Goal: Task Accomplishment & Management: Use online tool/utility

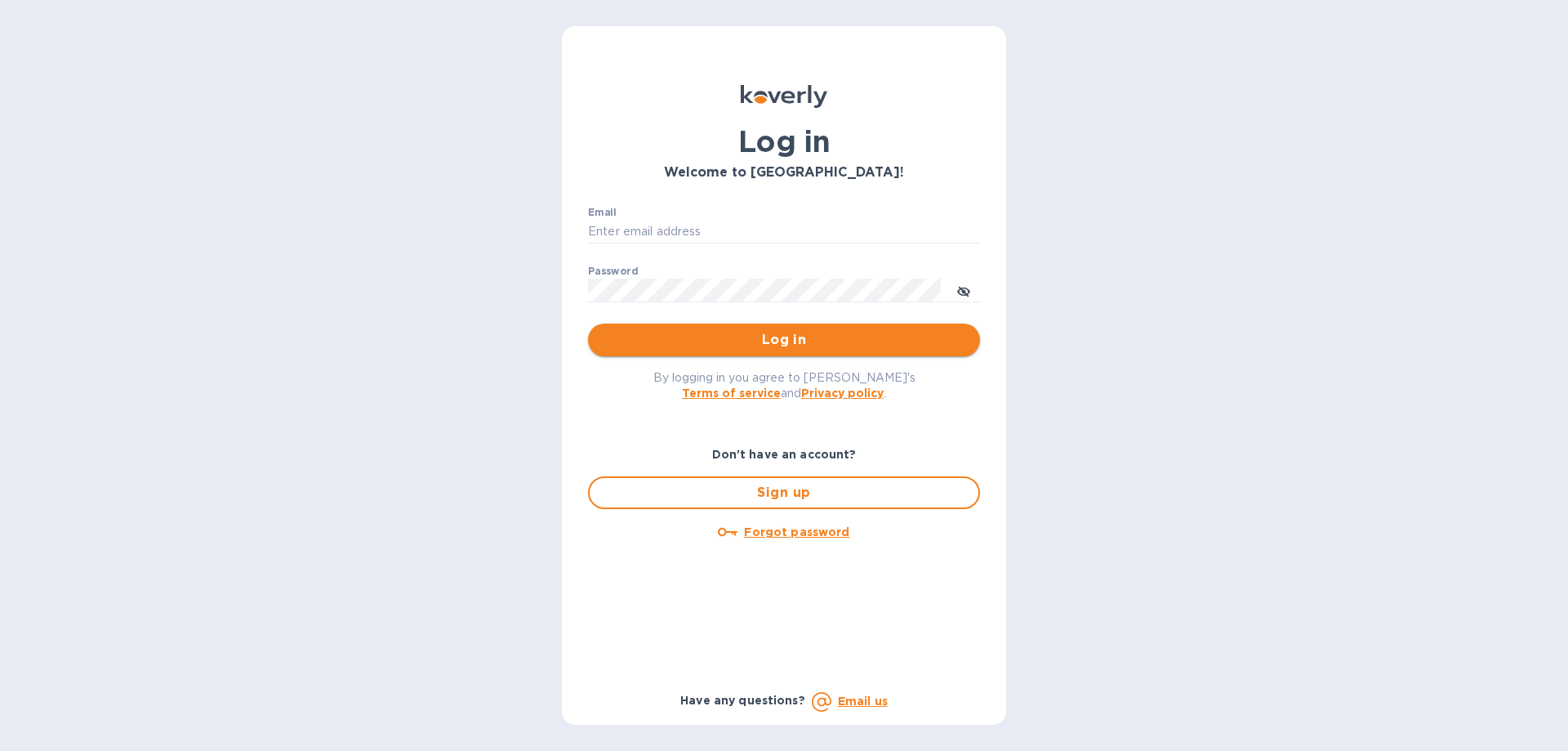
type input "[PERSON_NAME][EMAIL_ADDRESS][DOMAIN_NAME]"
click at [878, 352] on button "Log in" at bounding box center [784, 339] width 392 height 32
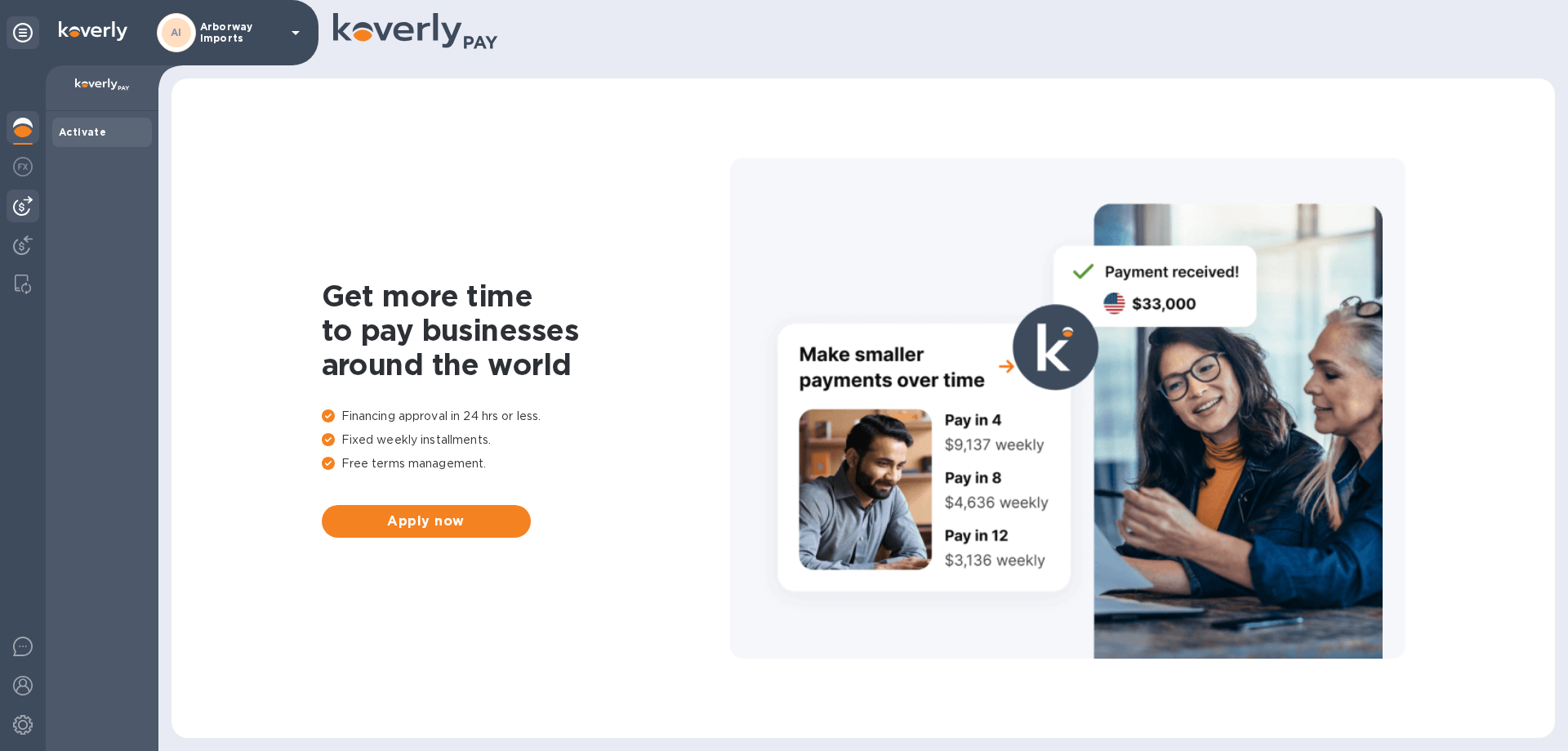
click at [32, 199] on img at bounding box center [23, 206] width 20 height 20
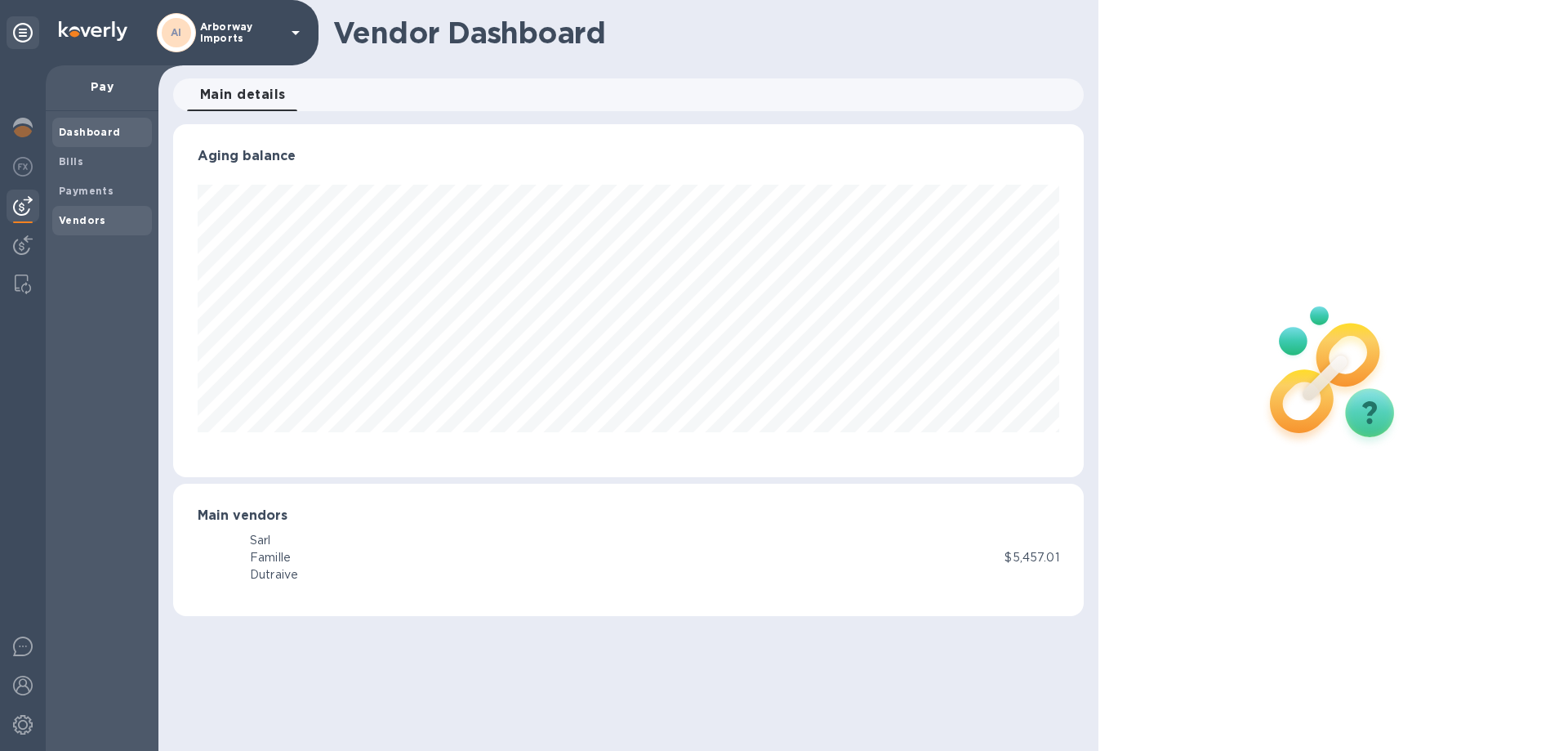
scroll to position [353, 909]
click at [65, 214] on b "Vendors" at bounding box center [82, 220] width 47 height 12
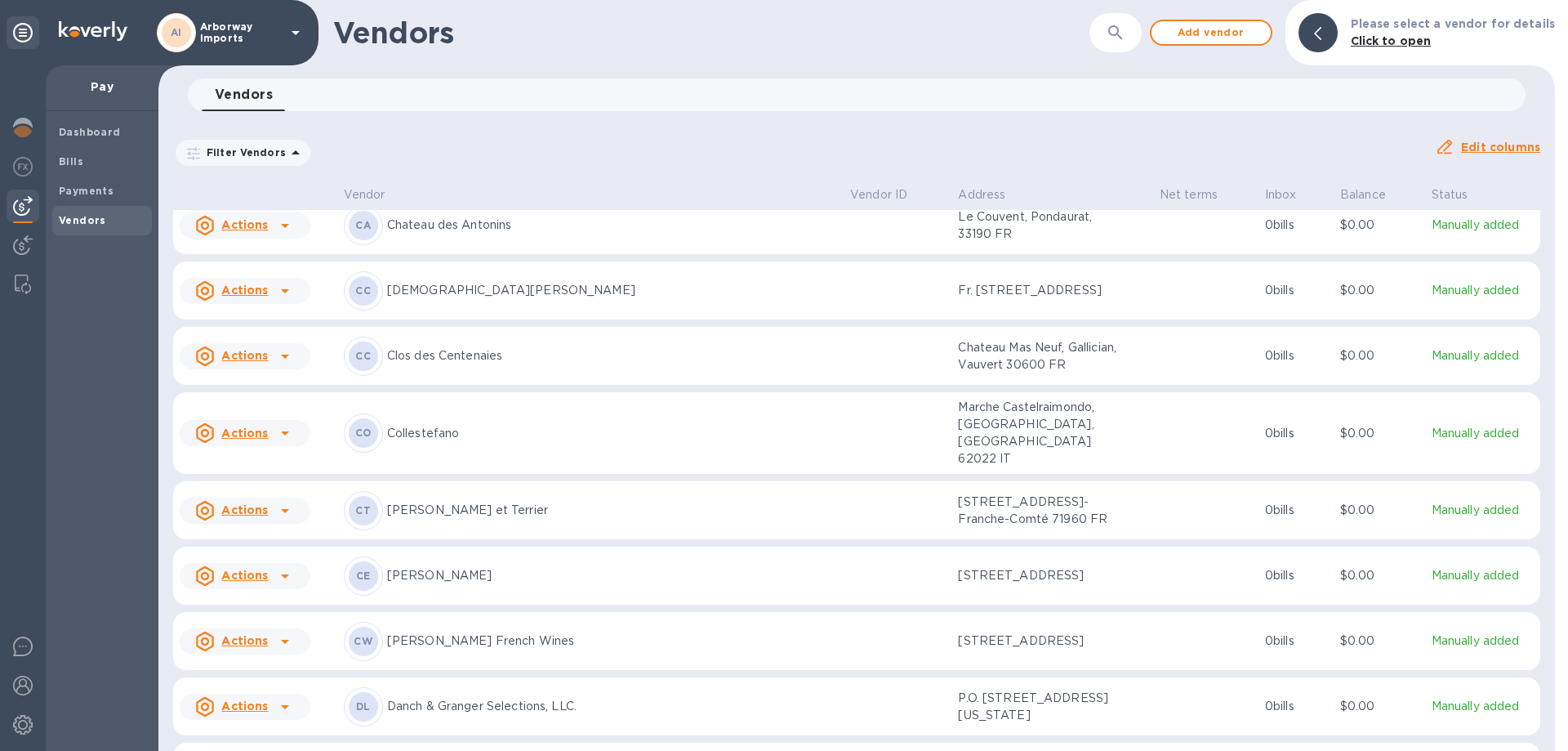
click at [521, 632] on p "[PERSON_NAME] French Wines" at bounding box center [612, 641] width 450 height 17
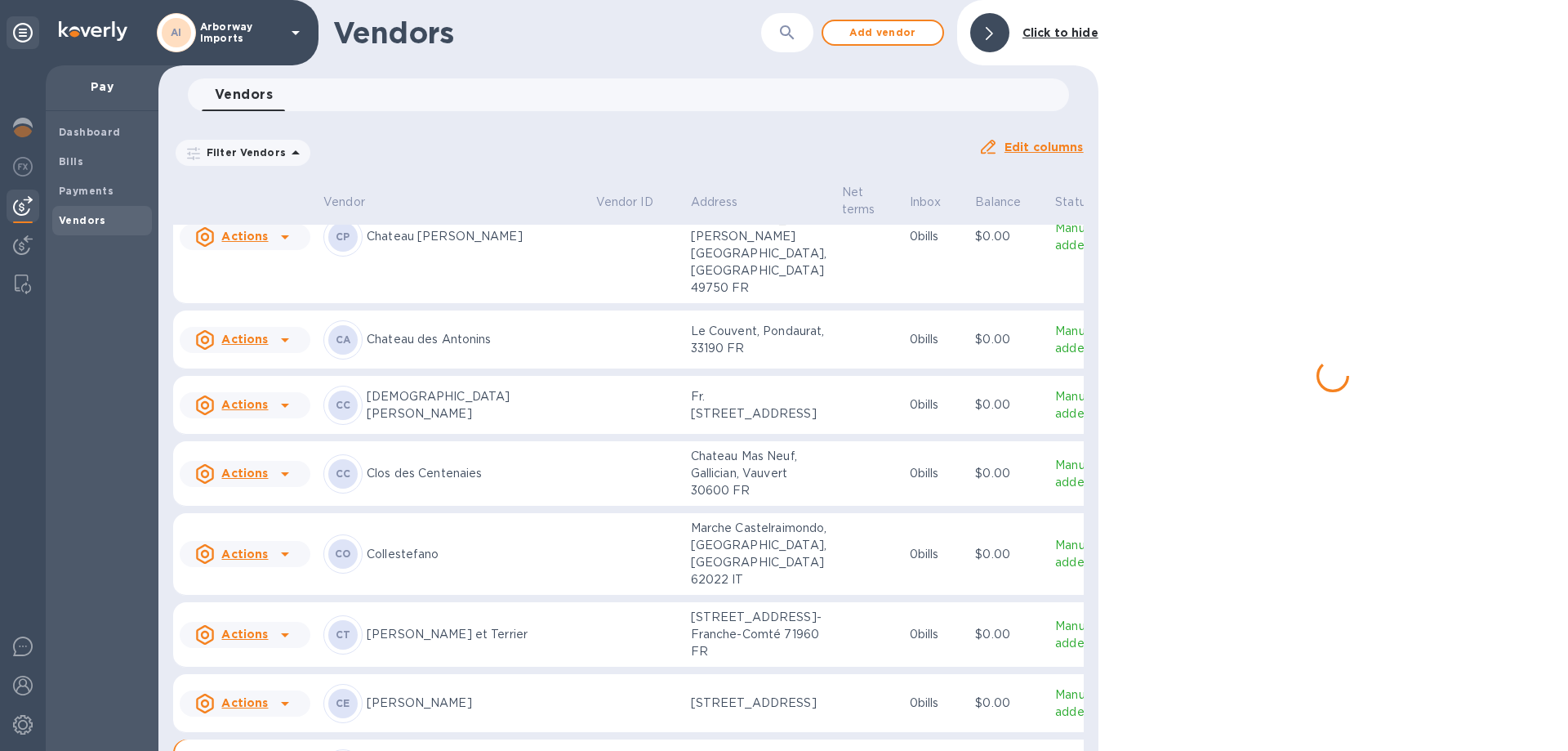
scroll to position [1698, 0]
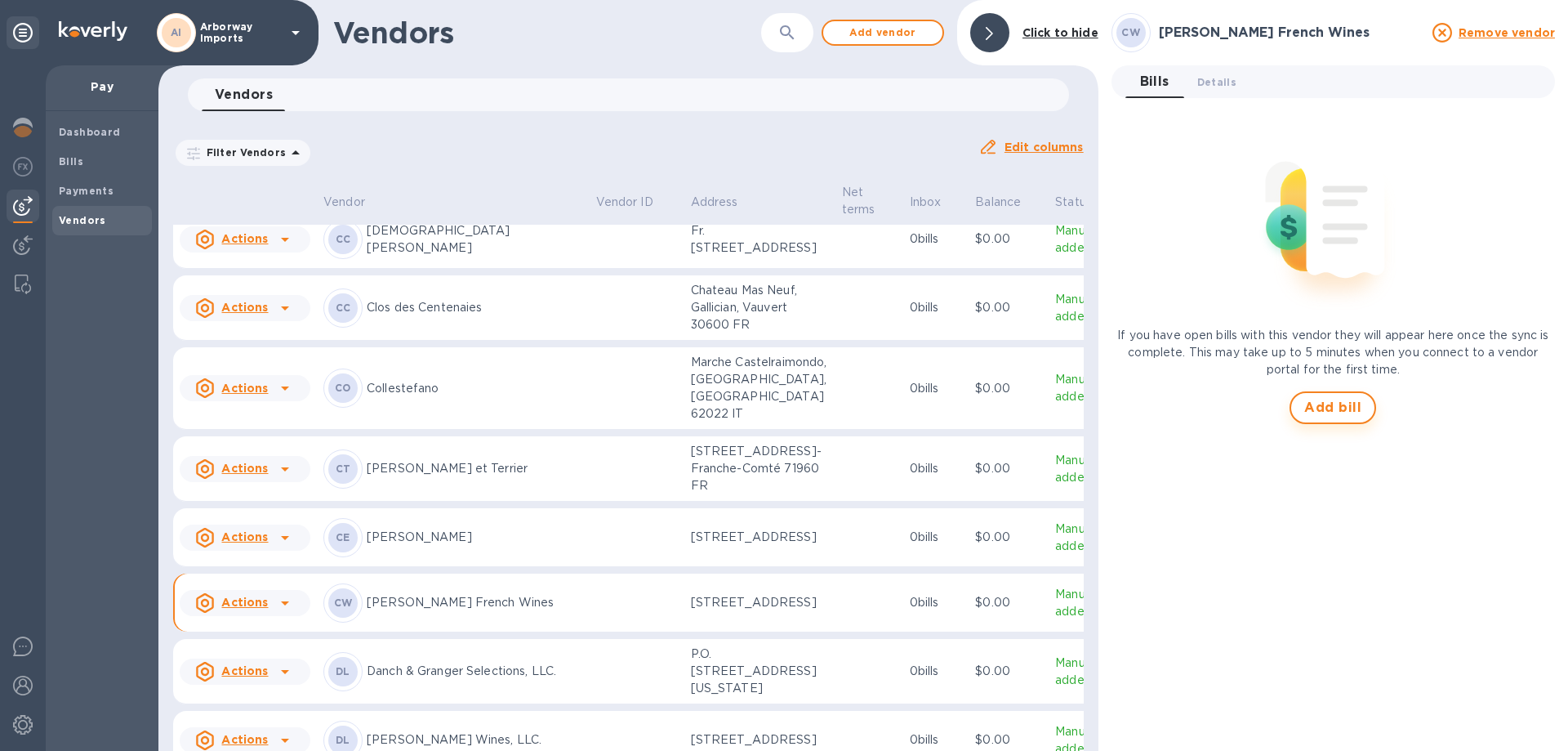
click at [1325, 415] on span "Add bill" at bounding box center [1332, 408] width 57 height 20
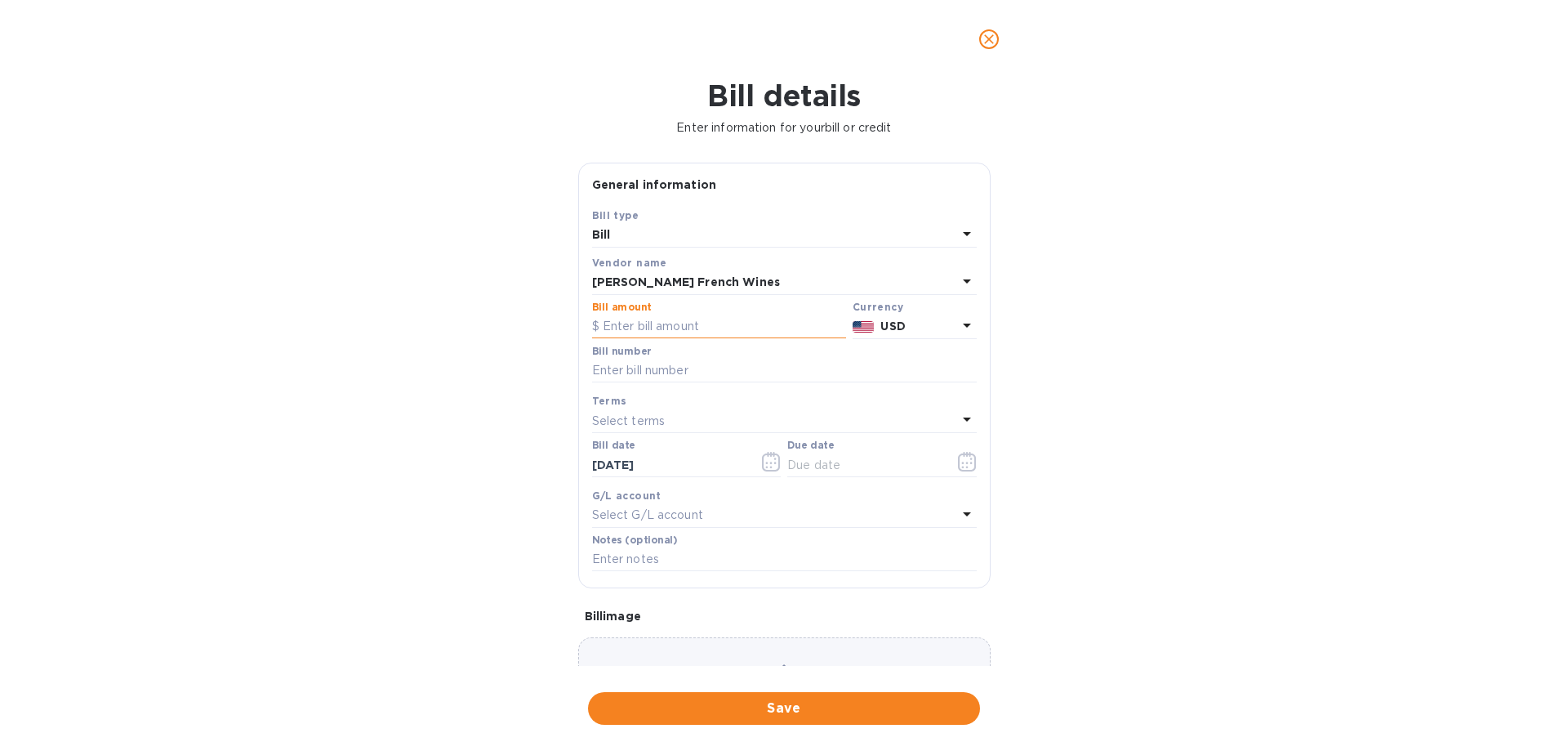
click at [712, 330] on input "text" at bounding box center [719, 326] width 254 height 24
type input "3,255.95"
click at [688, 368] on input "text" at bounding box center [784, 371] width 385 height 24
drag, startPoint x: 692, startPoint y: 361, endPoint x: 682, endPoint y: 364, distance: 10.4
click at [682, 364] on input "CH Bills Paid [DATE]" at bounding box center [784, 371] width 385 height 24
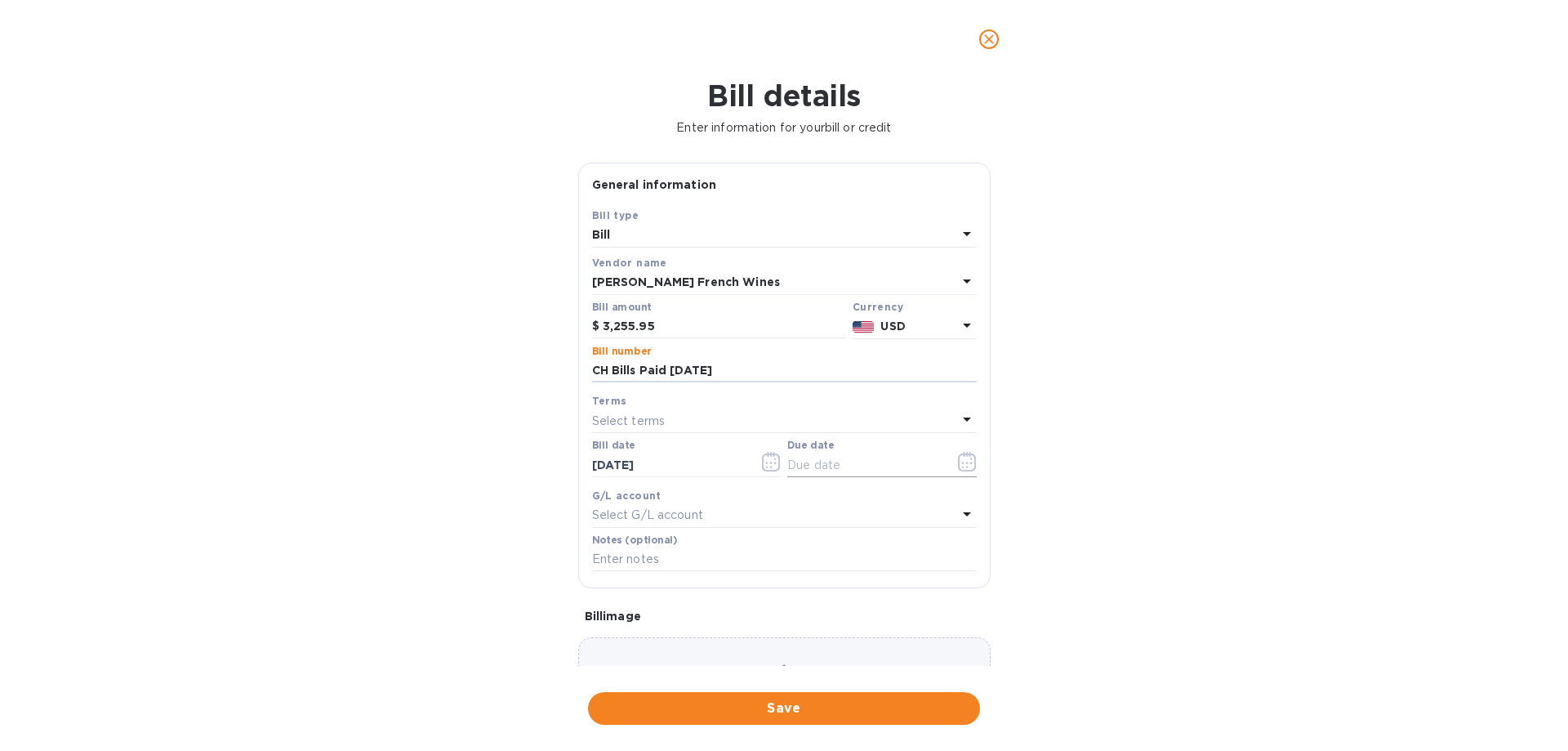
type input "CH Bills Paid [DATE]"
click at [965, 464] on icon "button" at bounding box center [967, 462] width 19 height 20
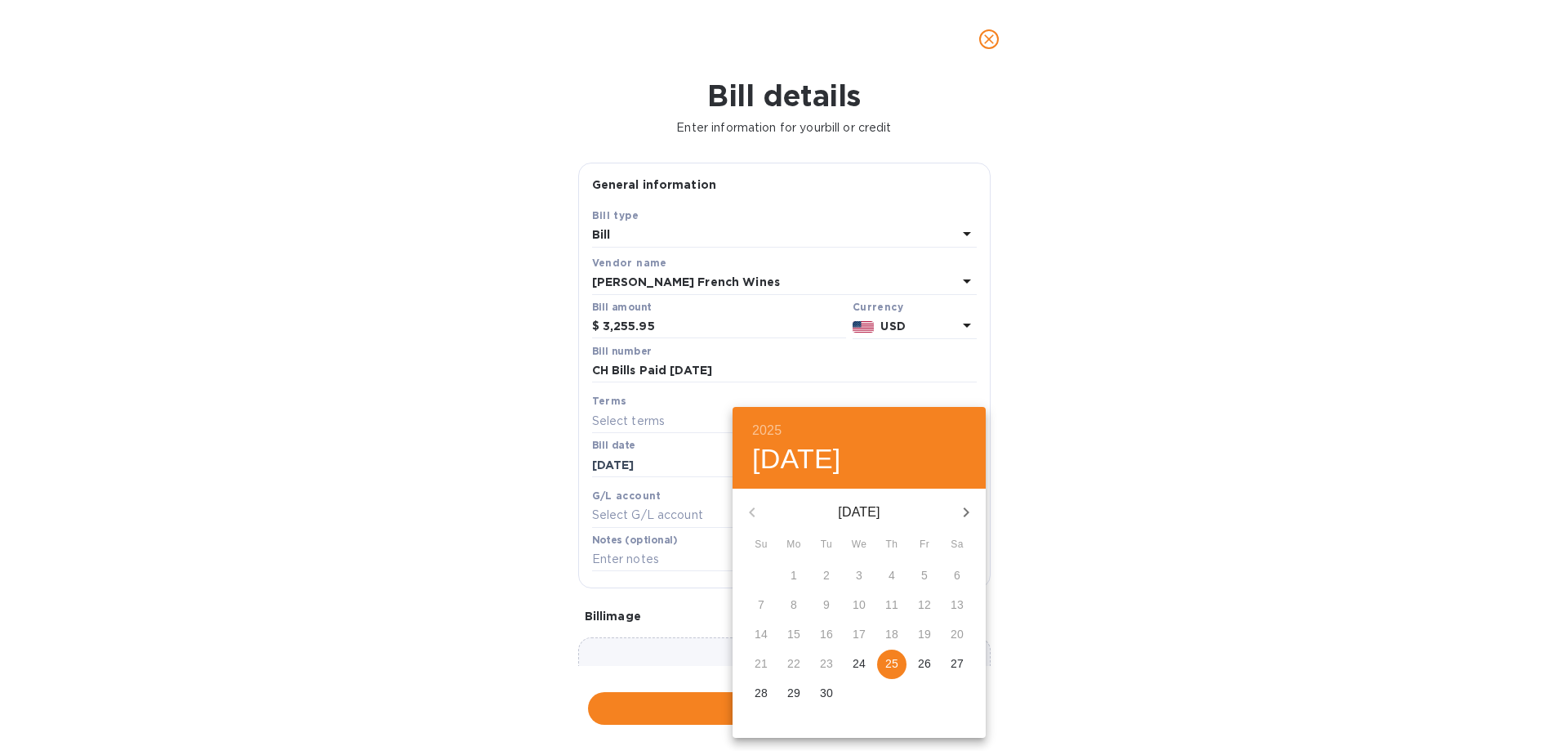
click at [894, 660] on p "25" at bounding box center [892, 664] width 13 height 17
type input "[DATE]"
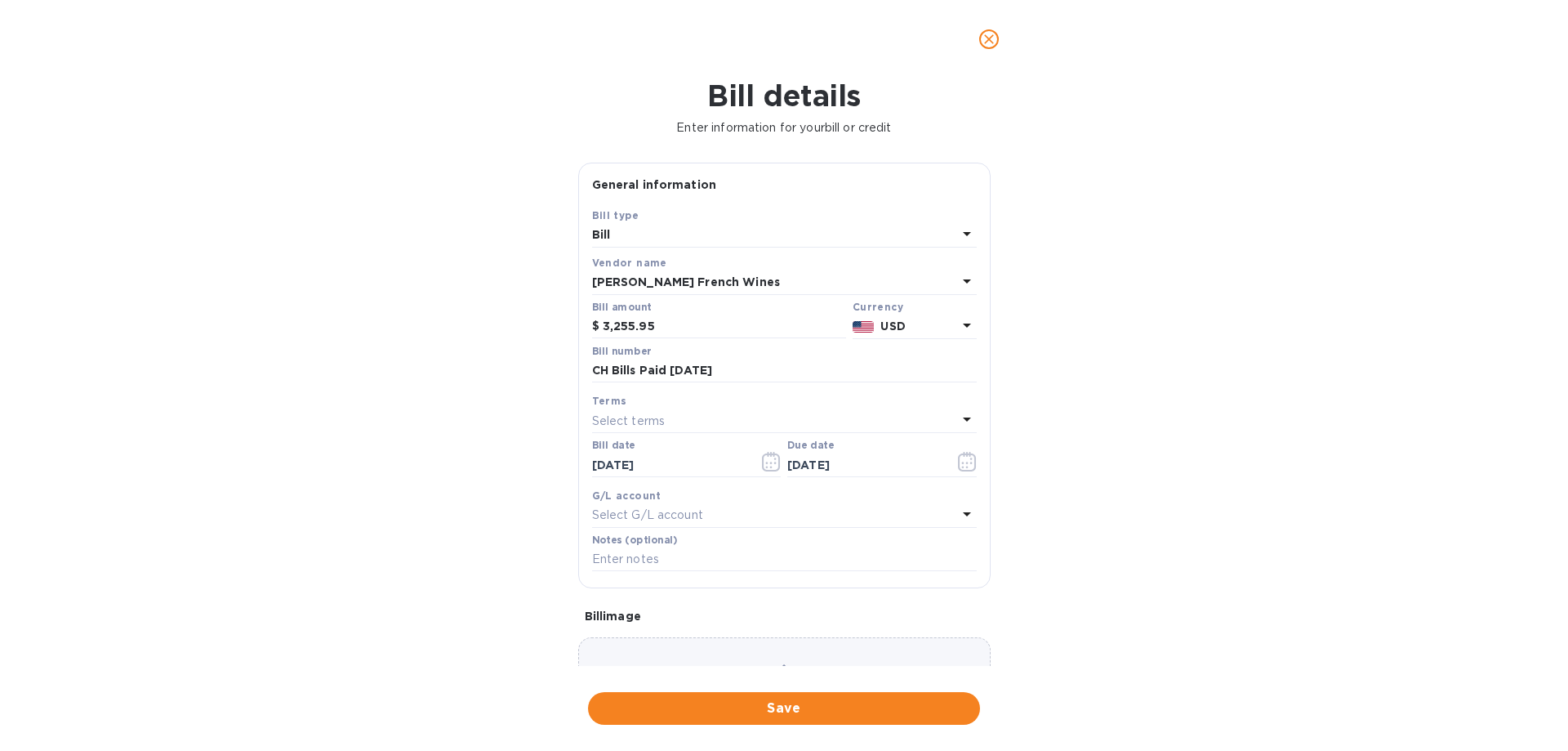
click at [818, 660] on div "Choose a bill and drag it here" at bounding box center [784, 696] width 413 height 118
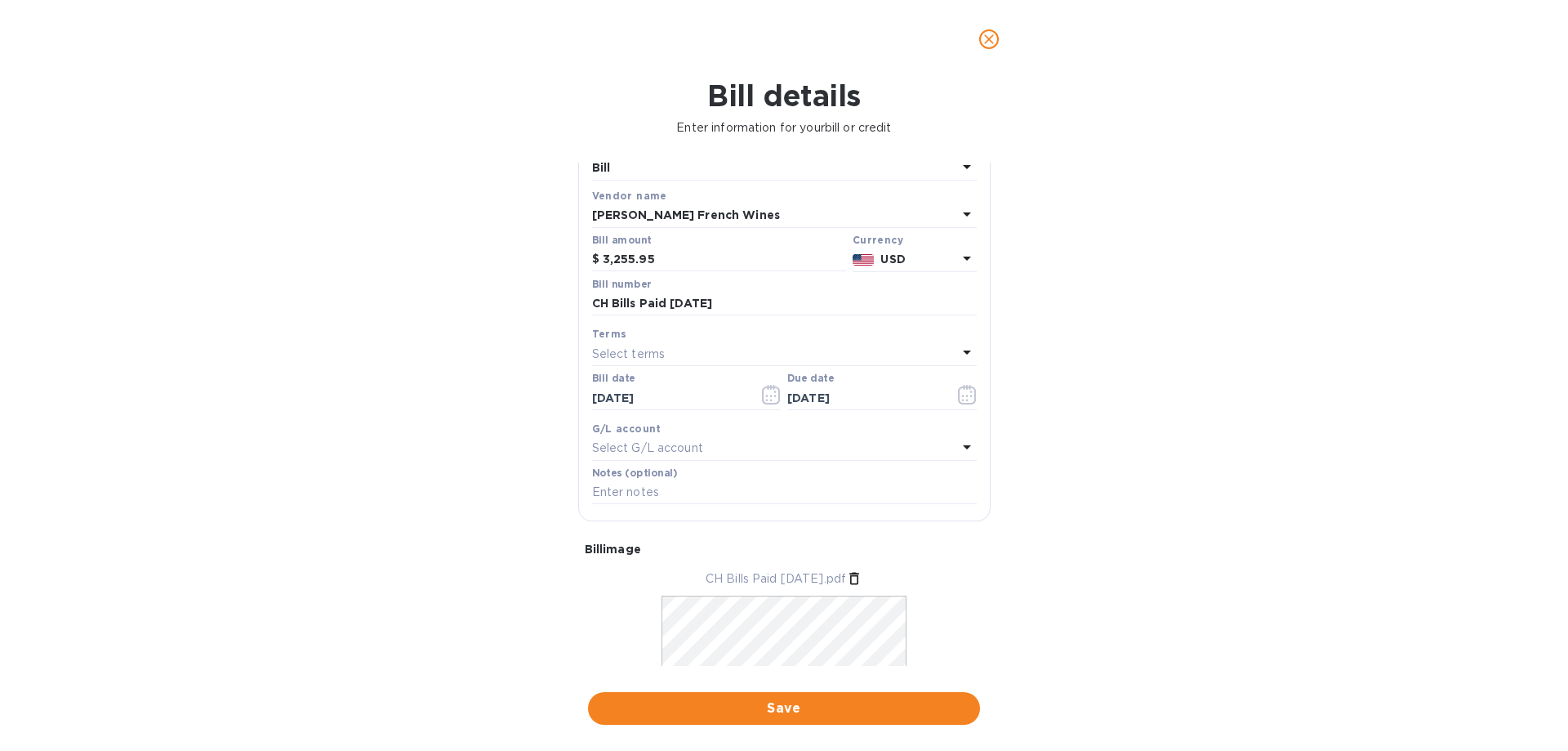
scroll to position [159, 0]
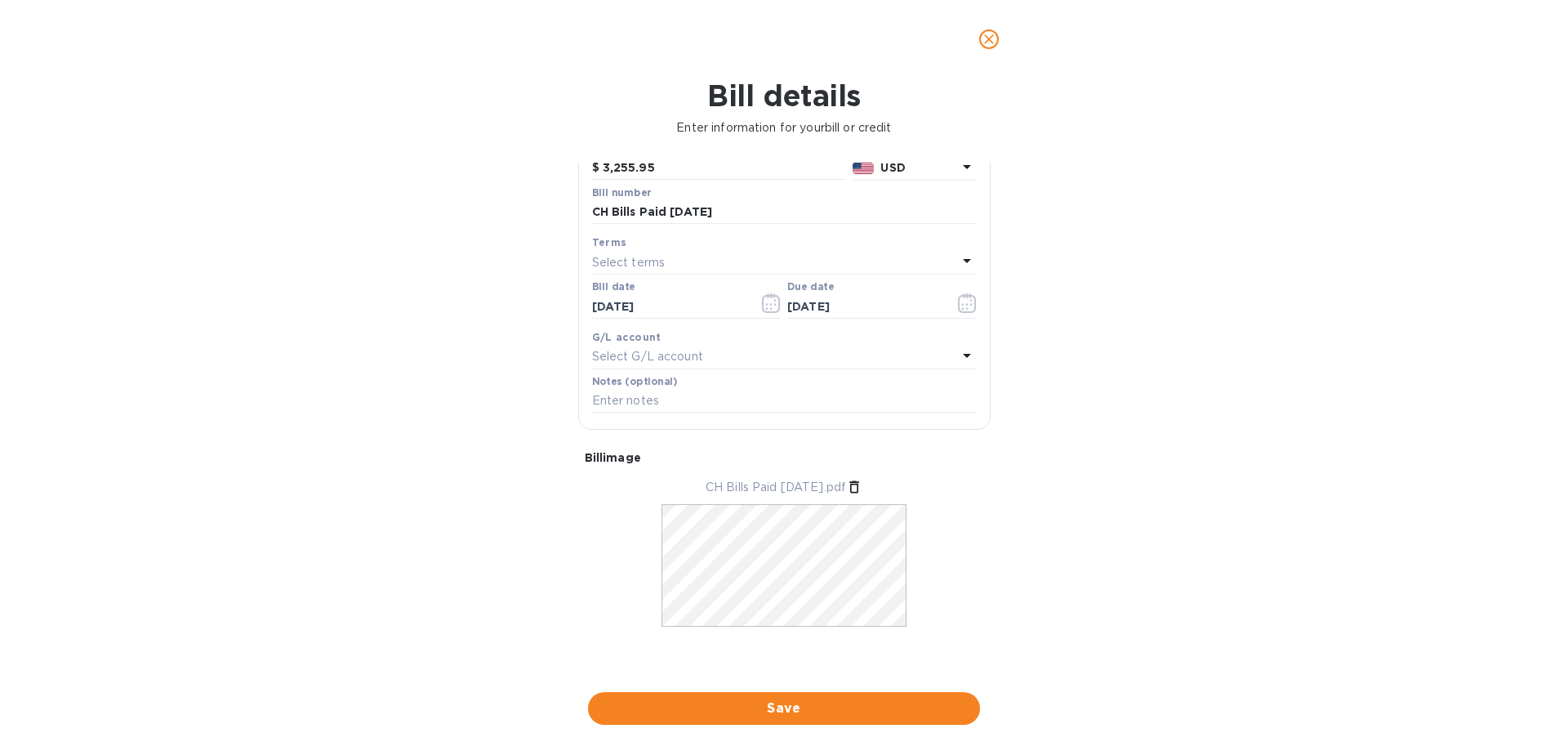
click at [779, 712] on span "Save" at bounding box center [784, 709] width 366 height 20
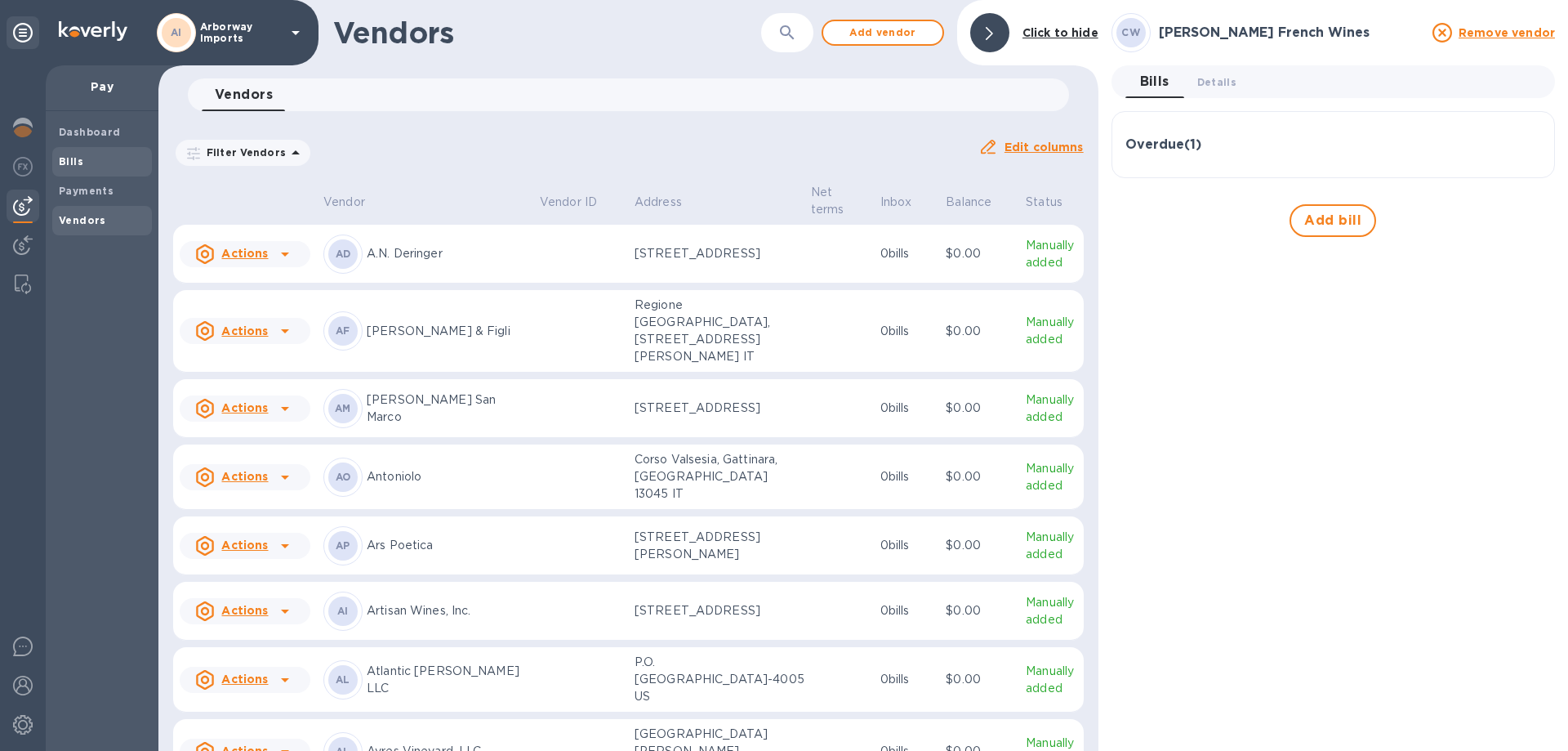
click at [88, 158] on span "Bills" at bounding box center [102, 162] width 86 height 17
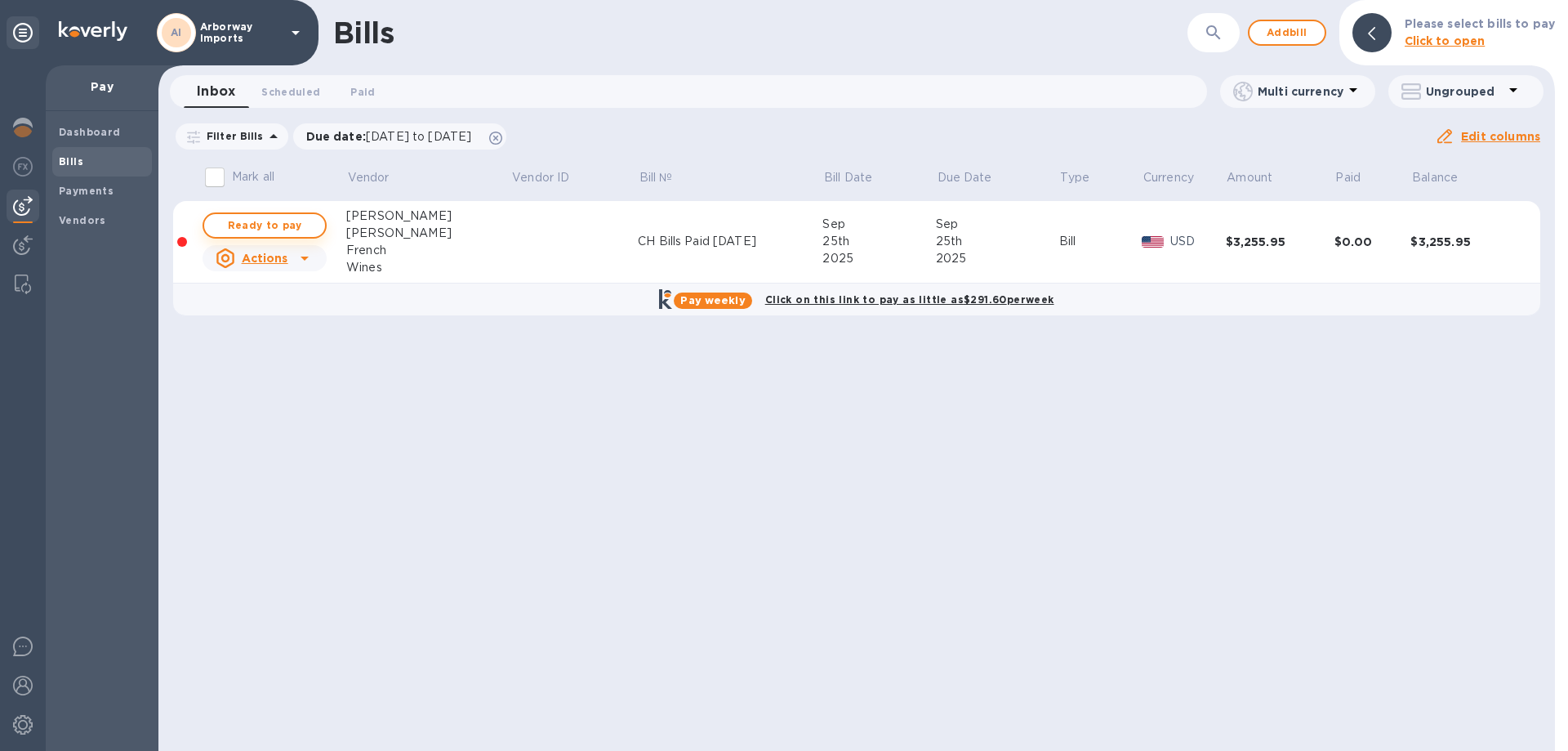
click at [281, 223] on span "Ready to pay" at bounding box center [265, 226] width 95 height 20
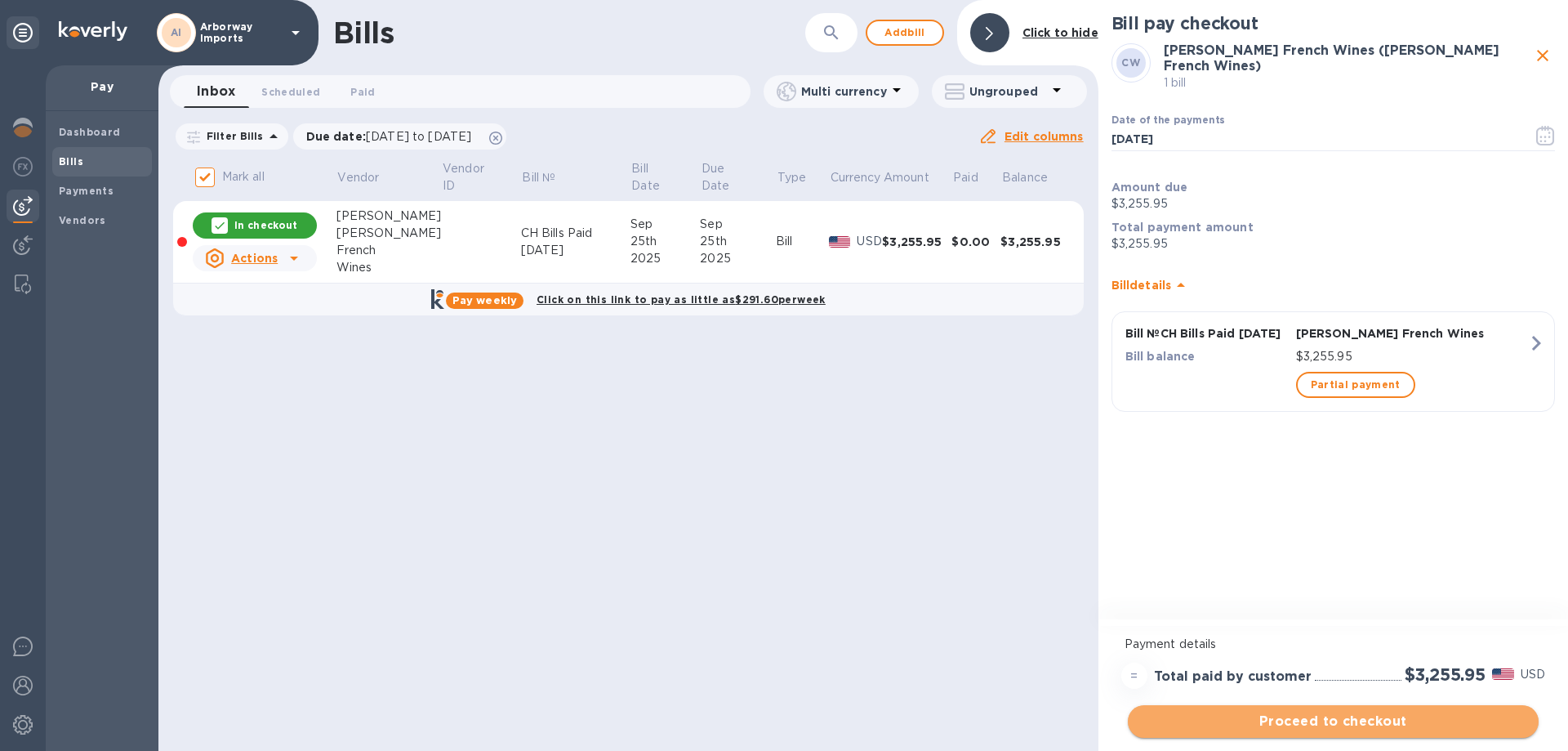
click at [1240, 721] on span "Proceed to checkout" at bounding box center [1333, 721] width 385 height 20
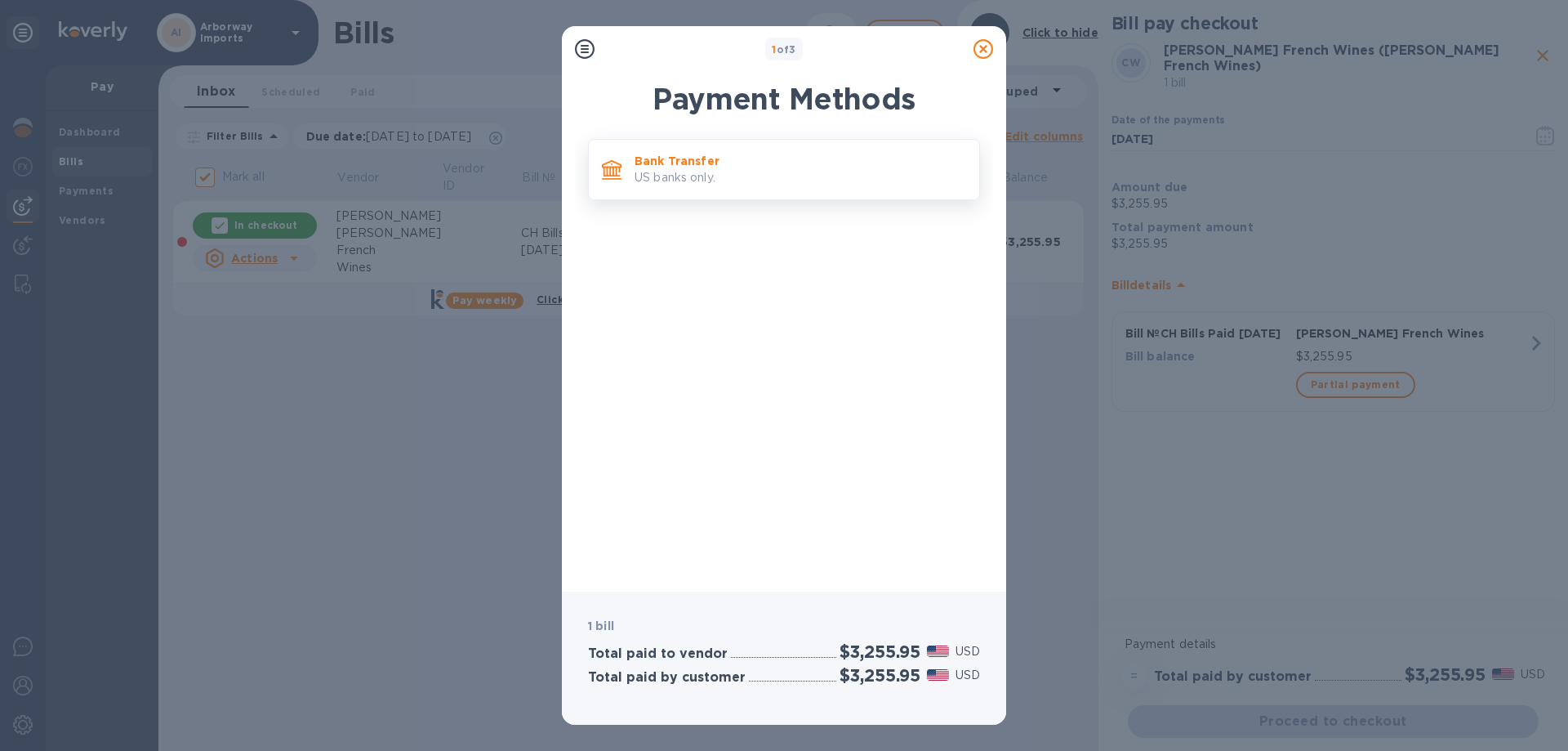
click at [690, 188] on div "Bank Transfer US banks only." at bounding box center [800, 169] width 345 height 47
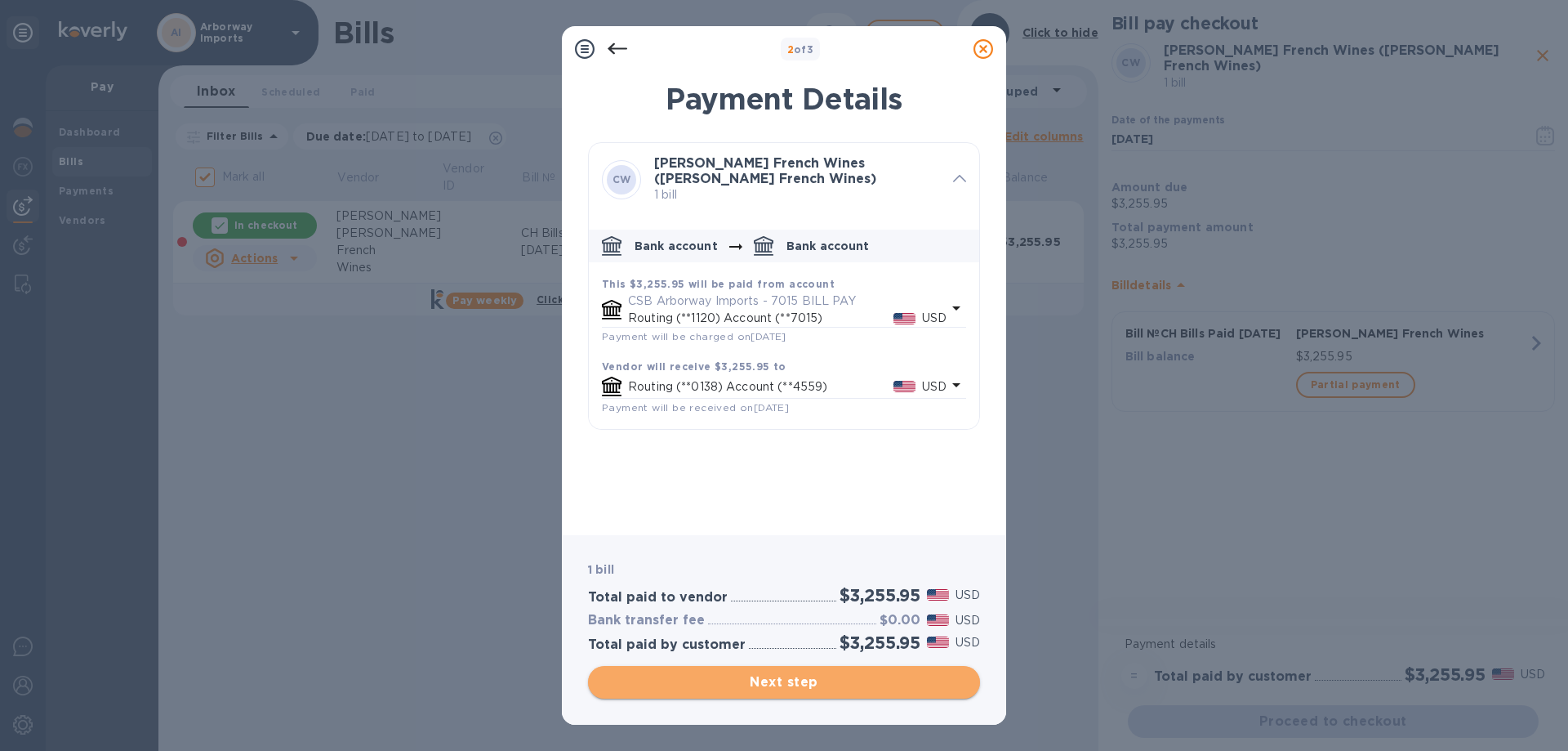
click at [747, 692] on button "Next step" at bounding box center [784, 681] width 392 height 32
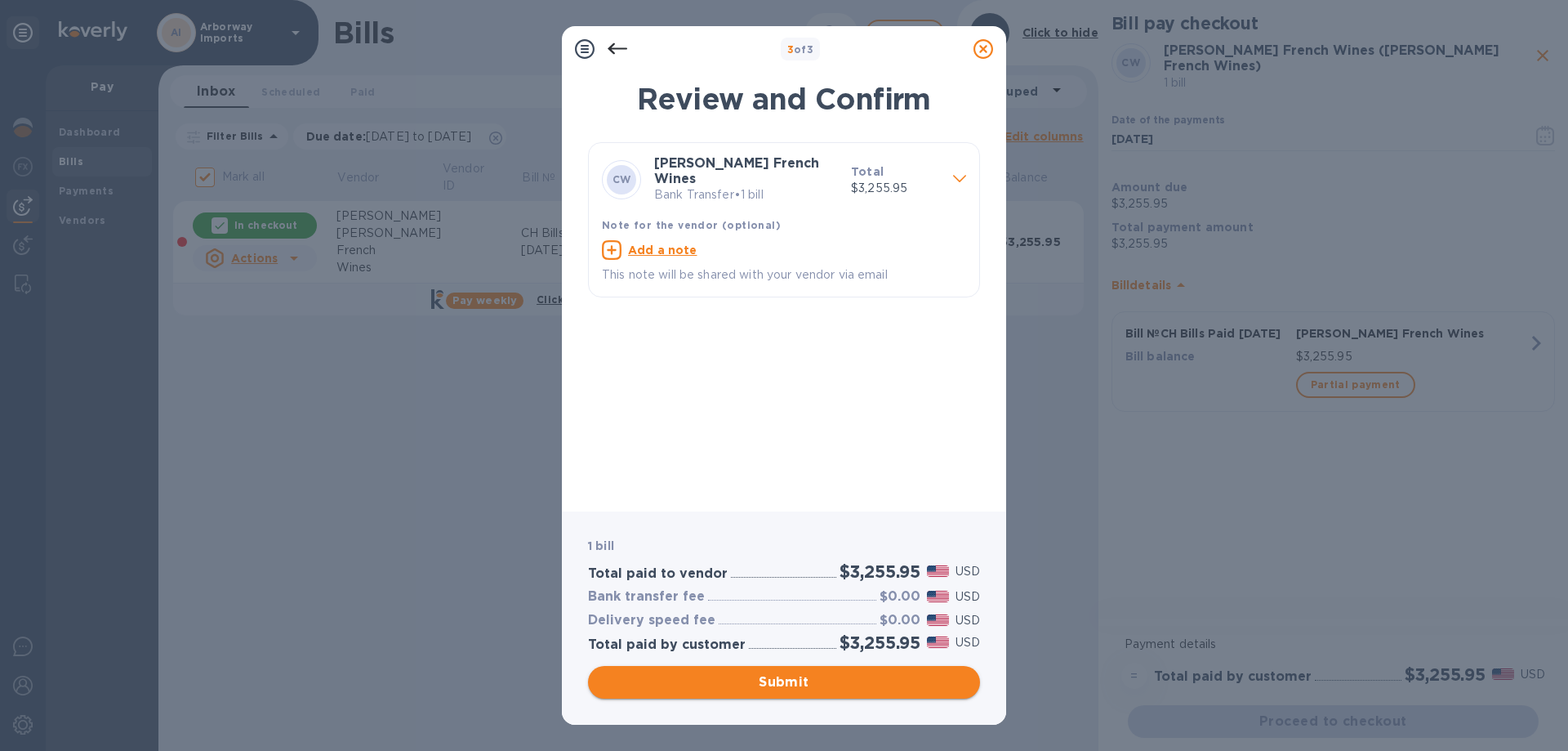
click at [831, 681] on span "Submit" at bounding box center [784, 682] width 366 height 20
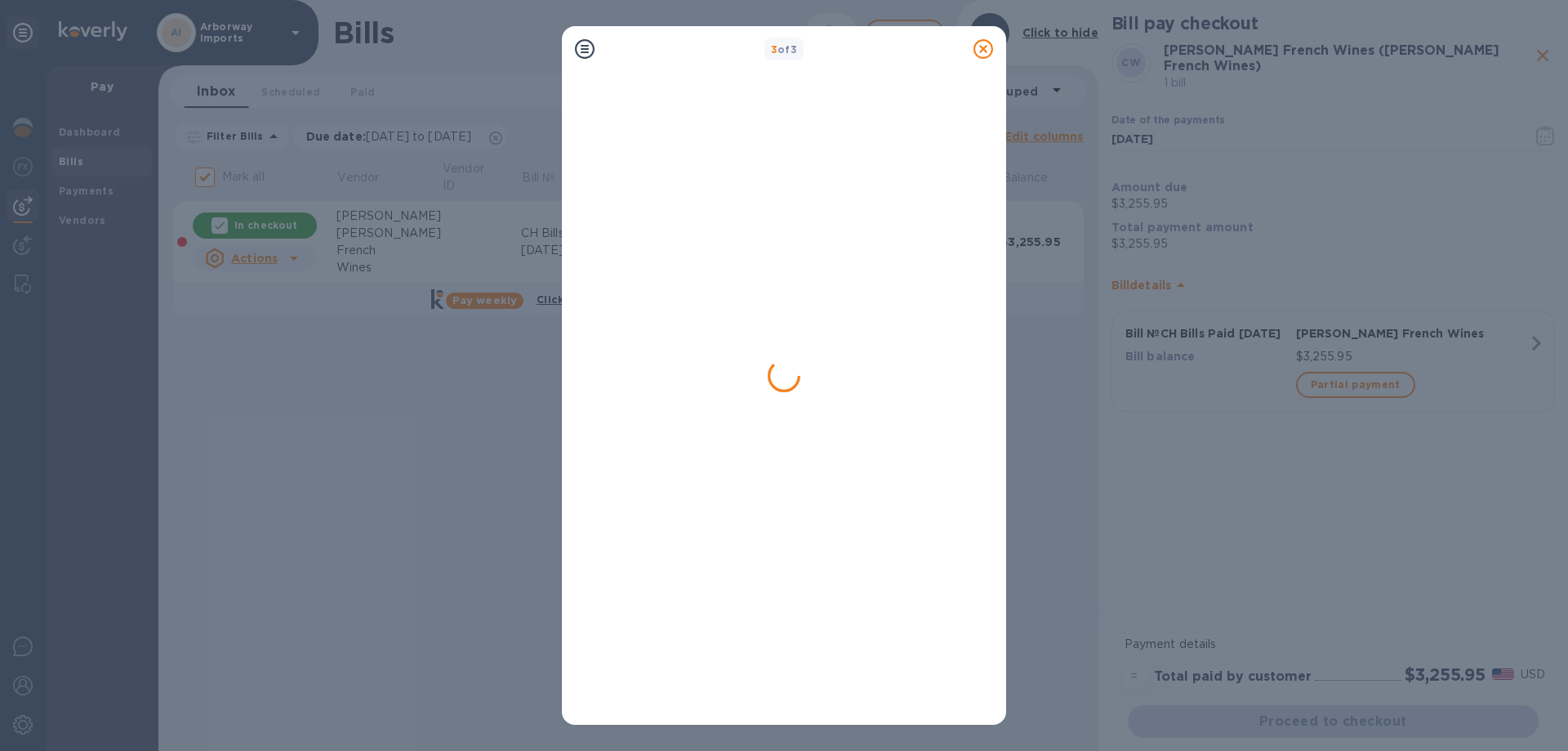
checkbox input "false"
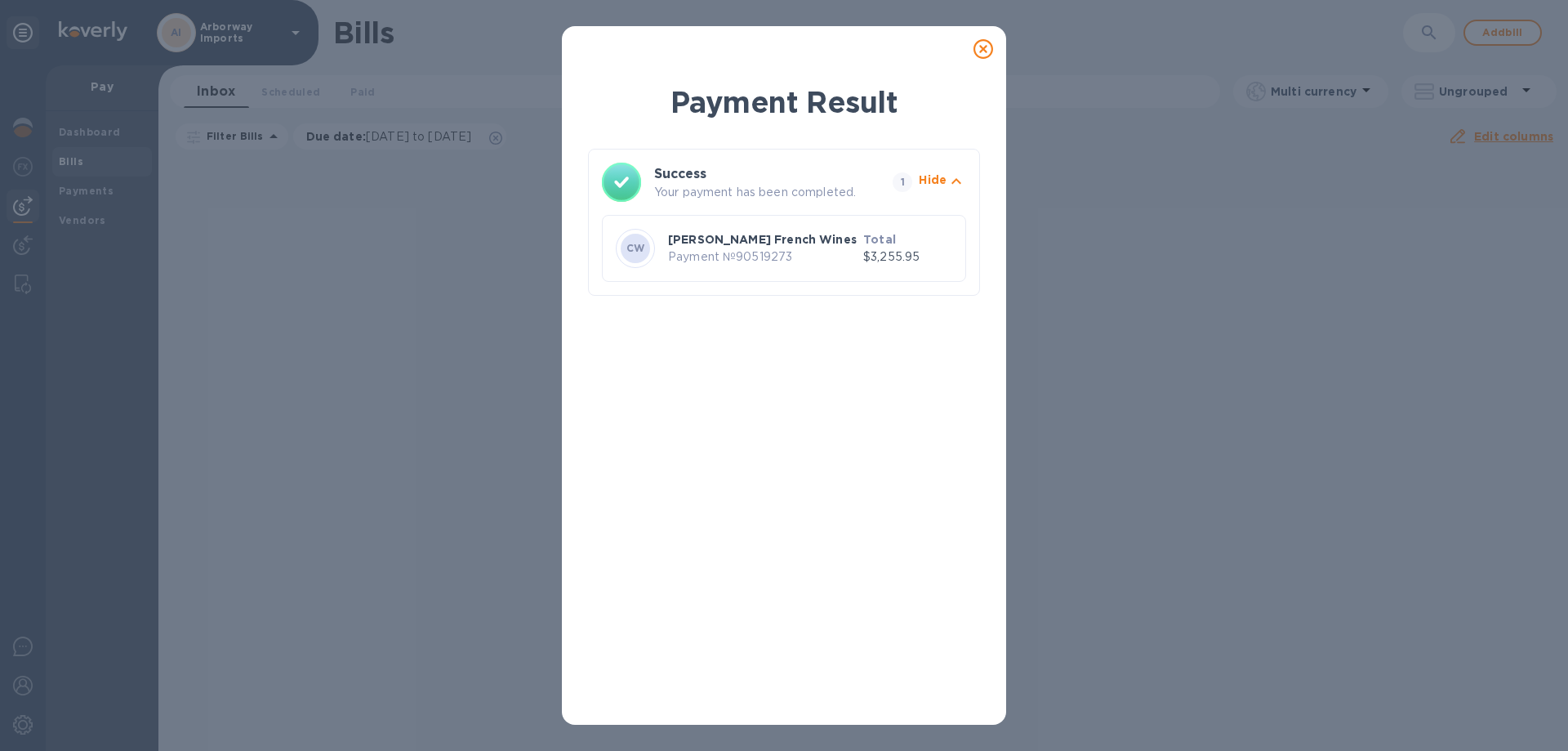
click at [979, 52] on icon at bounding box center [983, 49] width 20 height 20
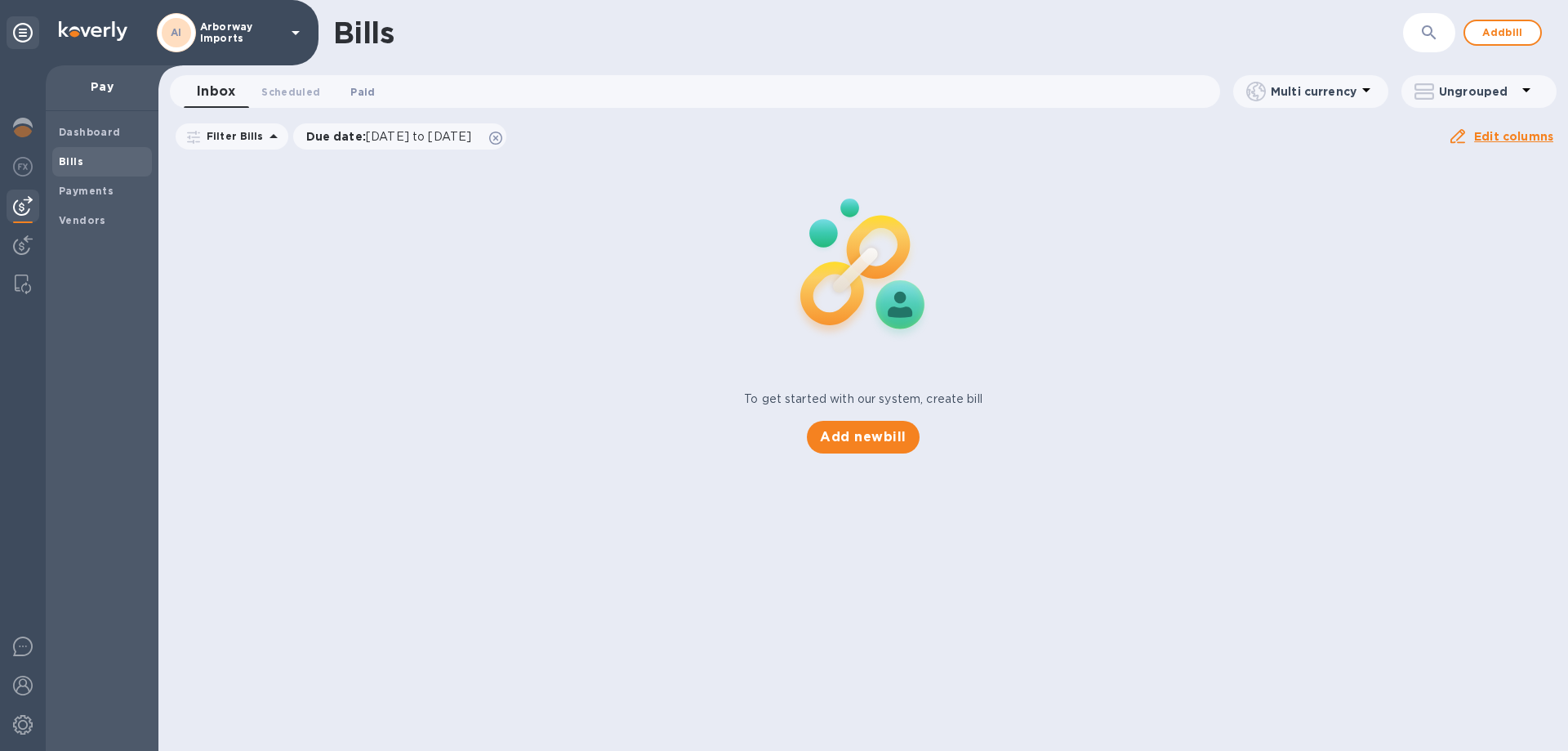
click at [350, 89] on span "Paid 0" at bounding box center [362, 91] width 24 height 17
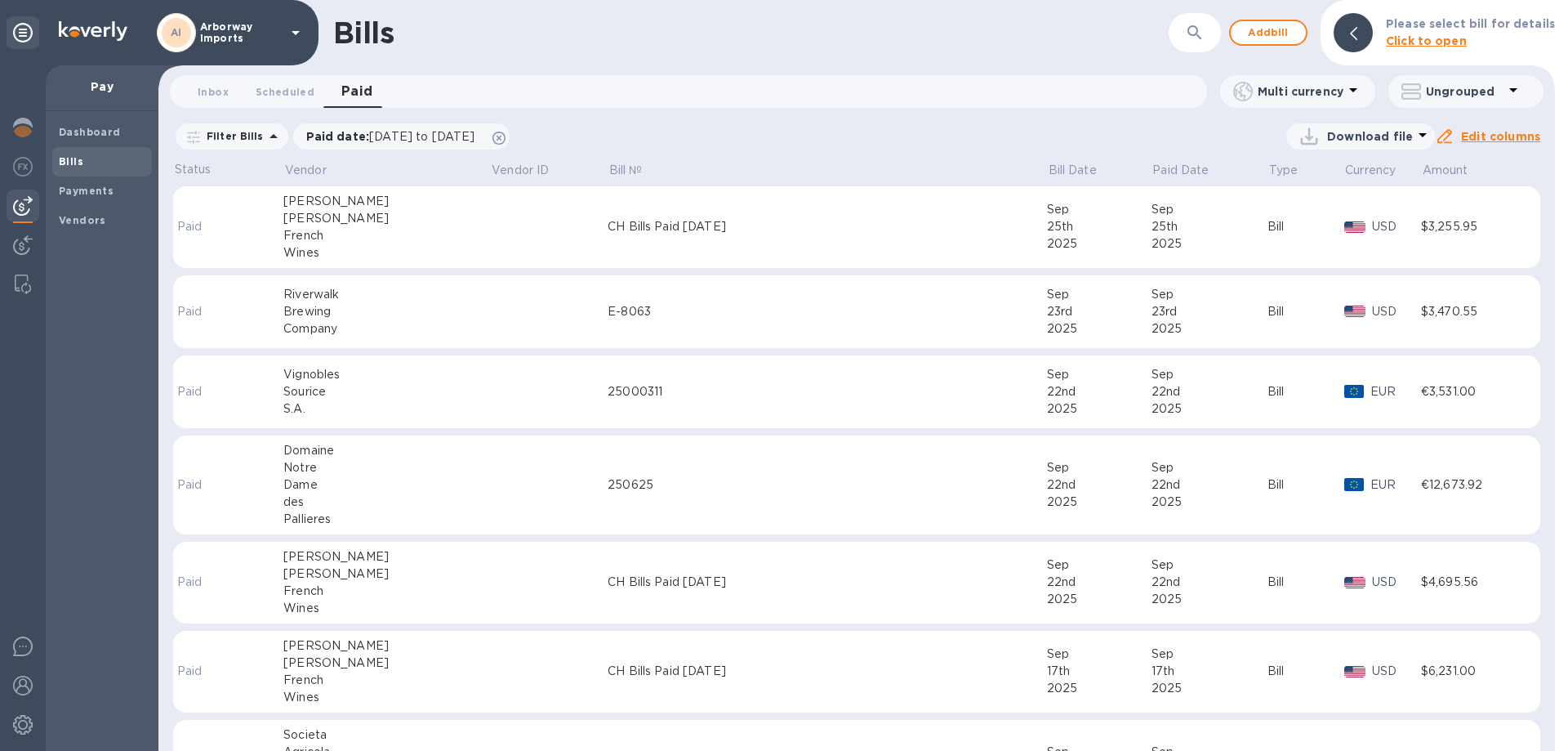
click at [608, 239] on td "CH Bills Paid [DATE]" at bounding box center [827, 227] width 439 height 82
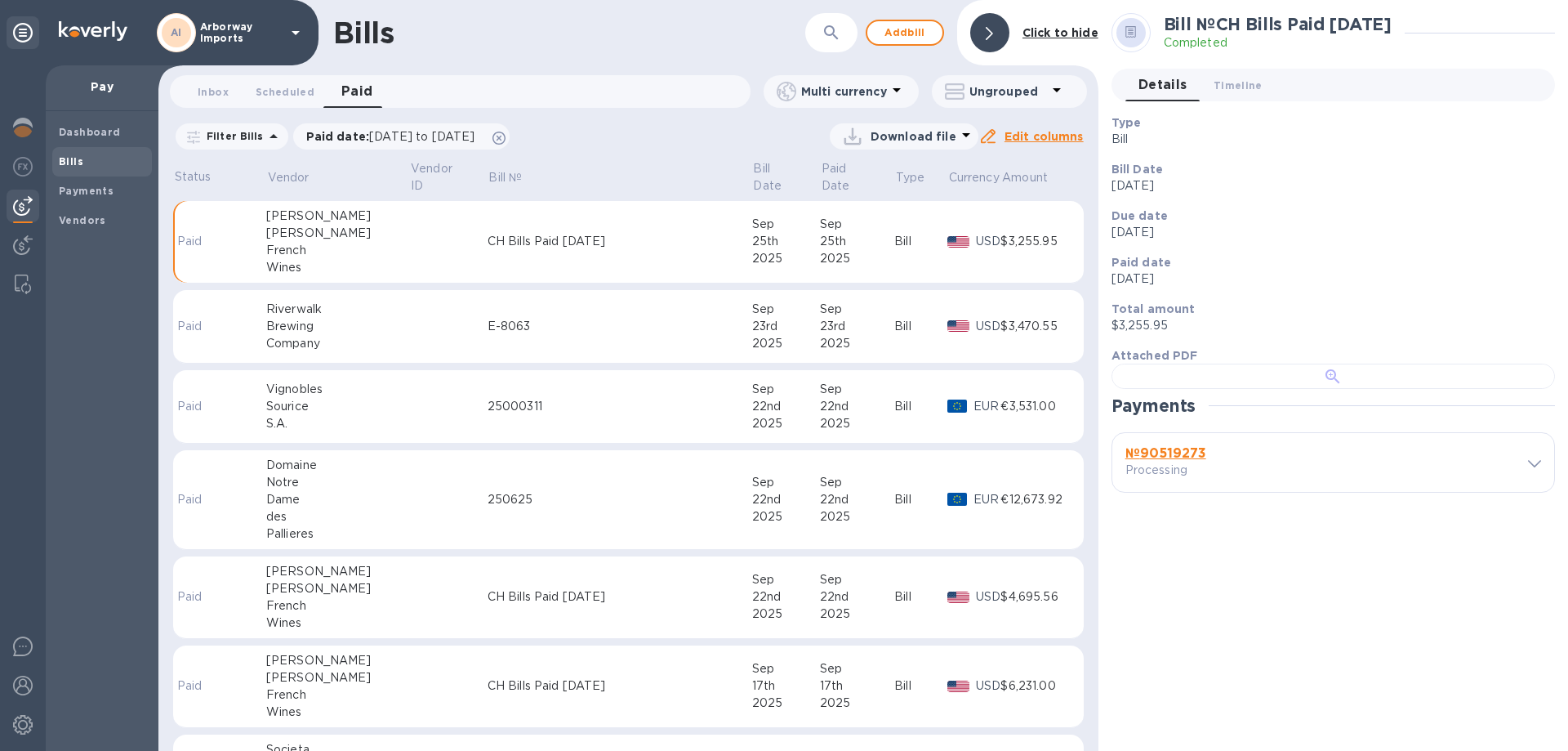
scroll to position [316, 0]
click at [1167, 461] on b "№ 90519273" at bounding box center [1165, 453] width 81 height 16
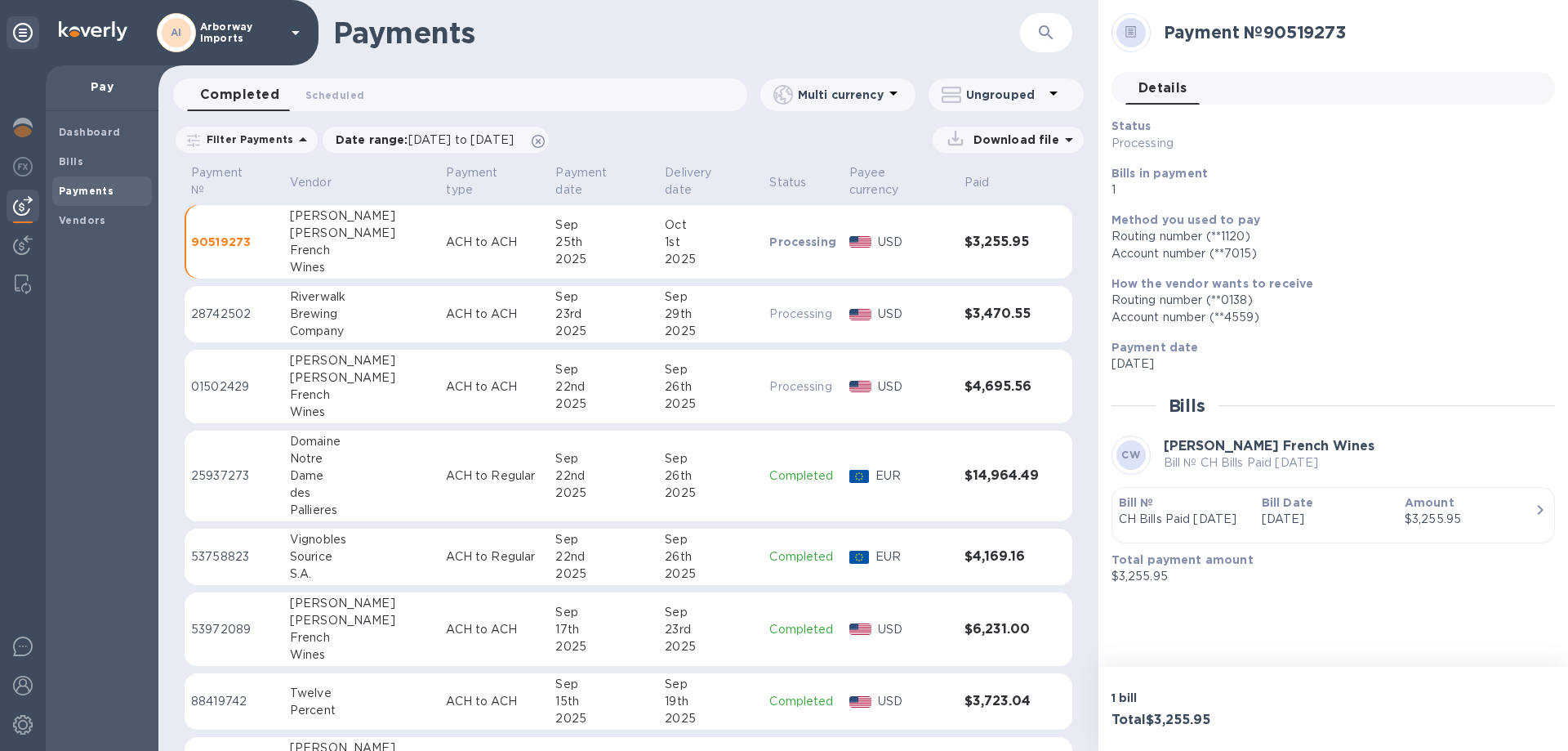
click at [1247, 528] on p "CH Bills Paid [DATE]" at bounding box center [1183, 519] width 130 height 17
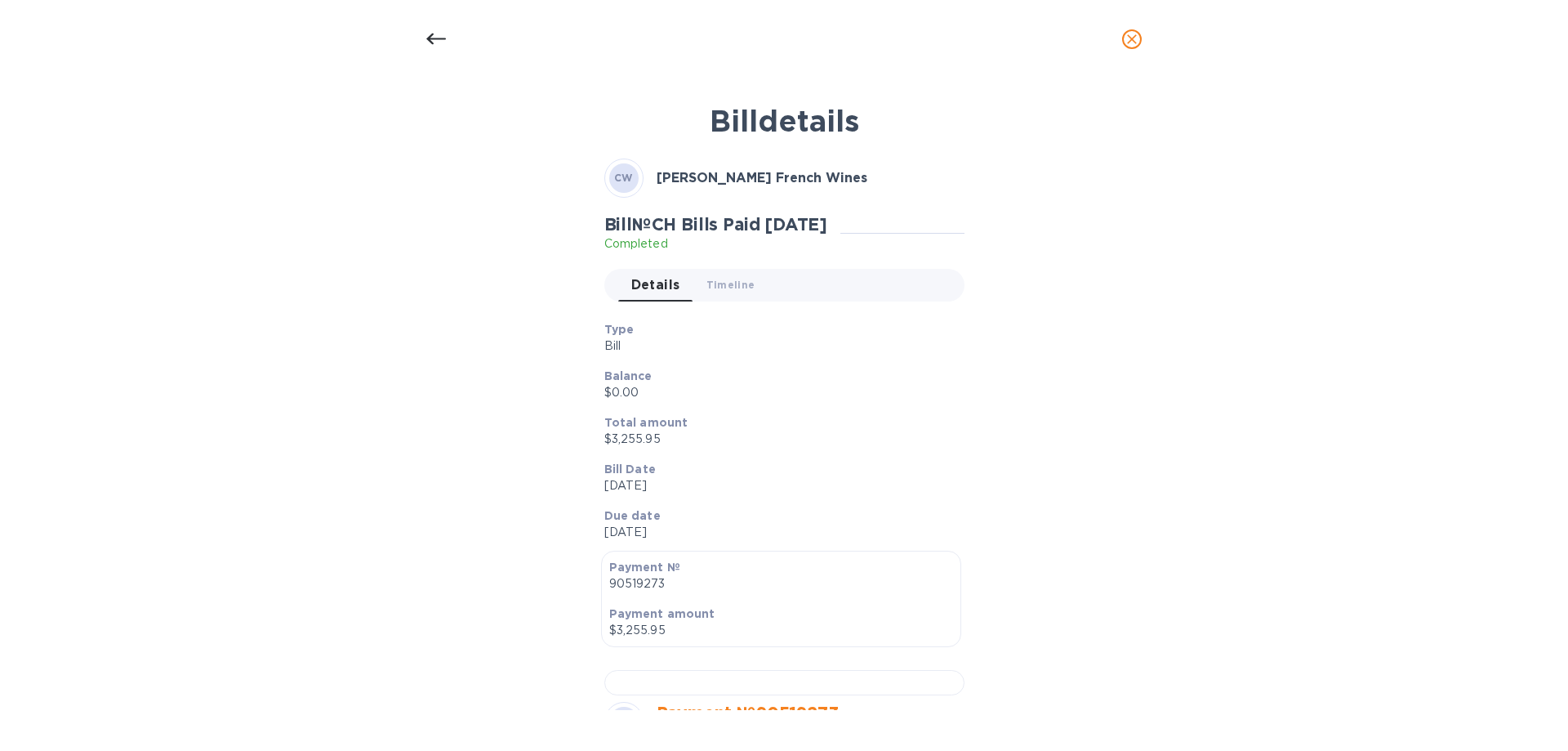
click at [880, 415] on p "Total amount" at bounding box center [778, 423] width 347 height 17
click at [427, 38] on icon at bounding box center [436, 39] width 20 height 20
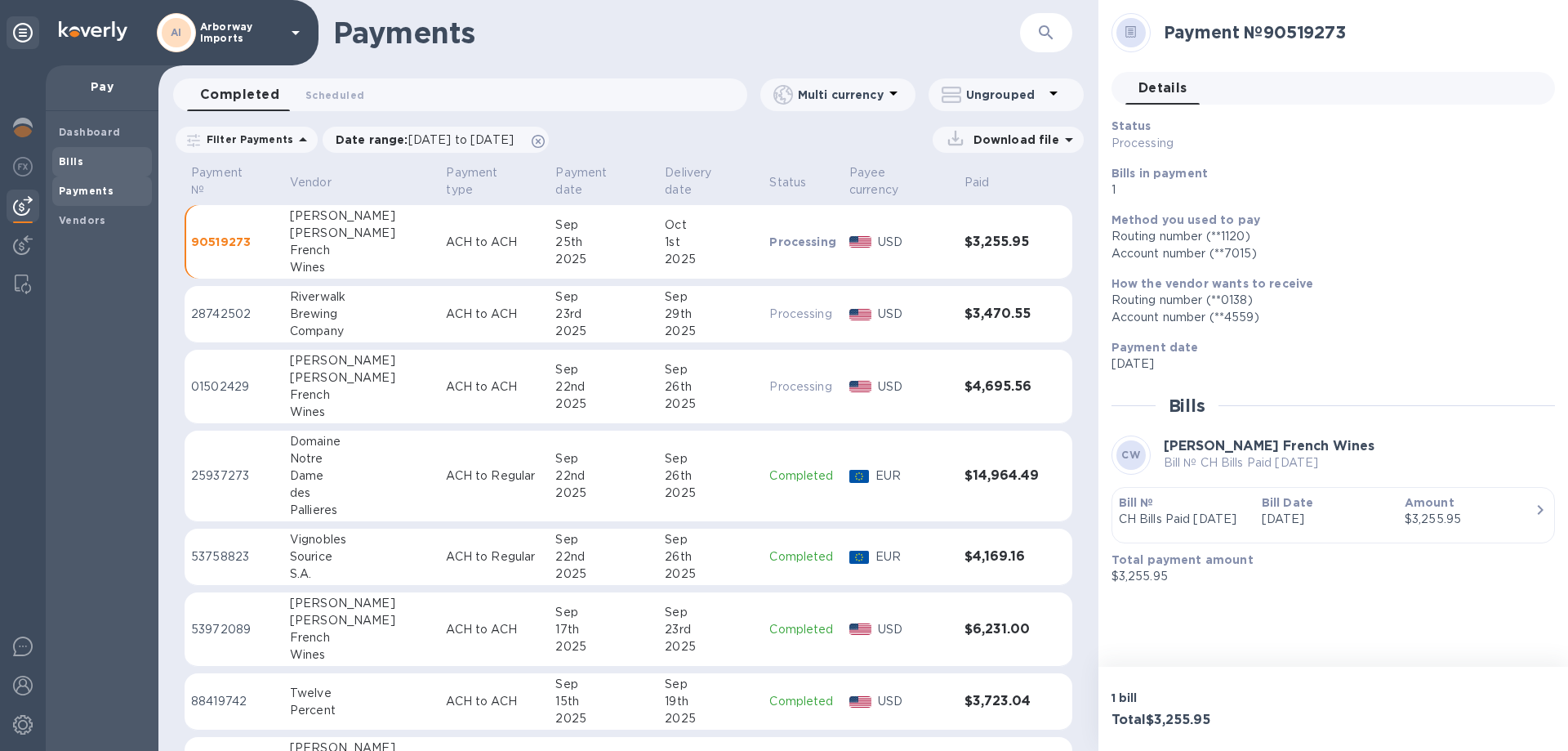
click at [92, 165] on span "Bills" at bounding box center [102, 162] width 86 height 17
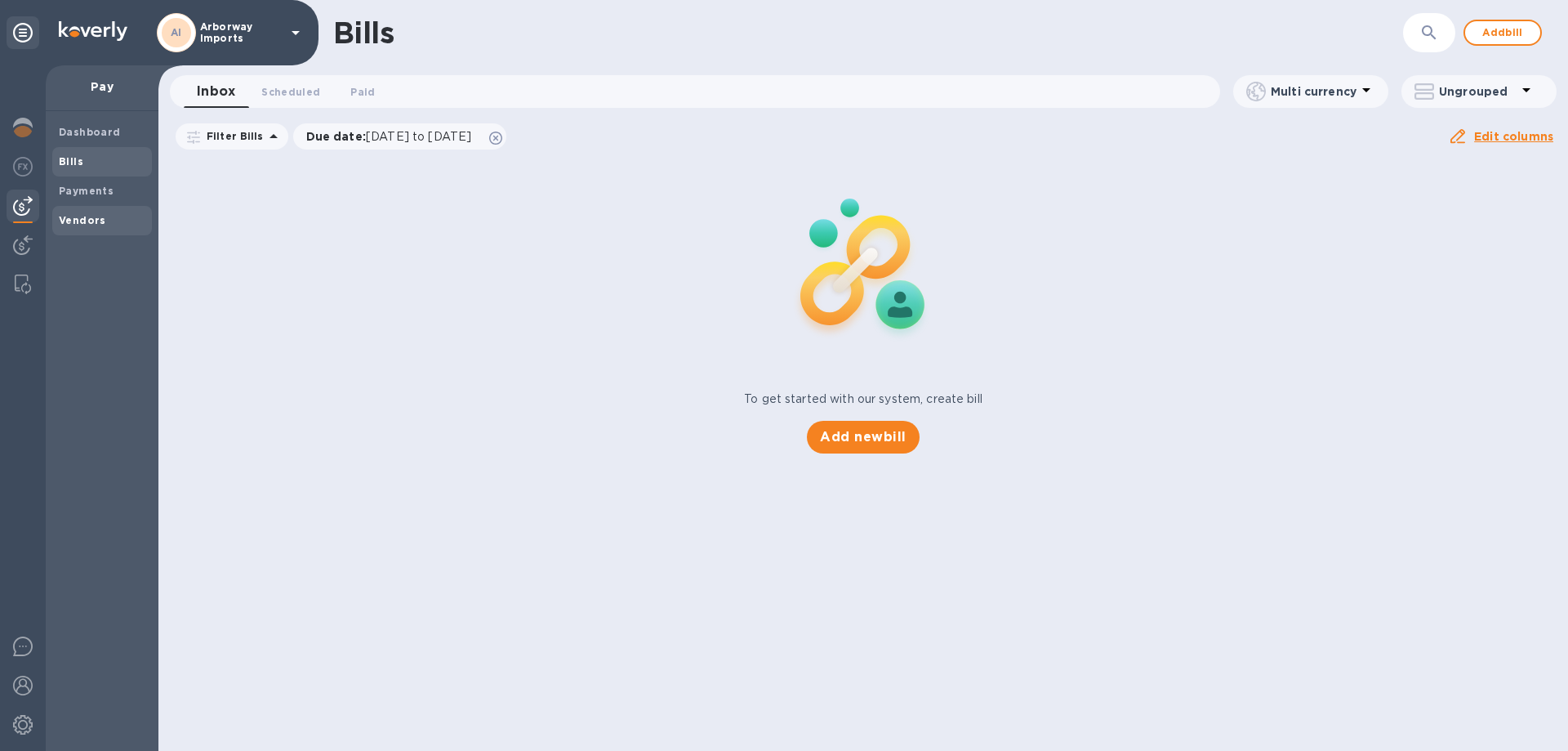
click at [84, 220] on b "Vendors" at bounding box center [82, 220] width 47 height 12
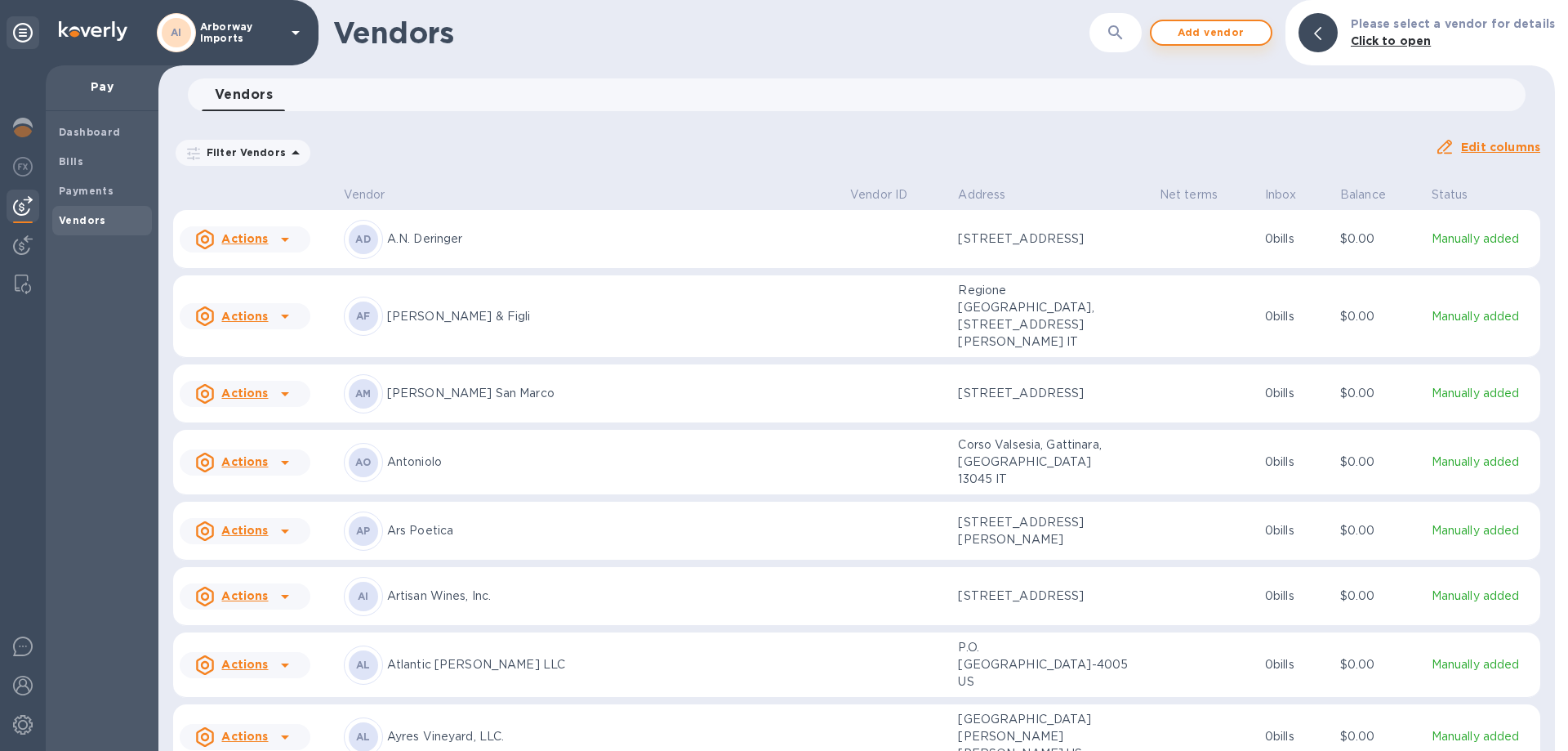
click at [1215, 41] on span "Add vendor" at bounding box center [1211, 33] width 93 height 20
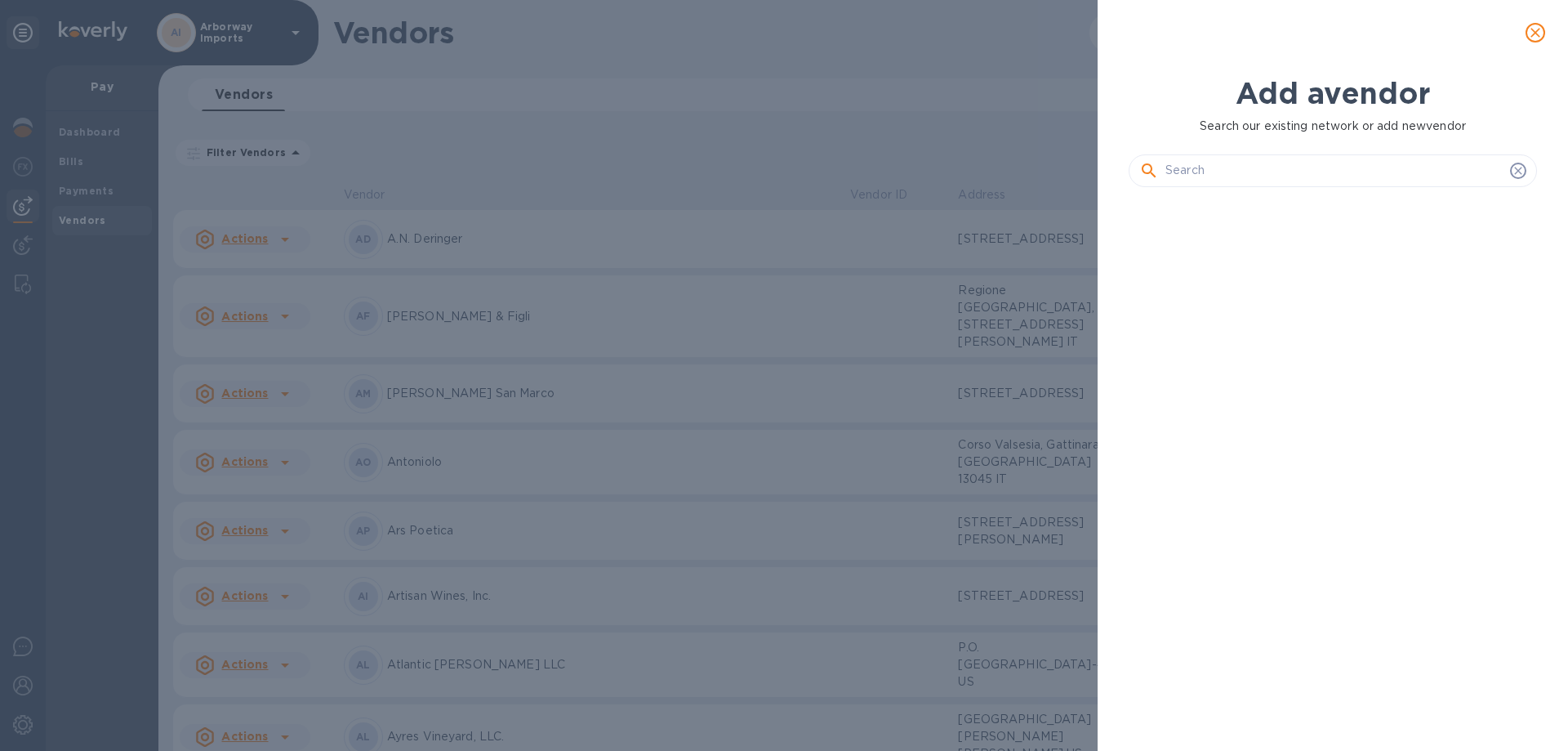
scroll to position [495, 415]
drag, startPoint x: 1215, startPoint y: 41, endPoint x: 1149, endPoint y: 63, distance: 69.6
click at [1149, 63] on div at bounding box center [1333, 32] width 470 height 66
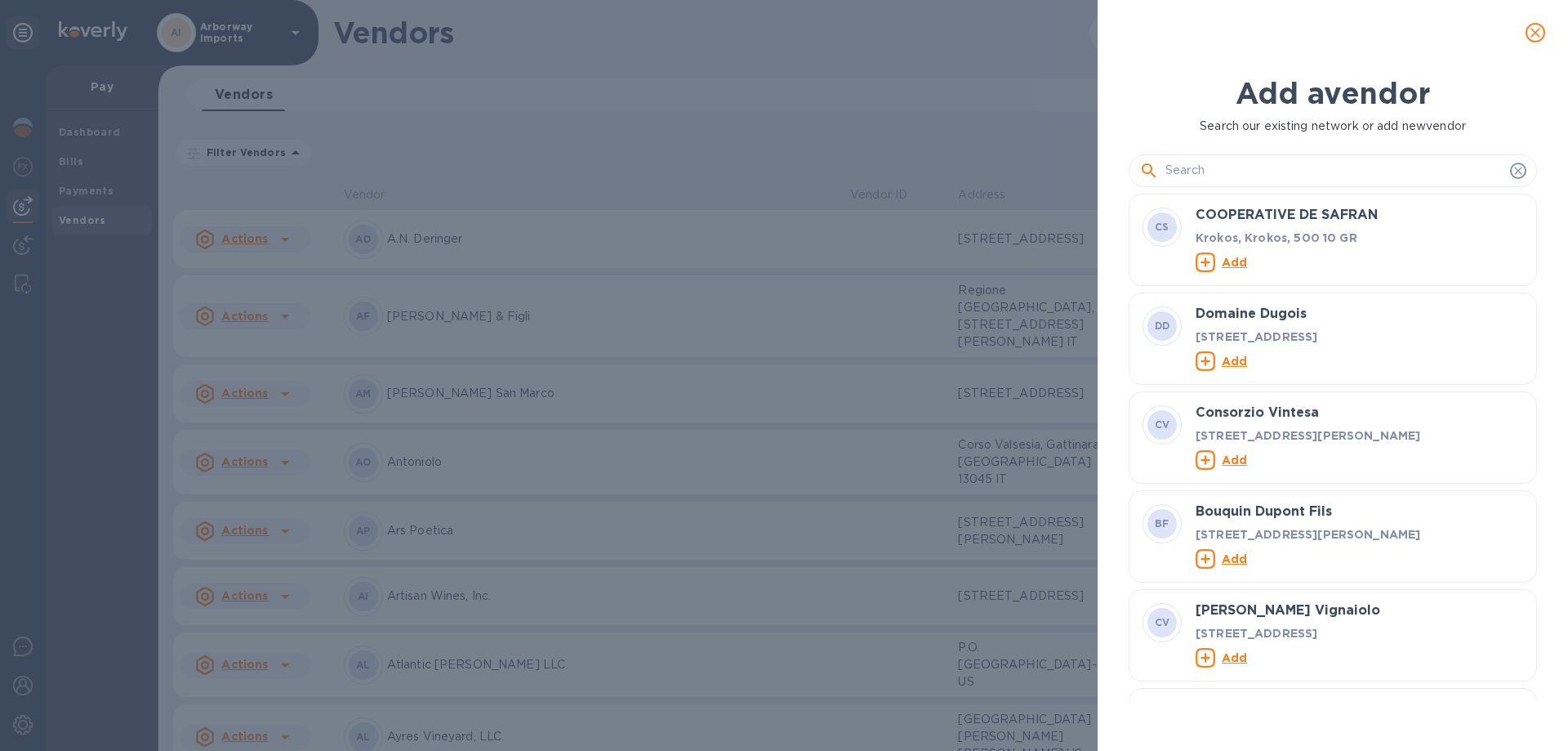
click at [682, 196] on div "Add a vendor Search our existing network or add new vendor CS COOPERATIVE [PERS…" at bounding box center [784, 376] width 1568 height 751
click at [1536, 35] on icon "close" at bounding box center [1536, 32] width 17 height 17
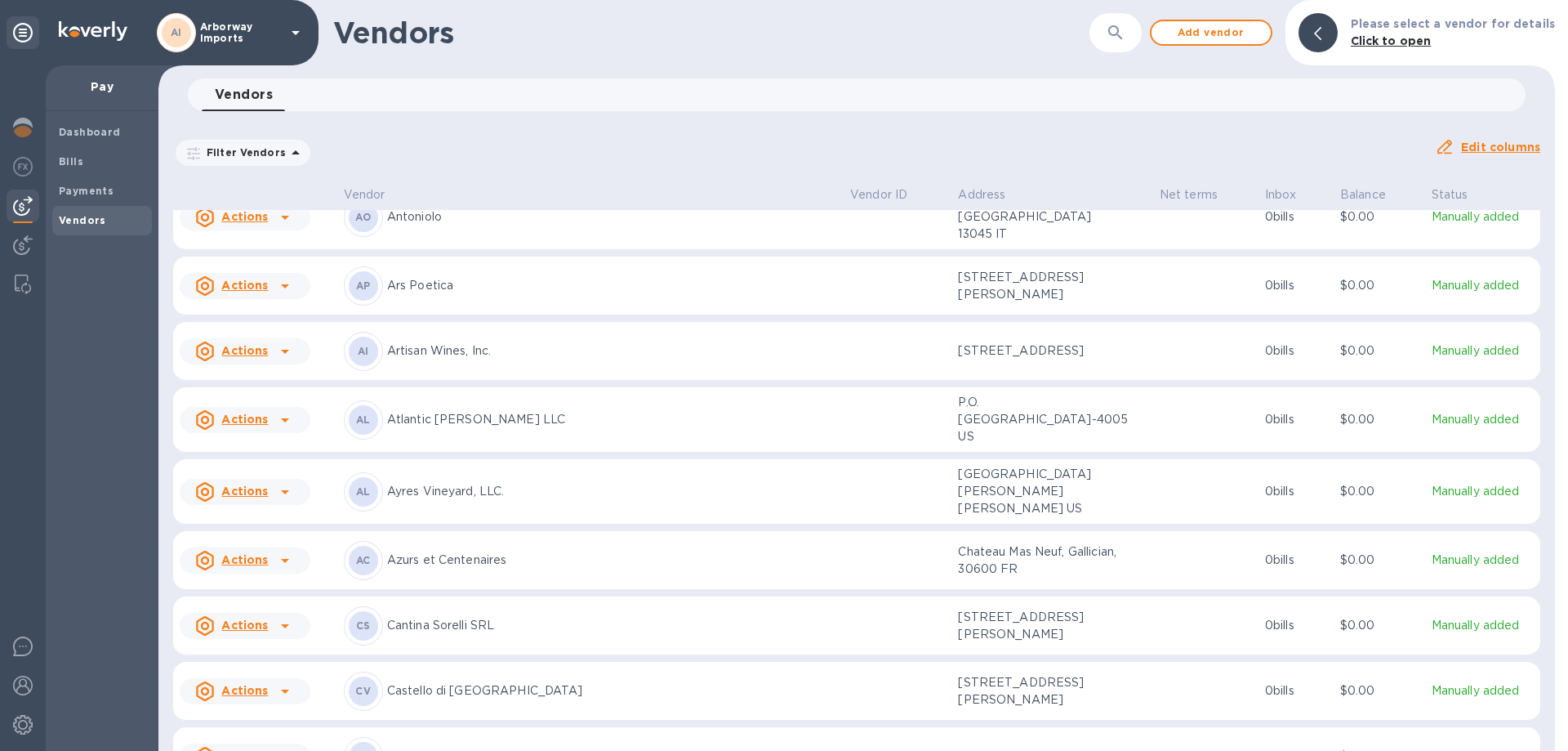
click at [625, 410] on div "AL Atlantic [PERSON_NAME] LLC" at bounding box center [590, 420] width 493 height 39
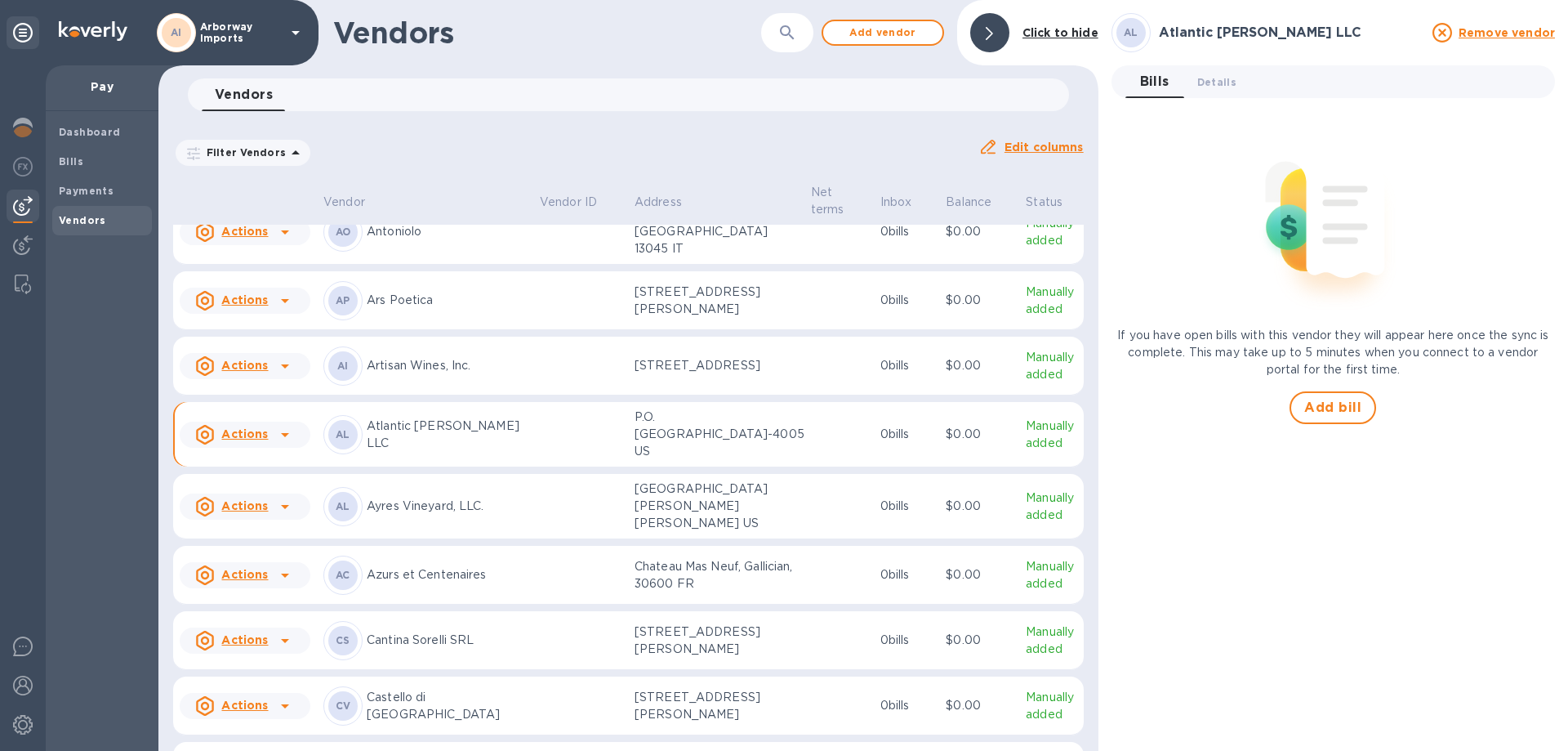
scroll to position [287, 0]
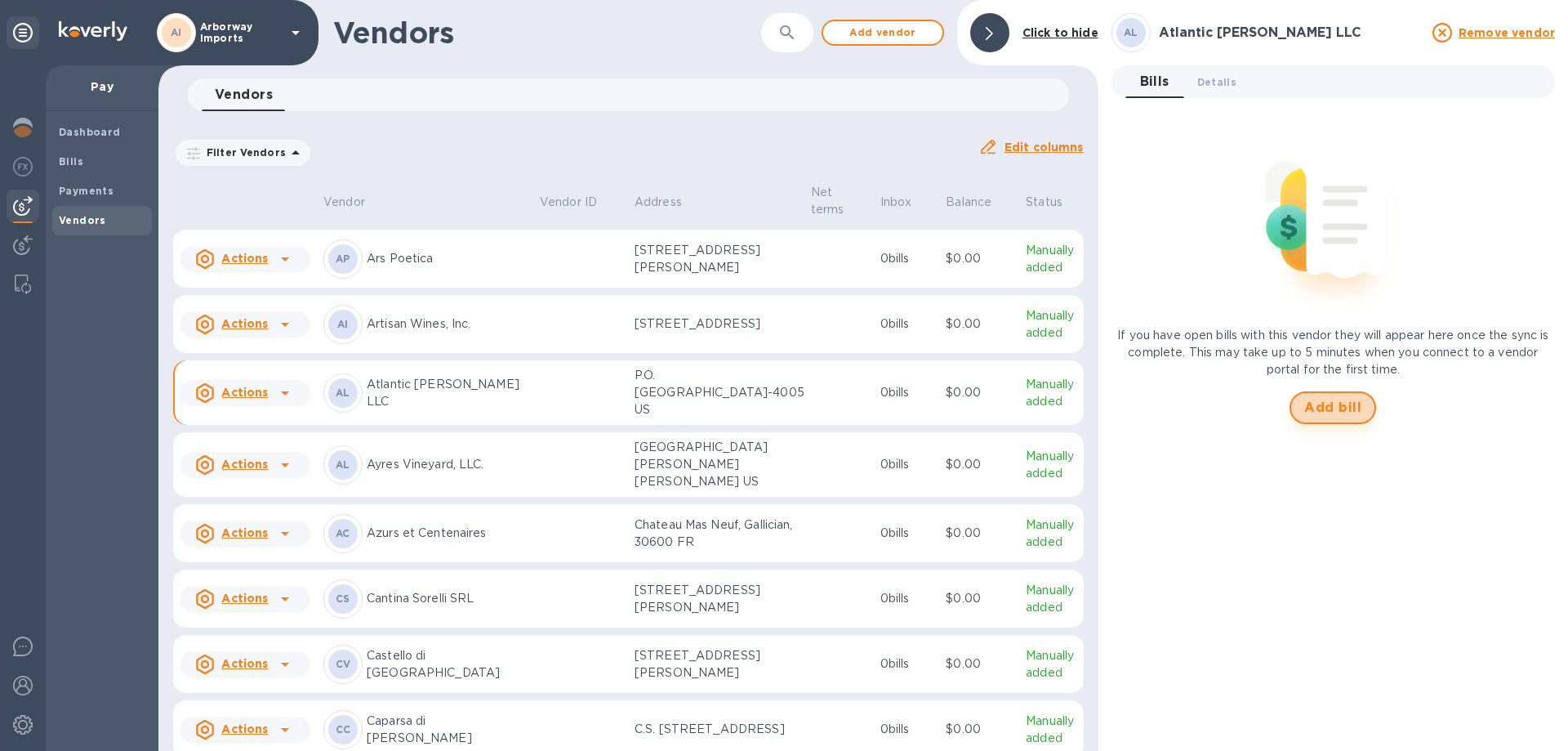
click at [1321, 399] on span "Add bill" at bounding box center [1332, 408] width 57 height 20
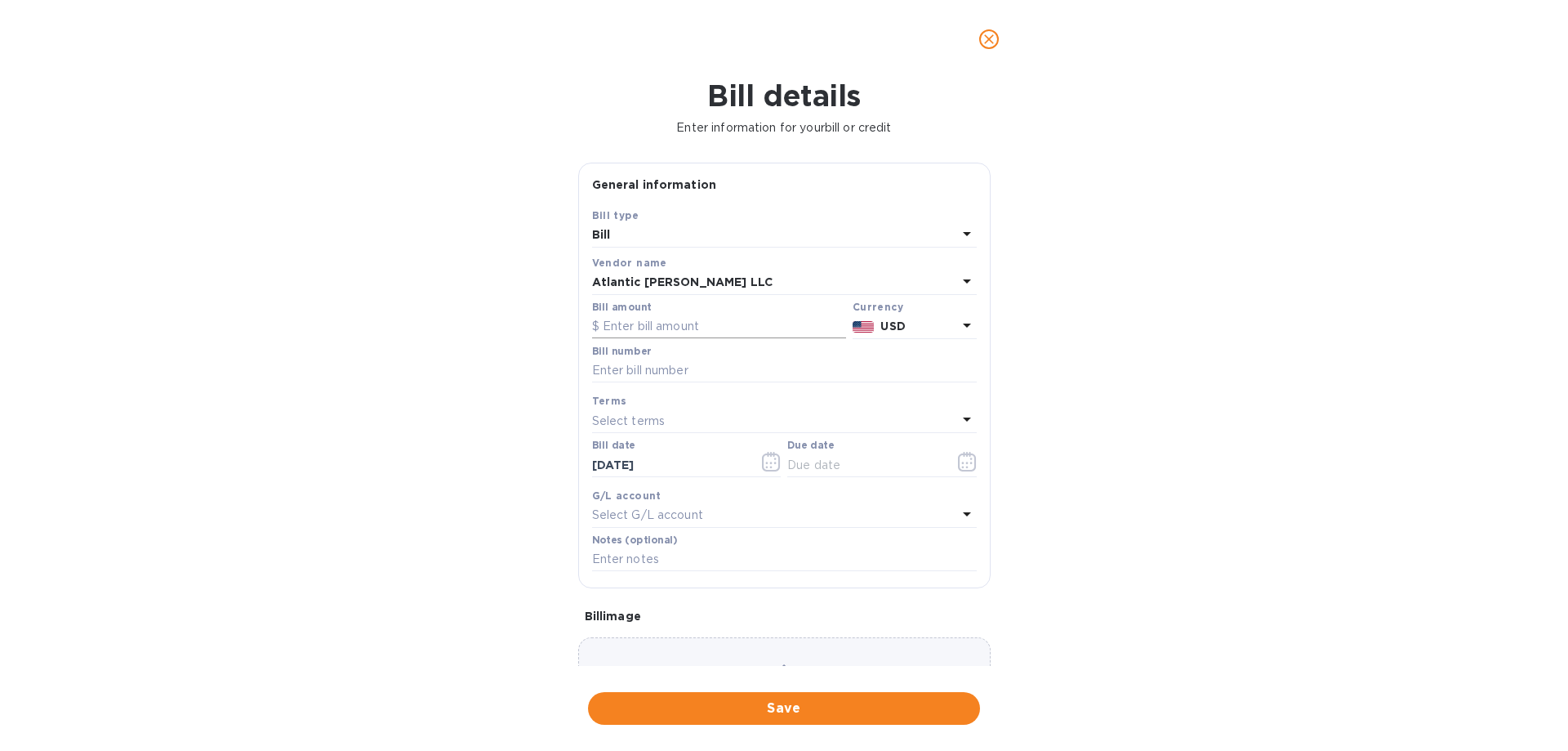
click at [711, 322] on input "text" at bounding box center [719, 326] width 254 height 24
type input "15,125.30"
click at [639, 377] on input "text" at bounding box center [784, 371] width 385 height 24
type input "O"
type input "S"
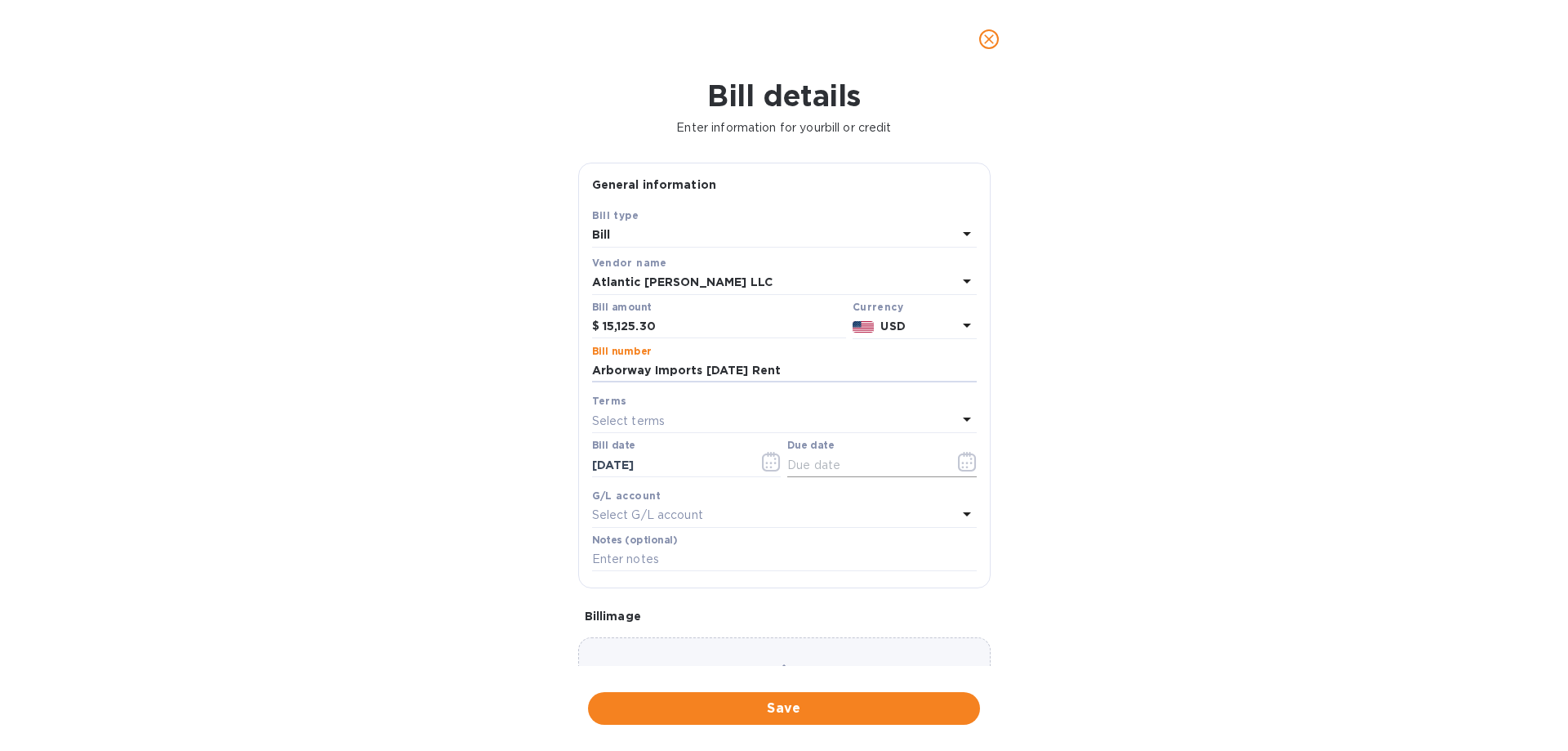
type input "Arborway Imports [DATE] Rent"
click at [963, 464] on icon "button" at bounding box center [967, 462] width 19 height 20
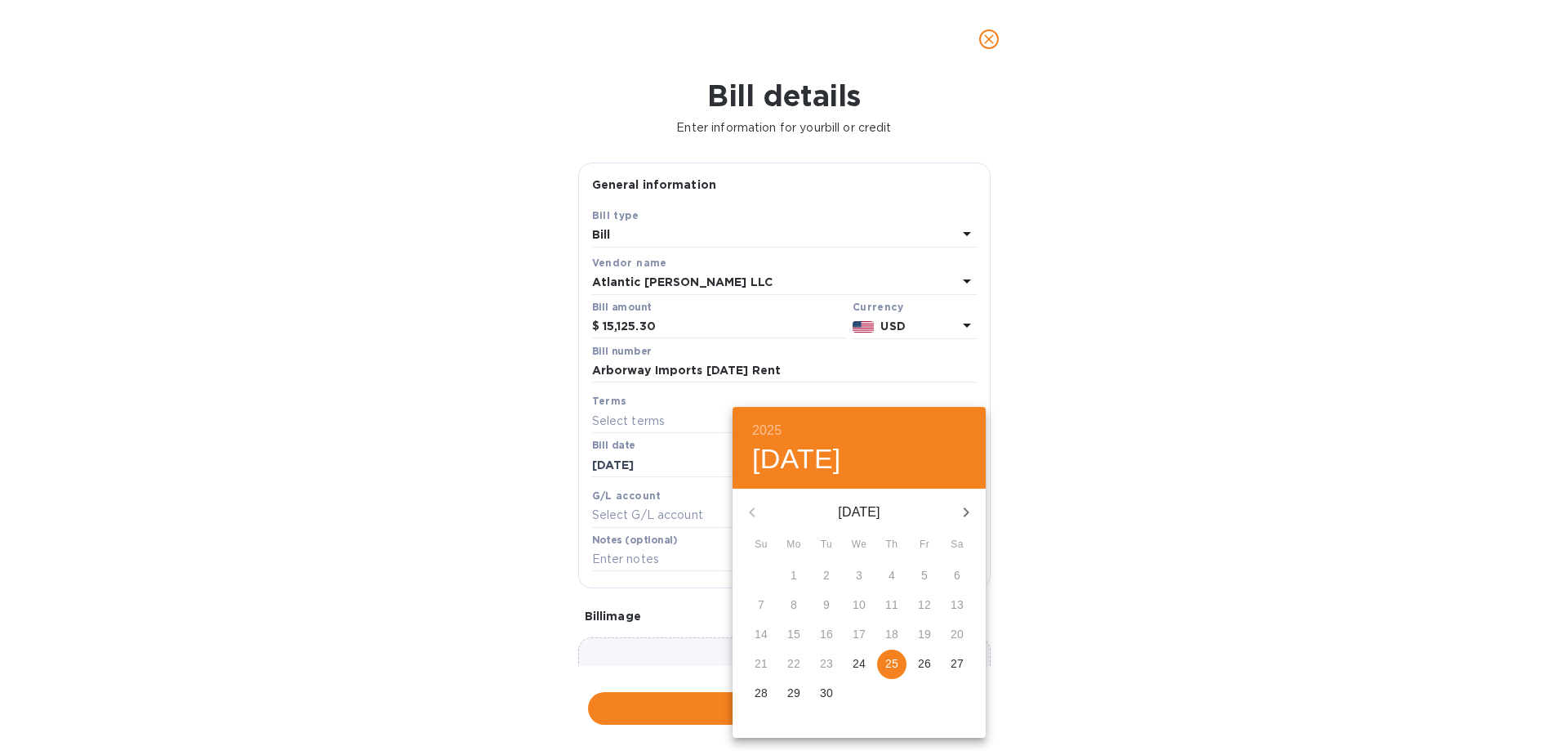
click at [891, 669] on p "25" at bounding box center [892, 664] width 13 height 17
type input "[DATE]"
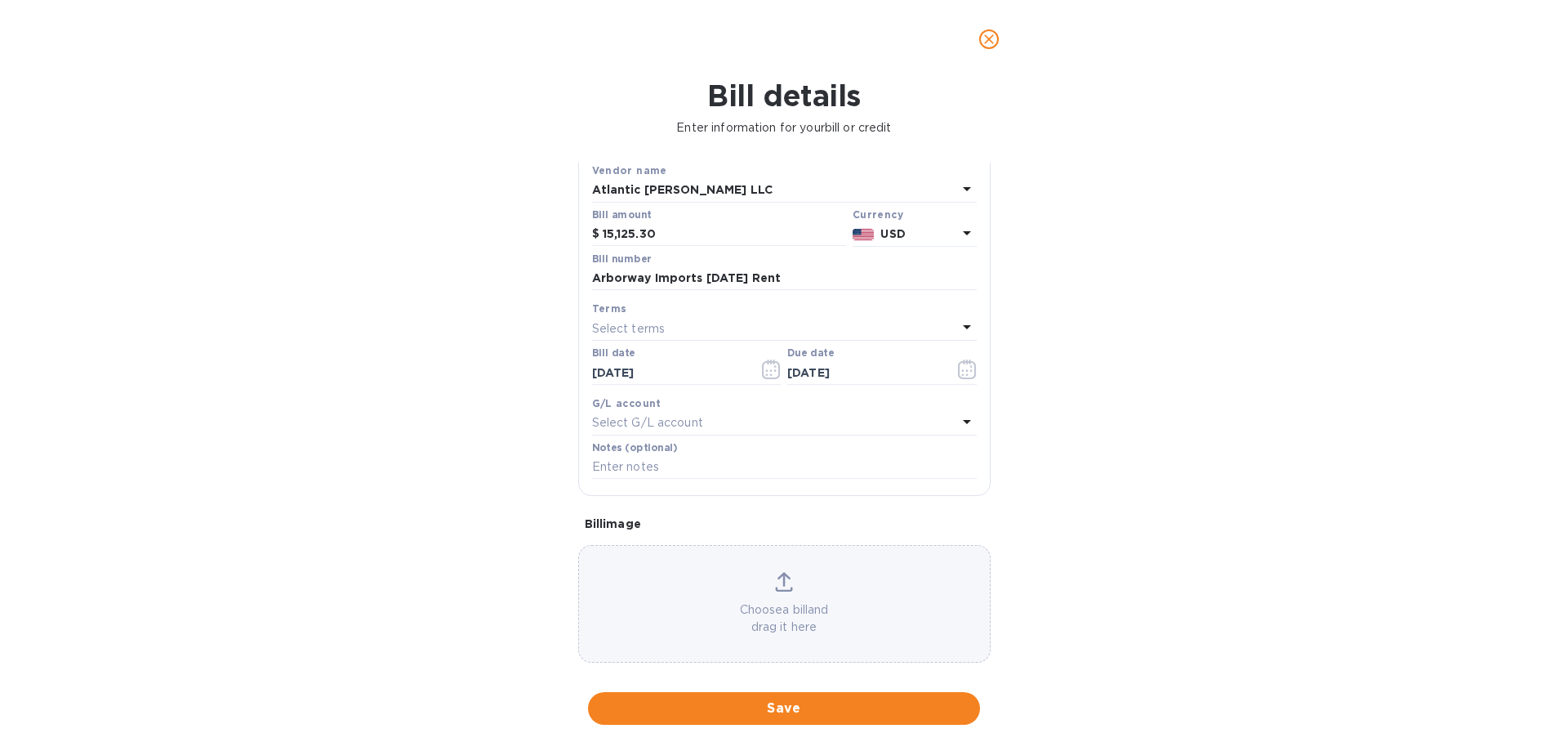
scroll to position [109, 0]
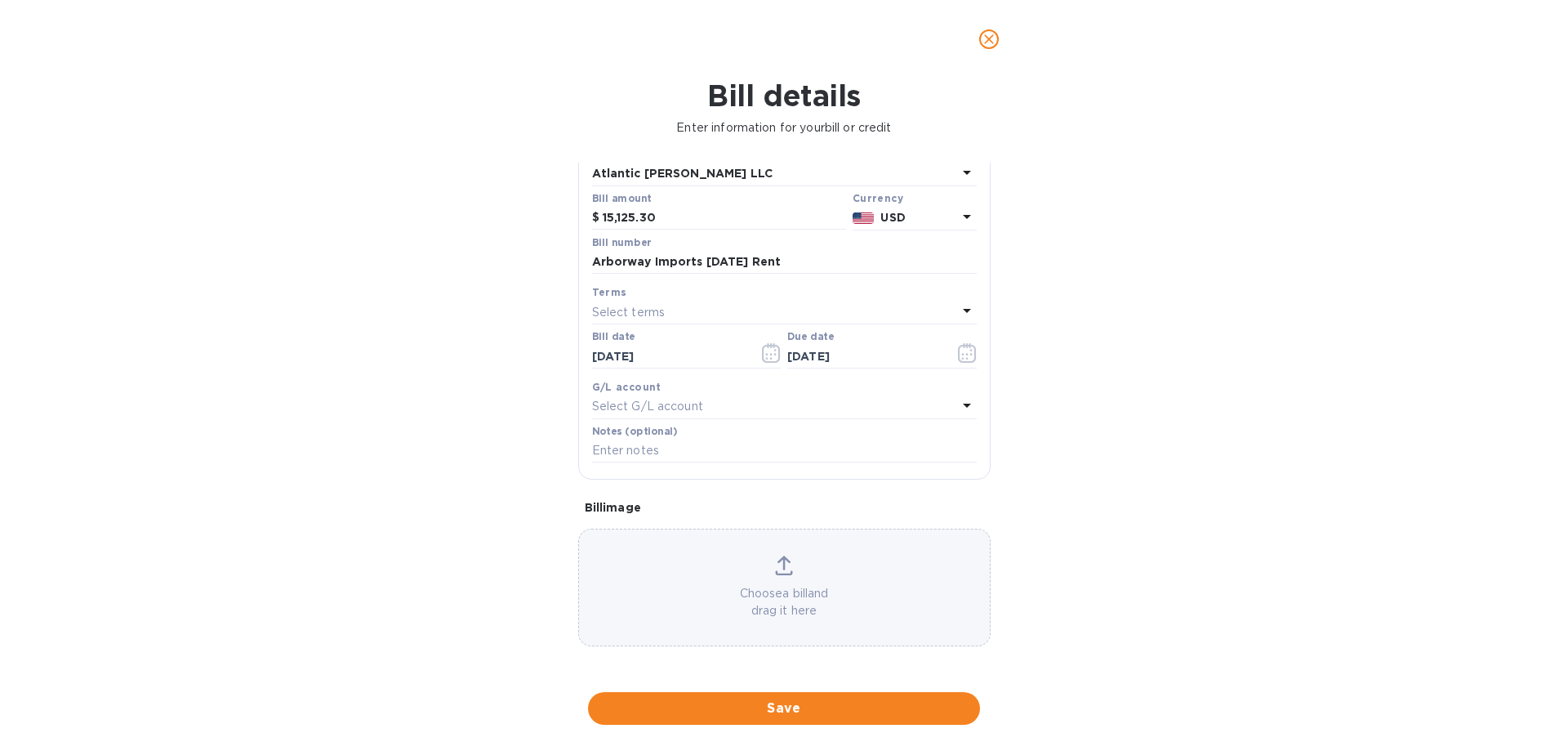
click at [729, 580] on div "Choose a bill and drag it here" at bounding box center [784, 587] width 411 height 64
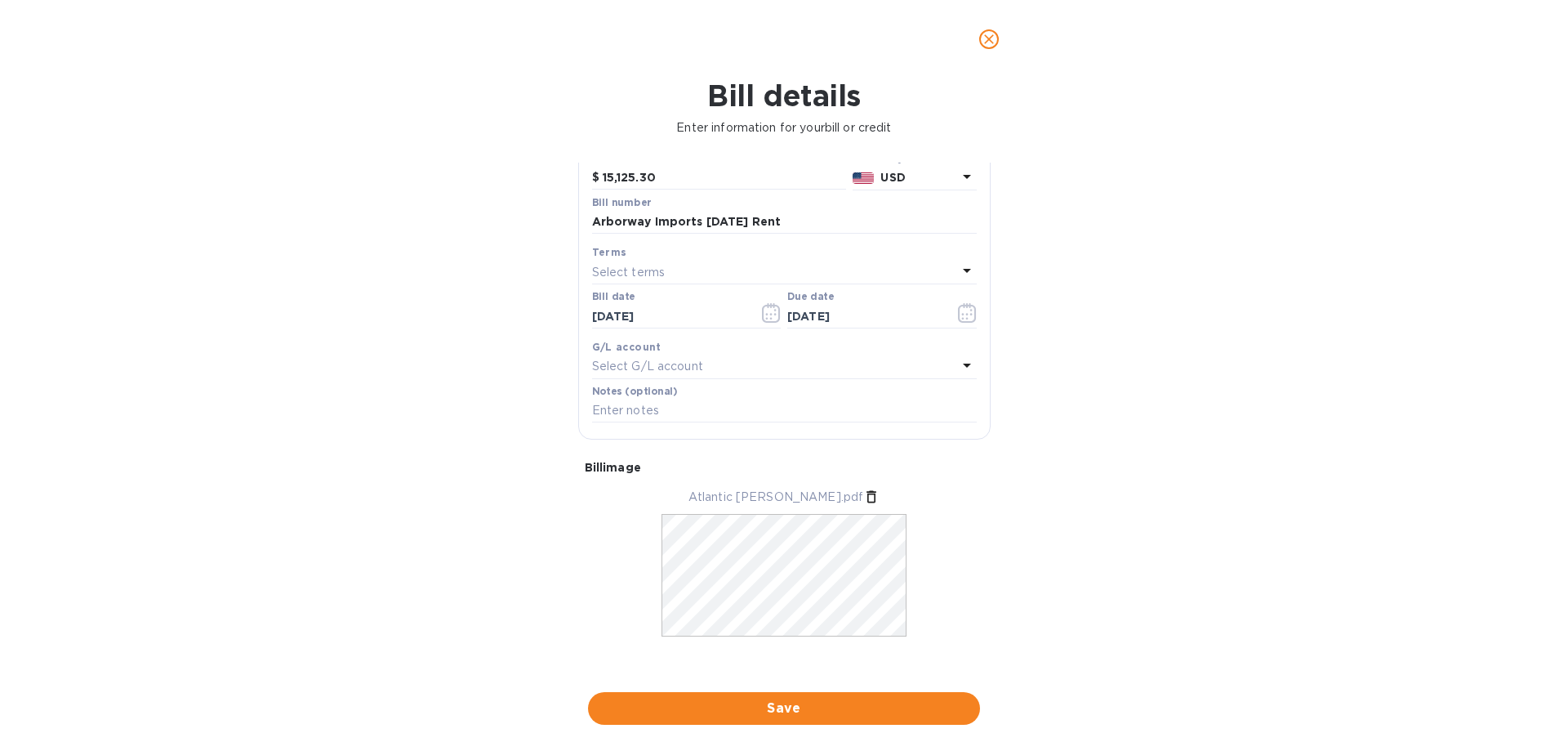
scroll to position [159, 0]
click at [776, 714] on span "Save" at bounding box center [784, 709] width 366 height 20
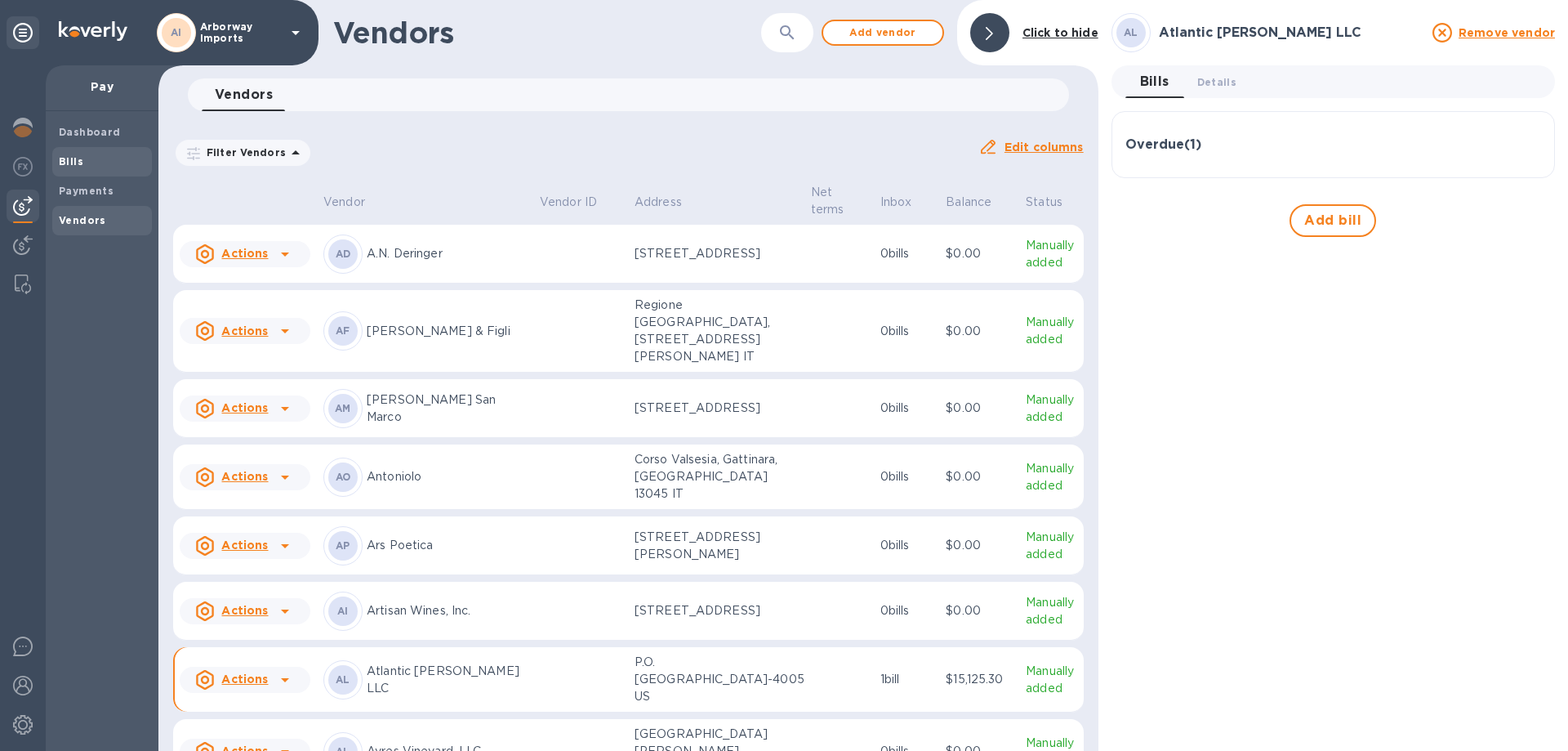
click at [115, 160] on span "Bills" at bounding box center [102, 162] width 86 height 17
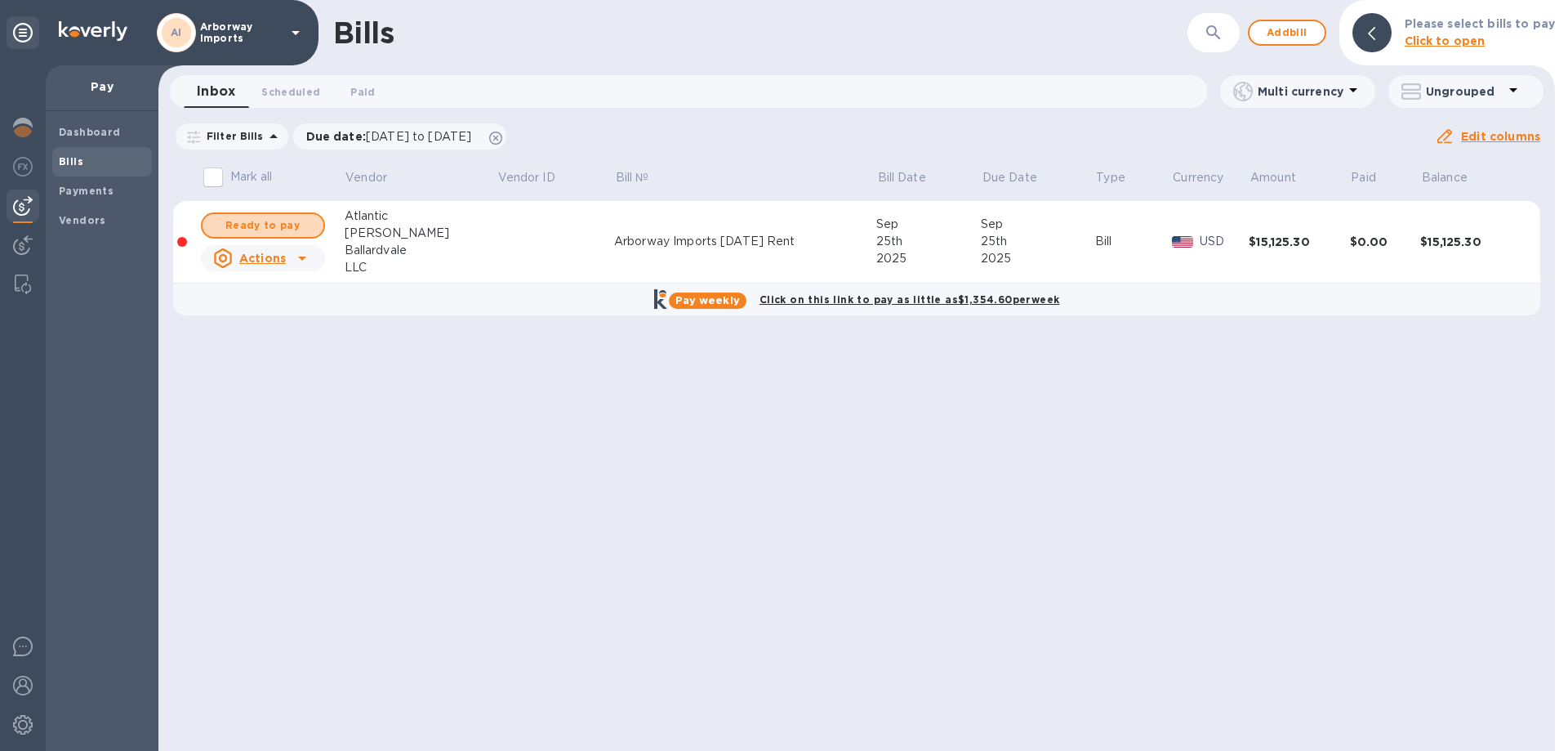
click at [256, 231] on span "Ready to pay" at bounding box center [263, 226] width 95 height 20
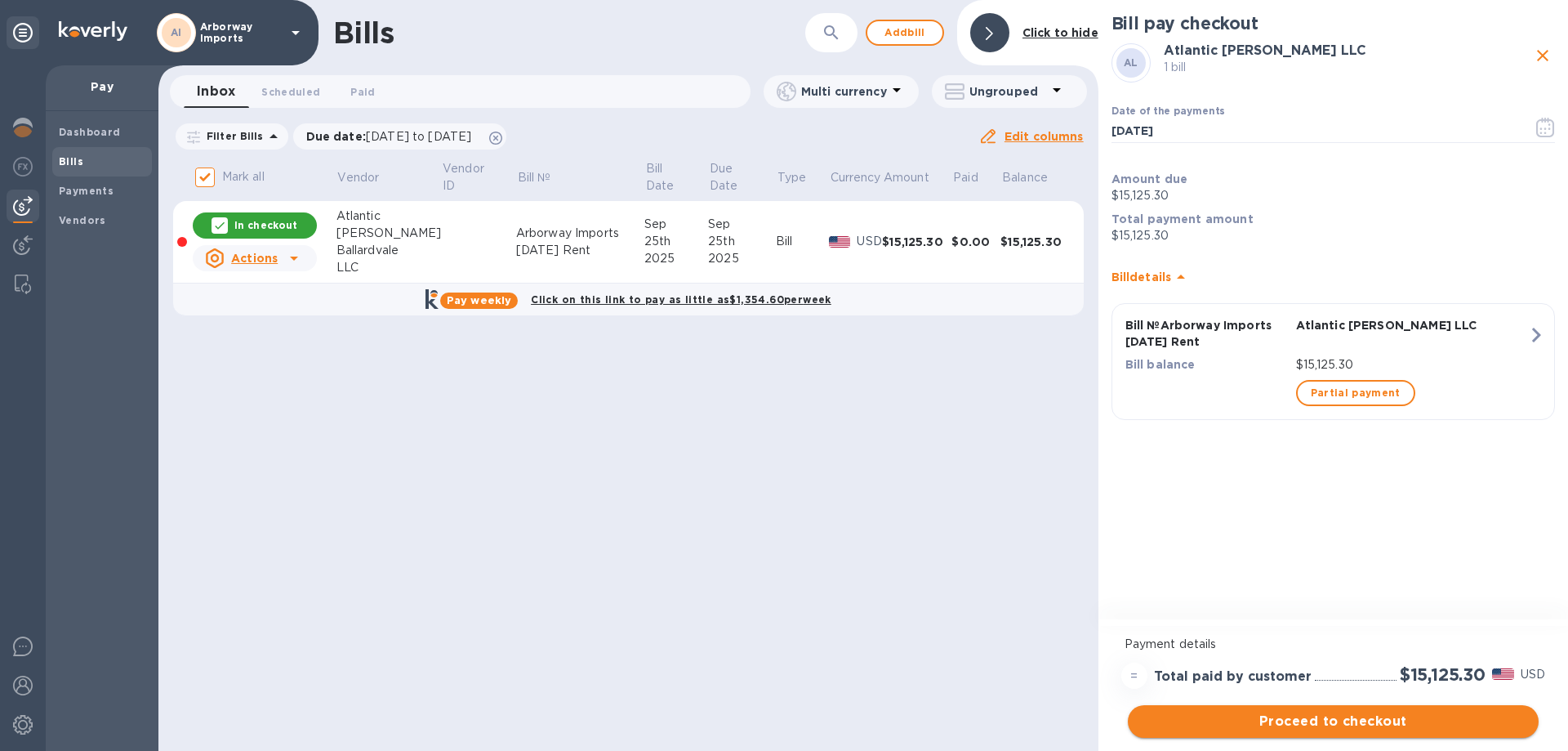
click at [1318, 734] on button "Proceed to checkout" at bounding box center [1333, 721] width 411 height 32
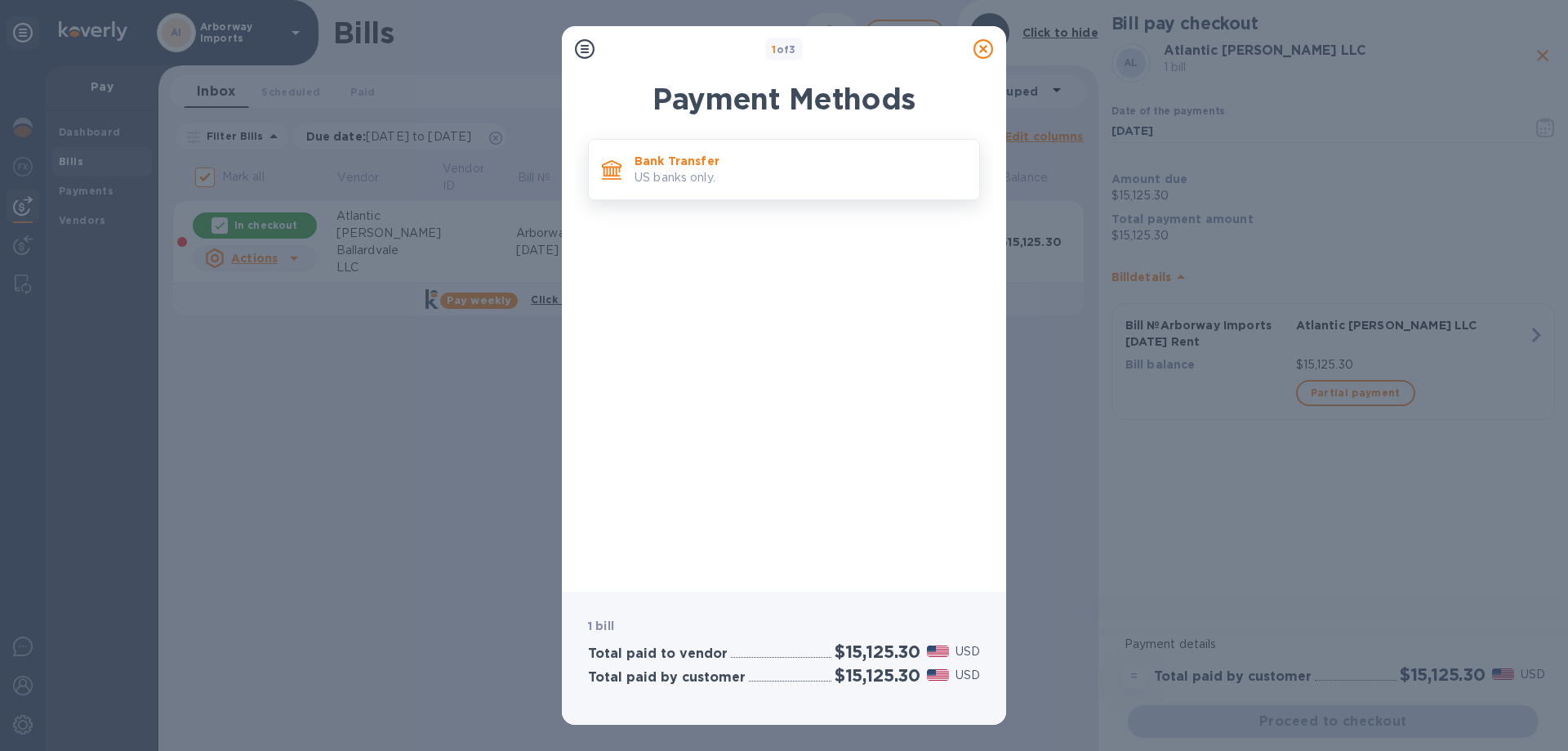
click at [777, 170] on p "US banks only." at bounding box center [800, 178] width 331 height 17
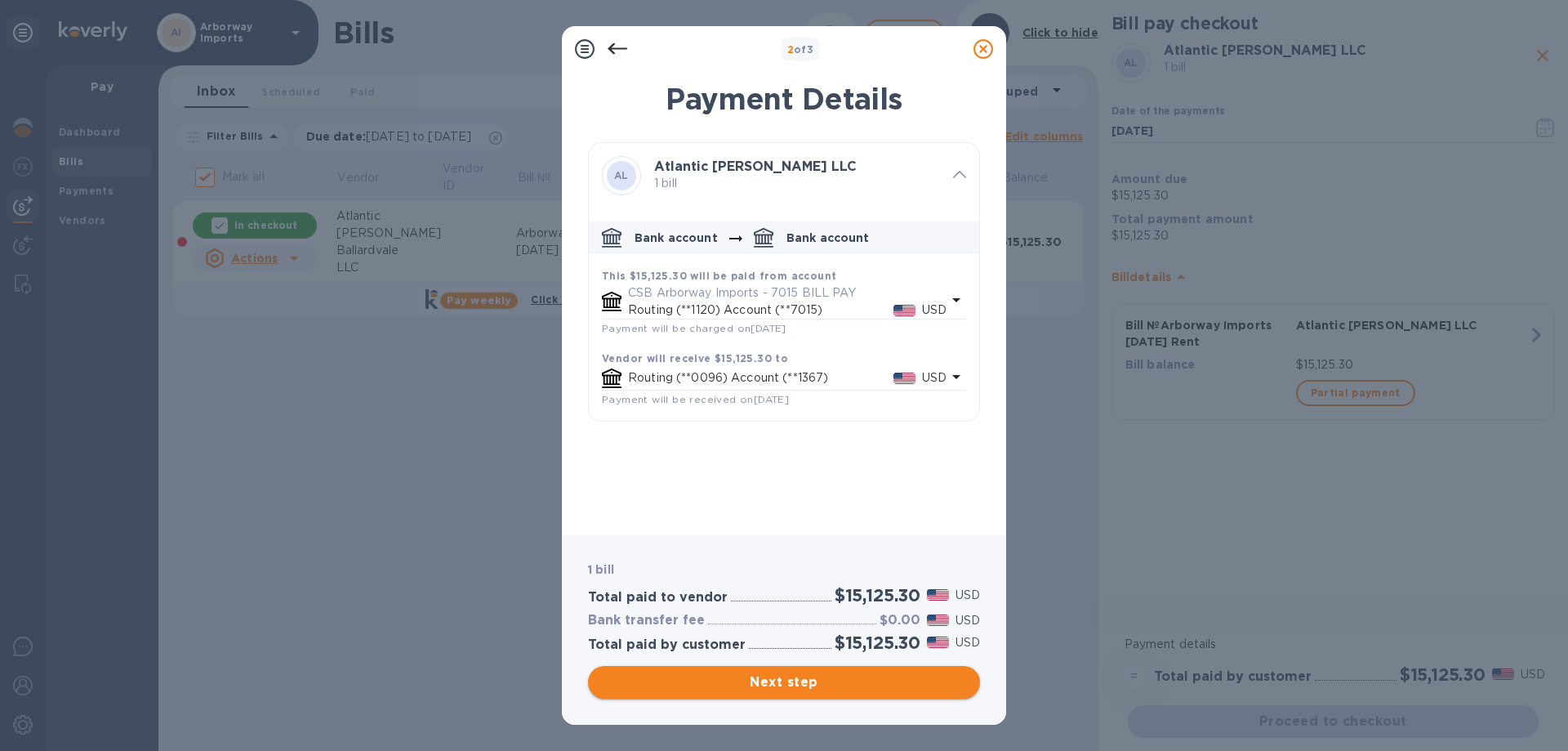
click at [765, 678] on span "Next step" at bounding box center [784, 682] width 366 height 20
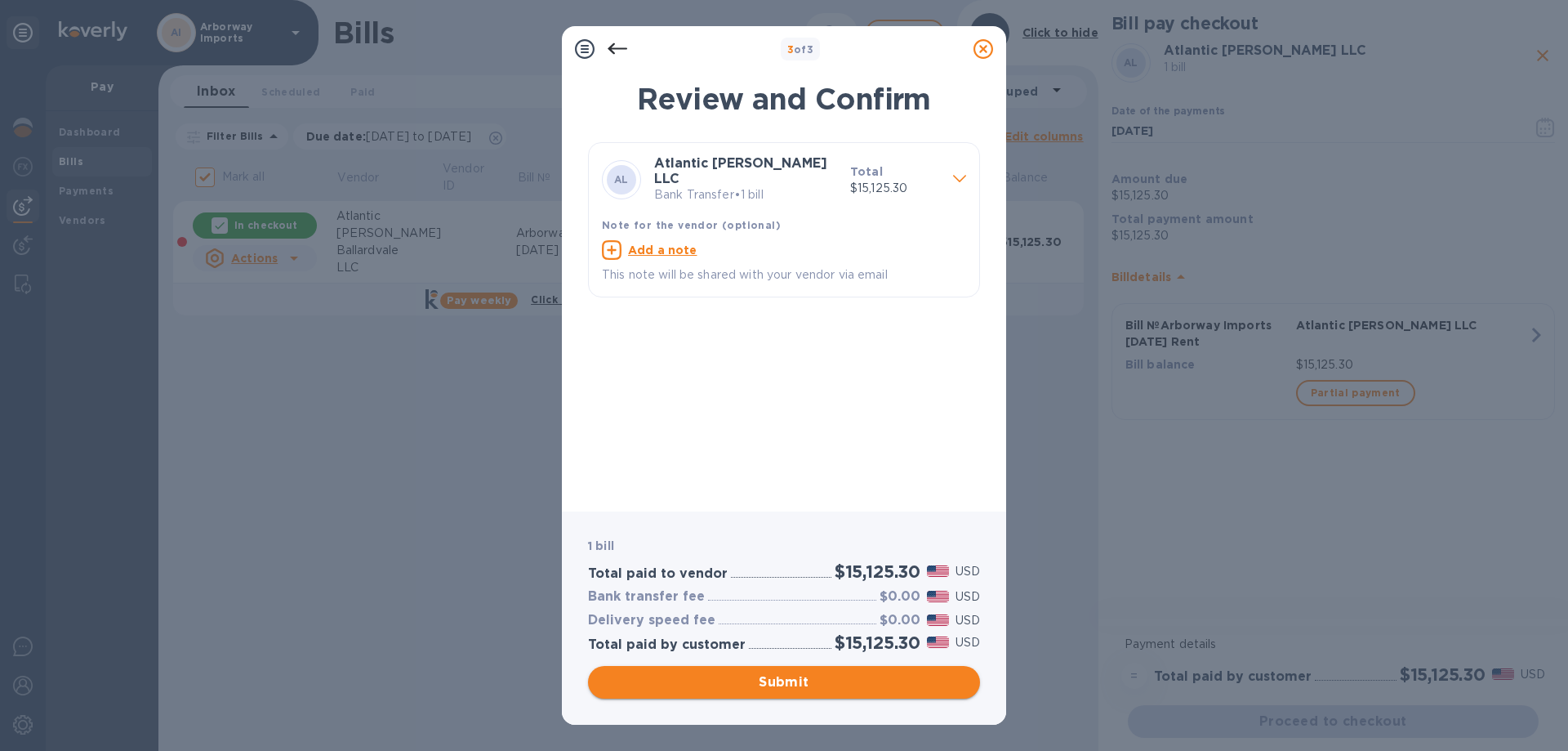
click at [913, 681] on span "Submit" at bounding box center [784, 682] width 366 height 20
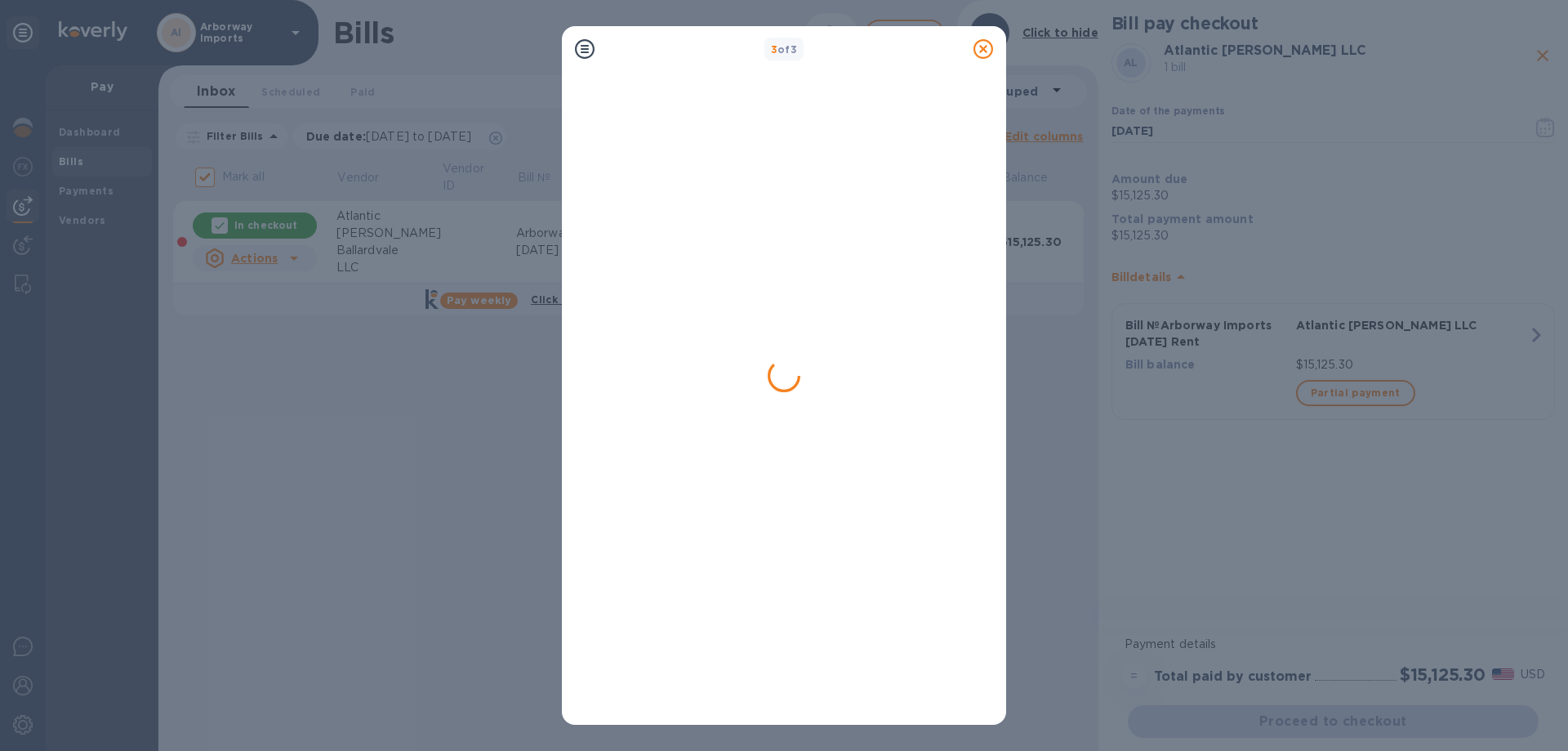
checkbox input "false"
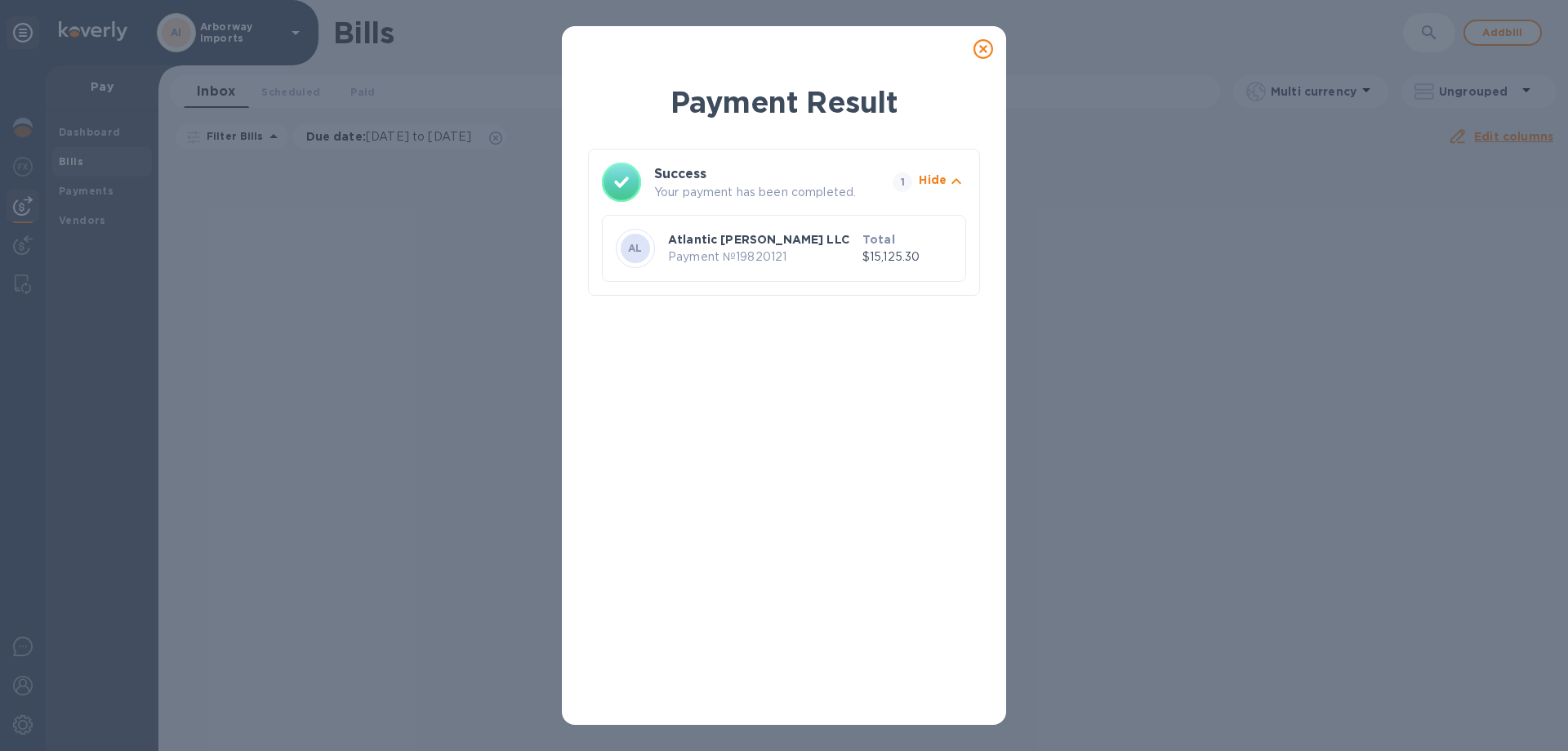
click at [990, 56] on icon at bounding box center [983, 49] width 20 height 20
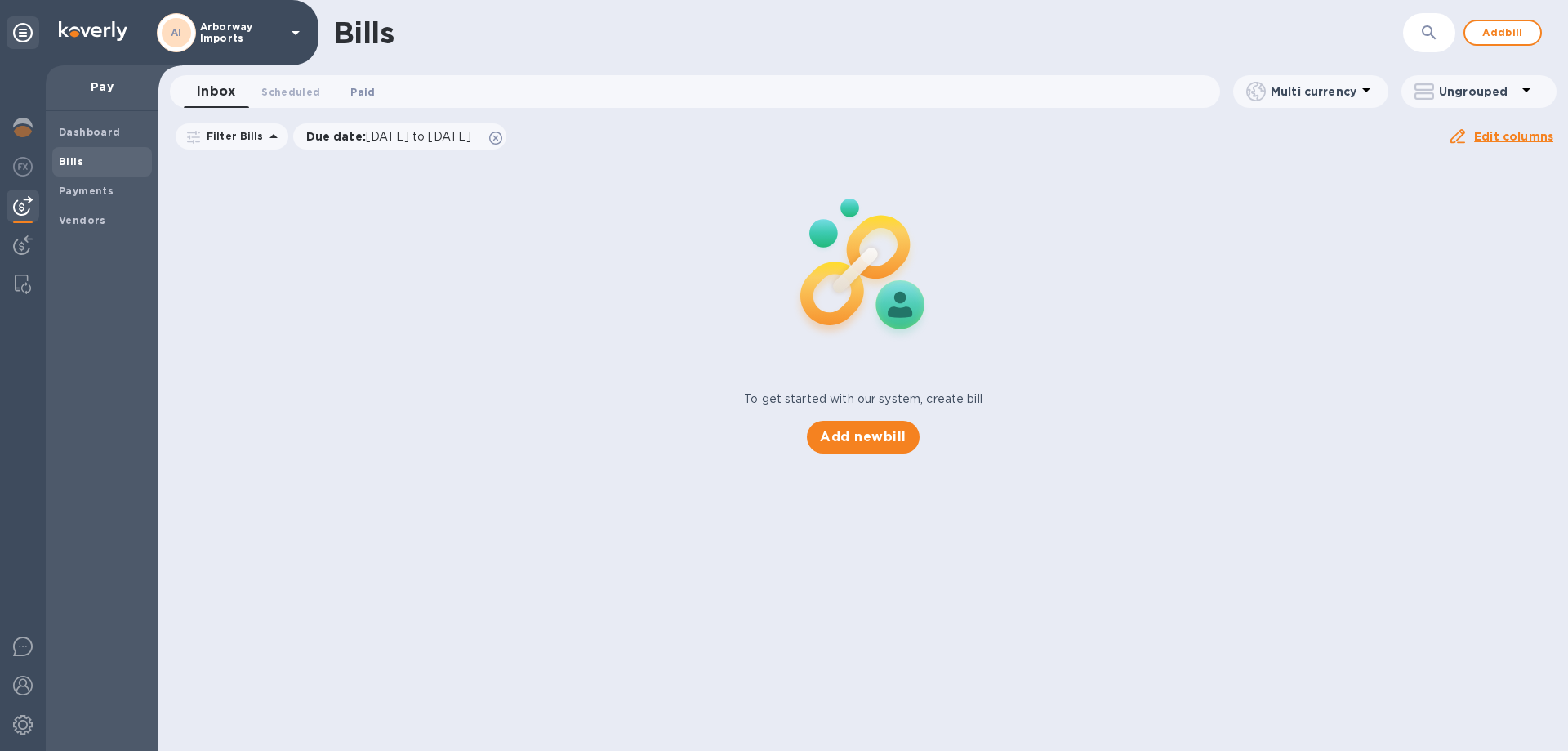
click at [353, 91] on span "Paid 0" at bounding box center [362, 91] width 24 height 17
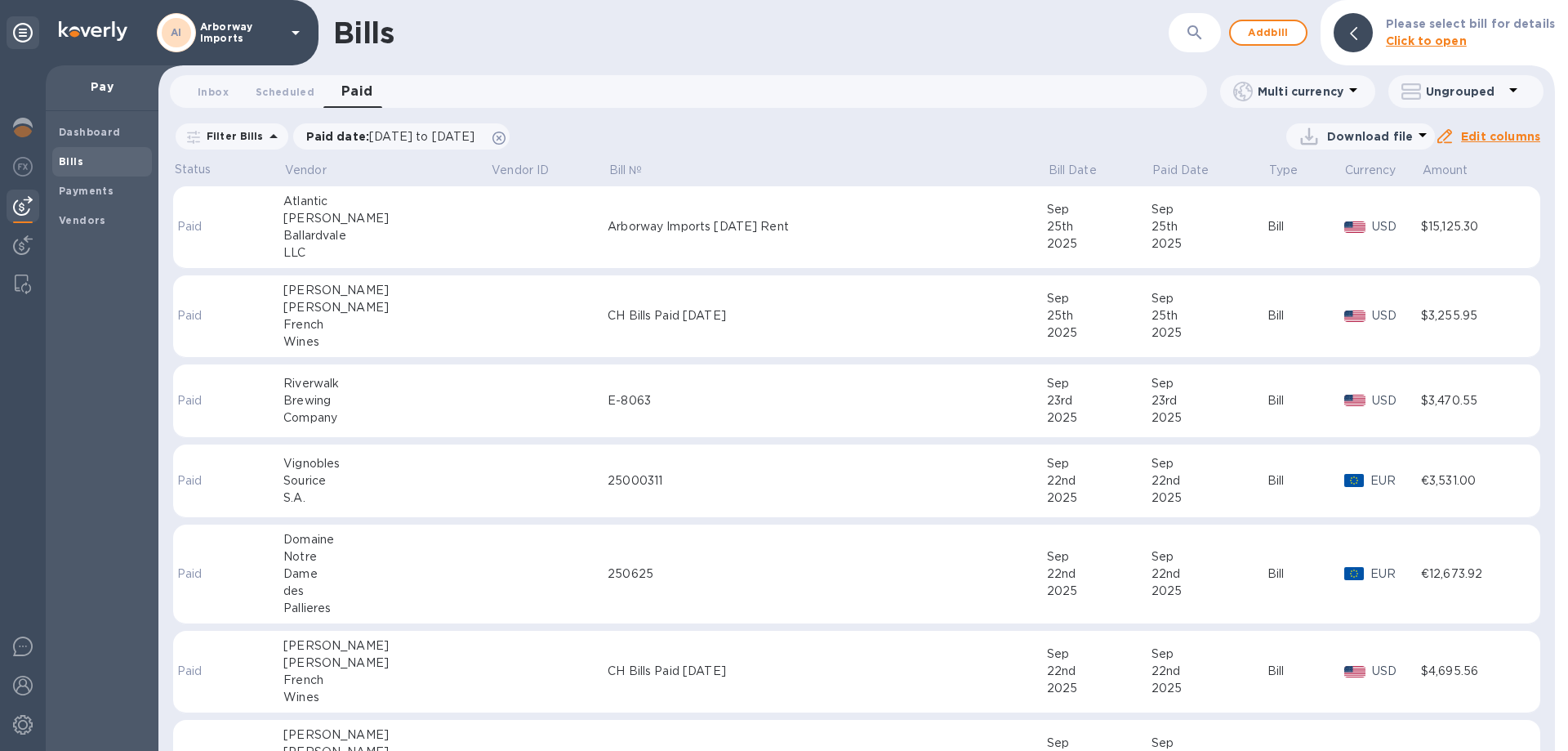
click at [490, 257] on td at bounding box center [549, 227] width 118 height 82
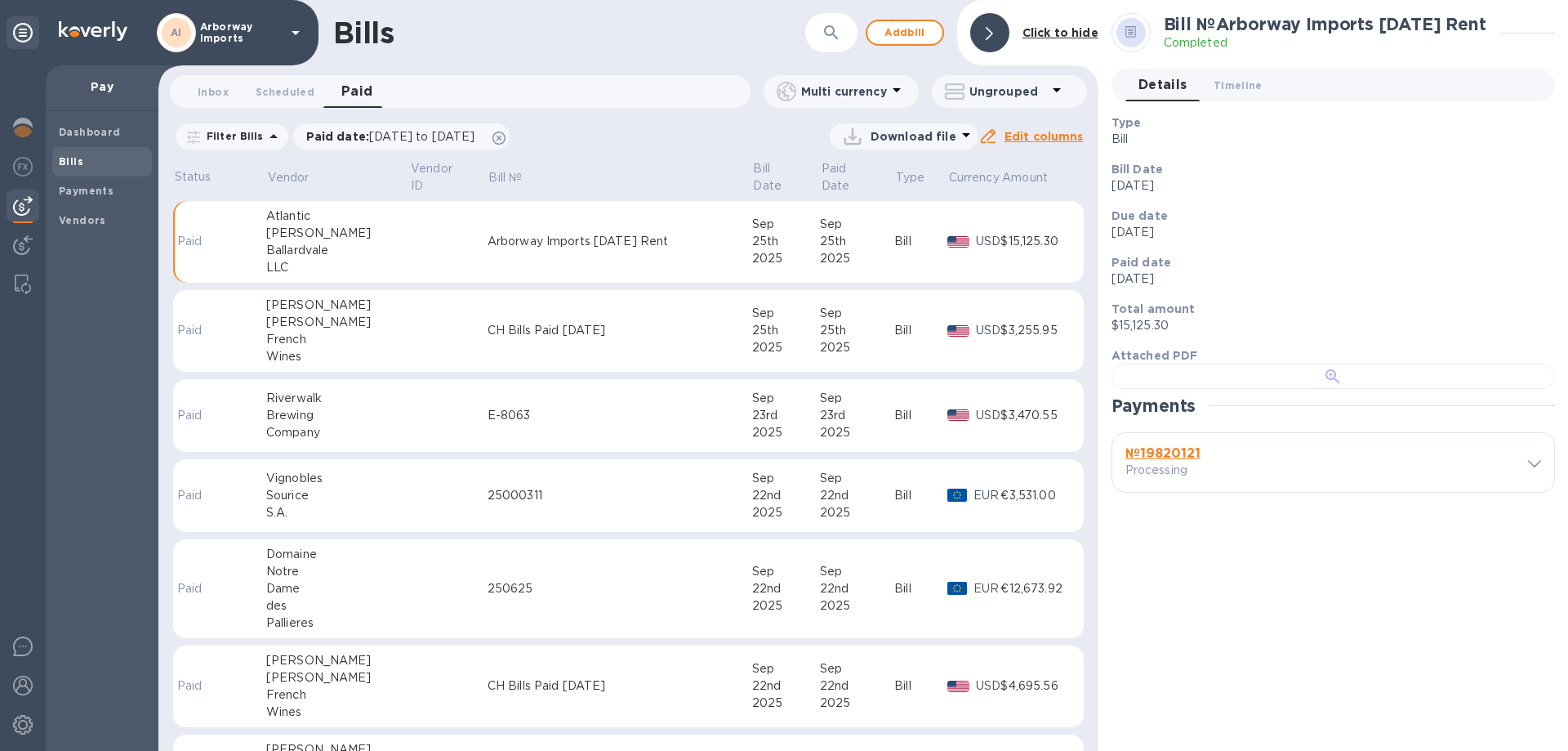
scroll to position [316, 0]
click at [1185, 461] on b "№ 19820121" at bounding box center [1163, 453] width 75 height 16
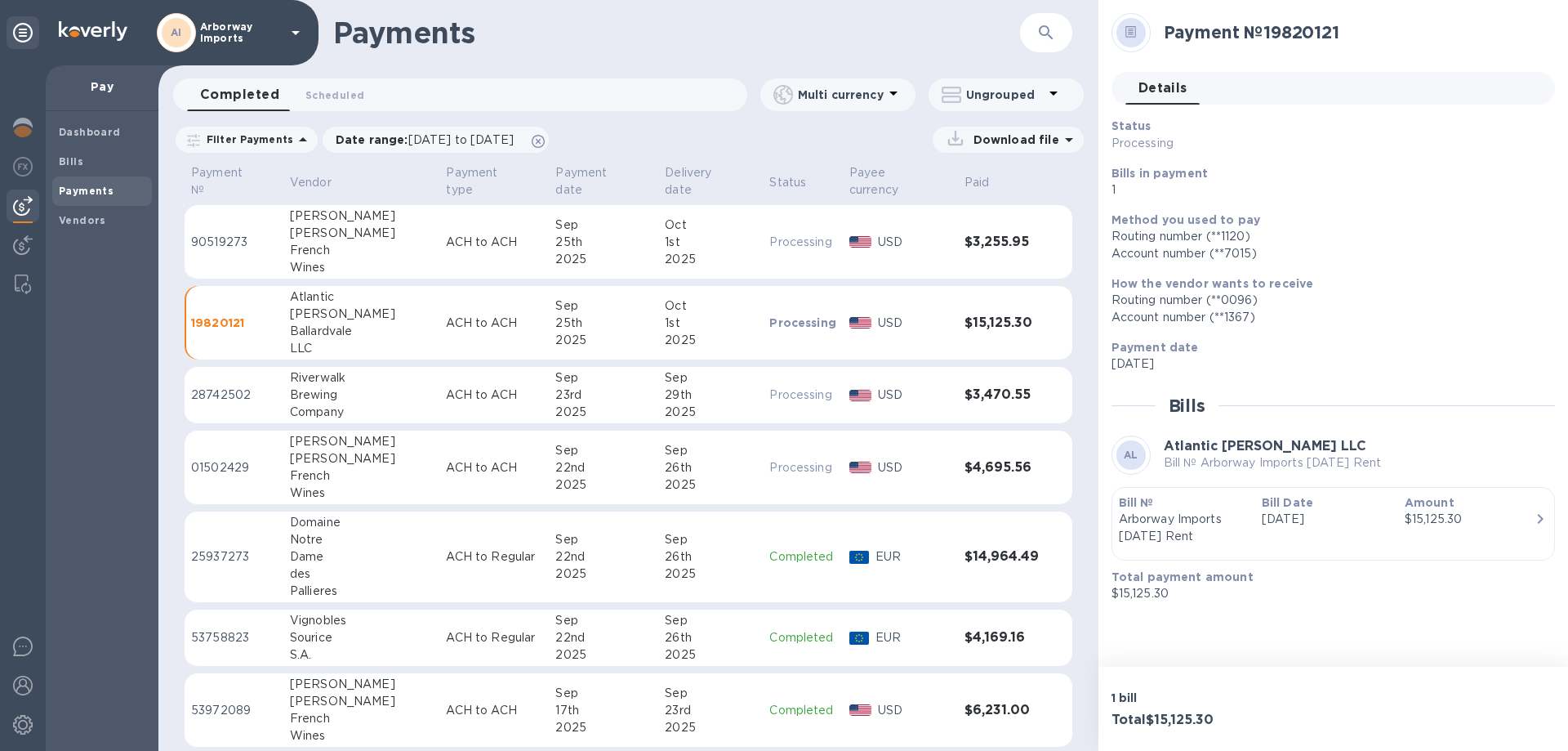
click at [1298, 532] on div "Bill Date [DATE]" at bounding box center [1326, 519] width 143 height 64
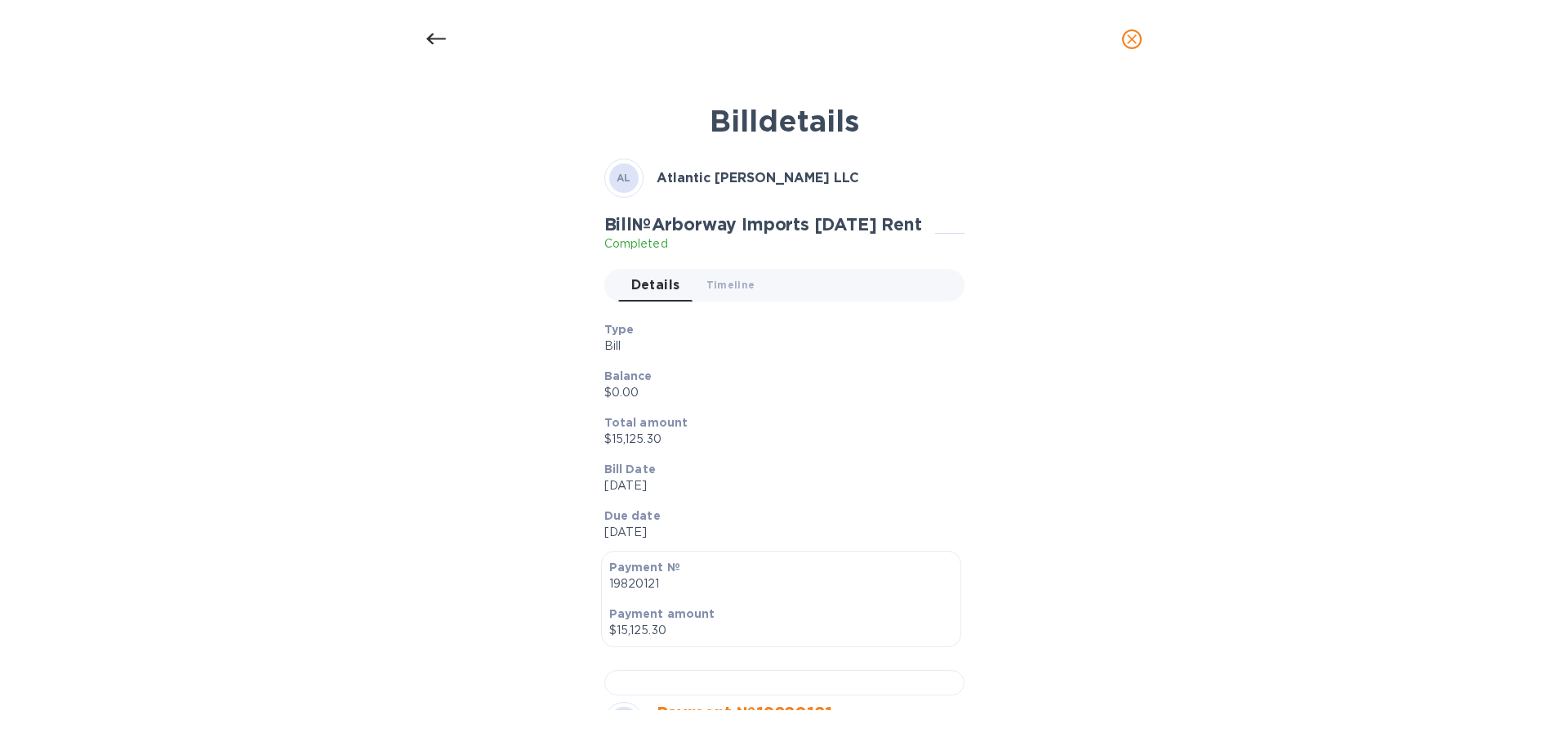
click at [901, 418] on p "Total amount" at bounding box center [778, 423] width 347 height 17
click at [436, 49] on div at bounding box center [435, 39] width 39 height 39
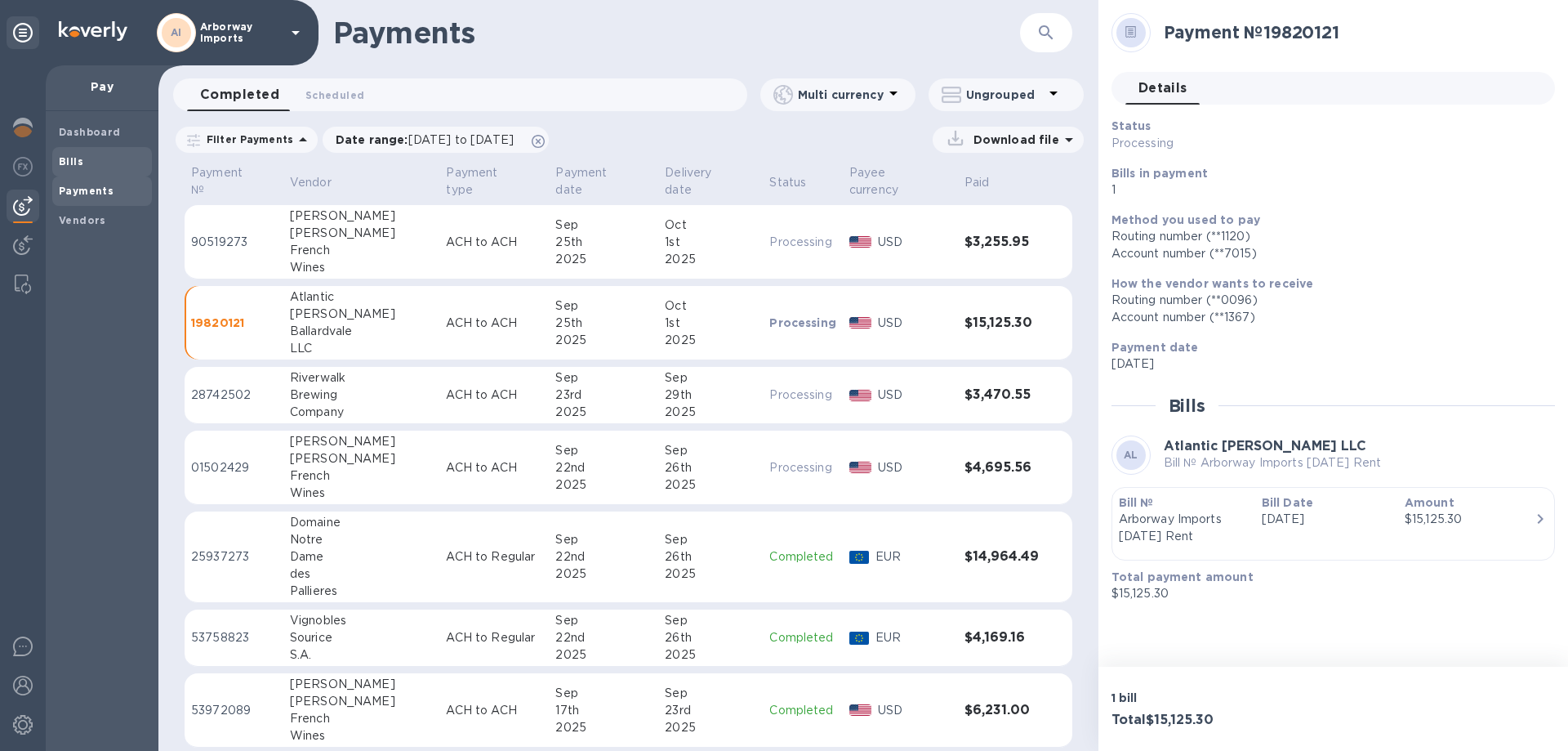
click at [83, 166] on span "Bills" at bounding box center [102, 162] width 86 height 17
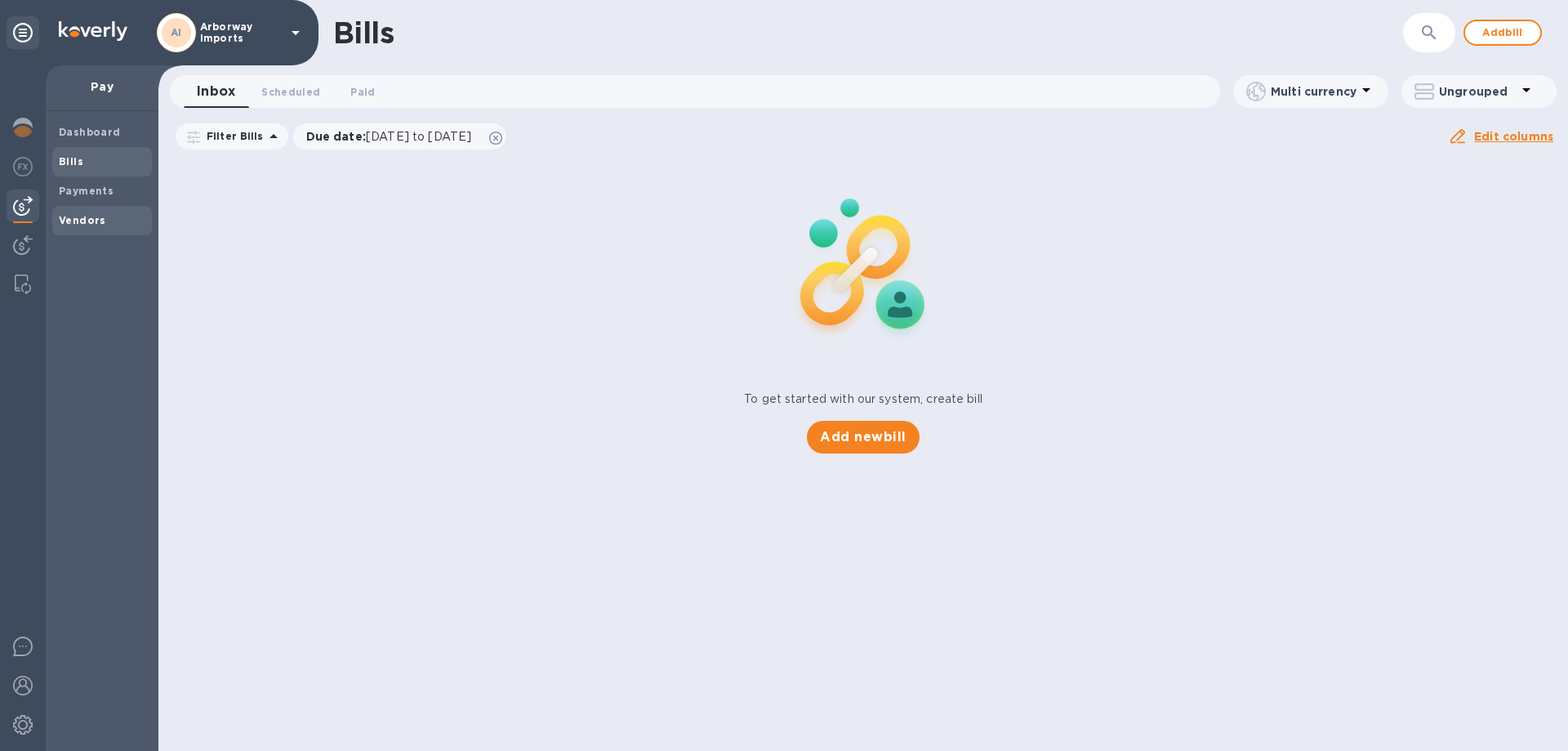
click at [90, 220] on b "Vendors" at bounding box center [82, 220] width 47 height 12
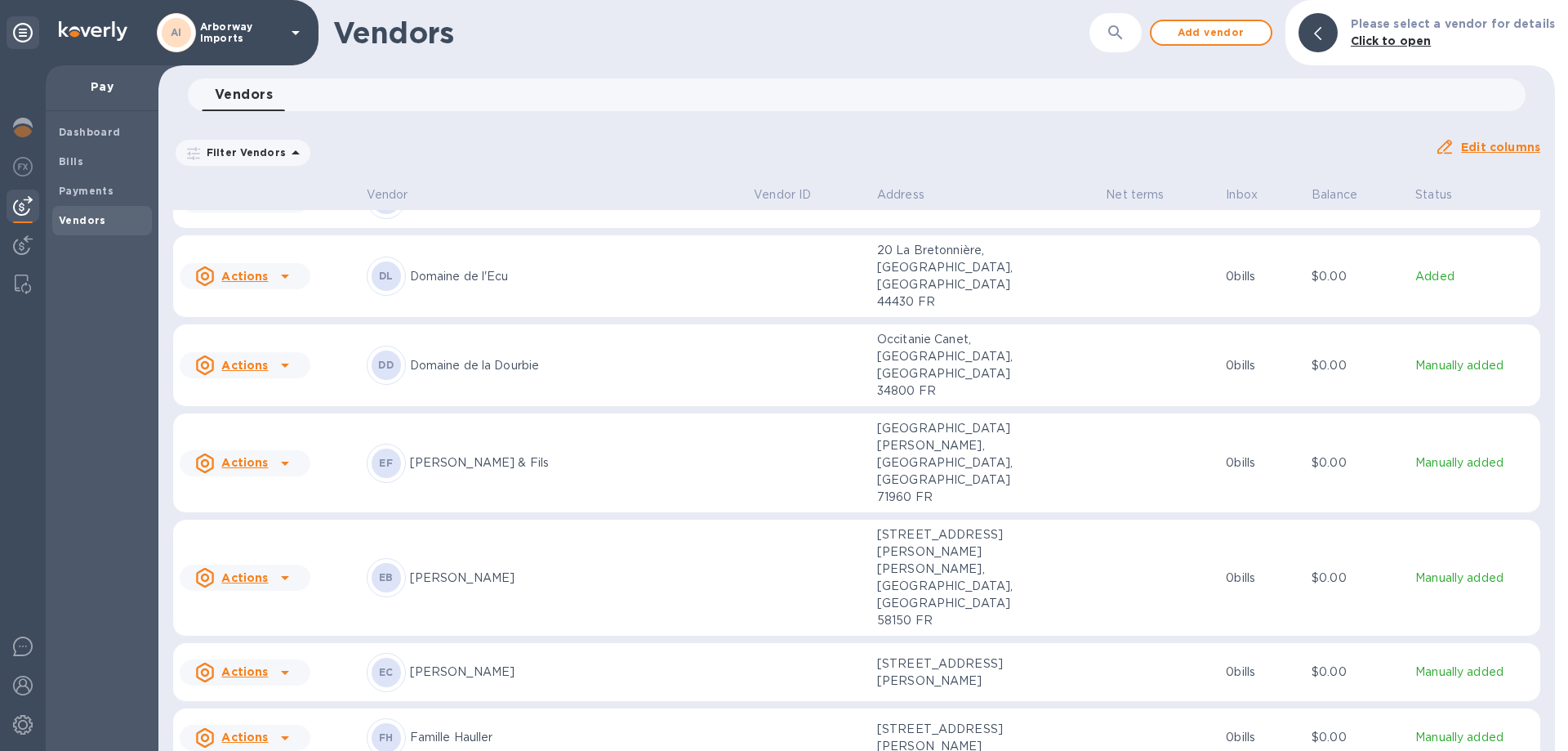
click at [584, 569] on p "[PERSON_NAME]" at bounding box center [576, 577] width 331 height 17
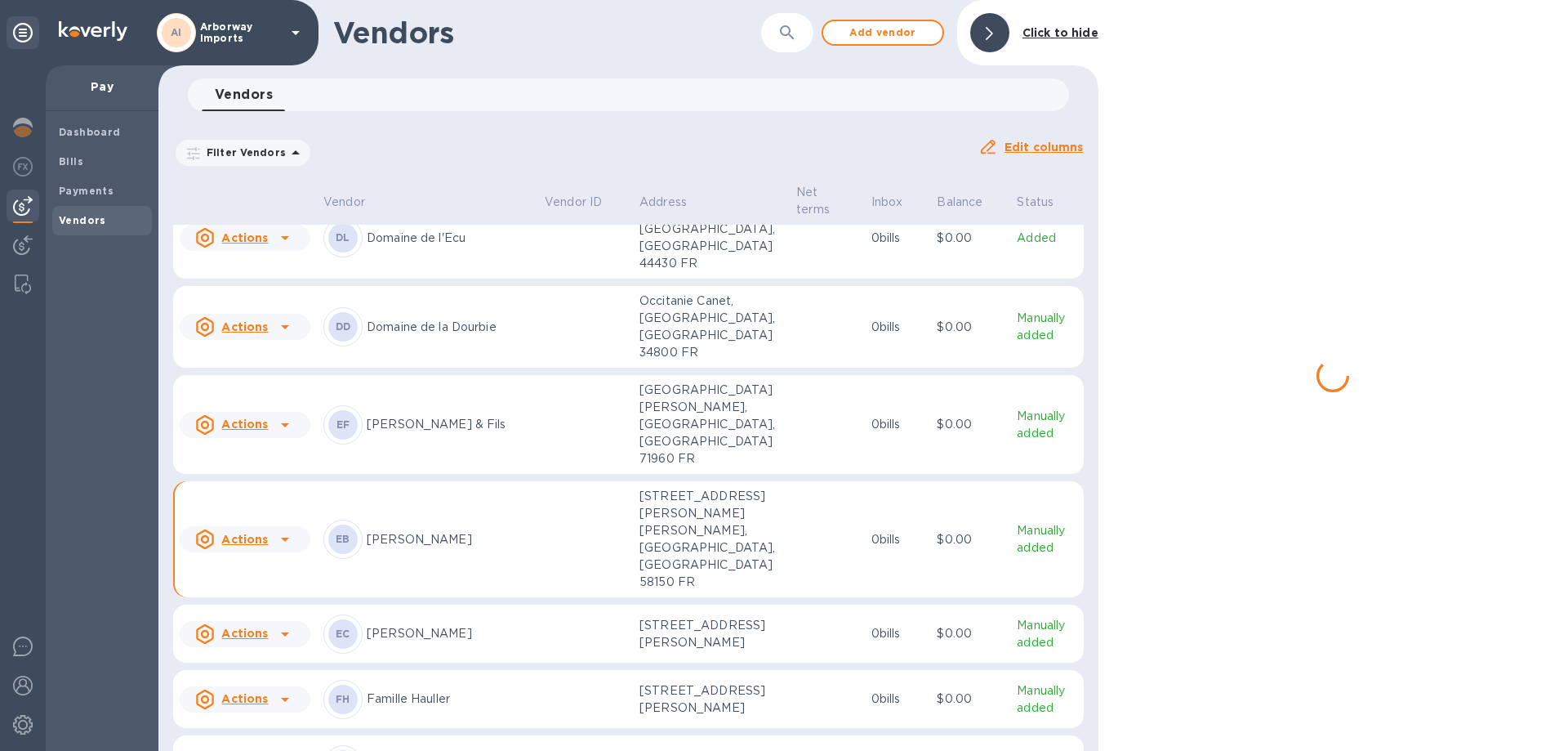
scroll to position [3647, 0]
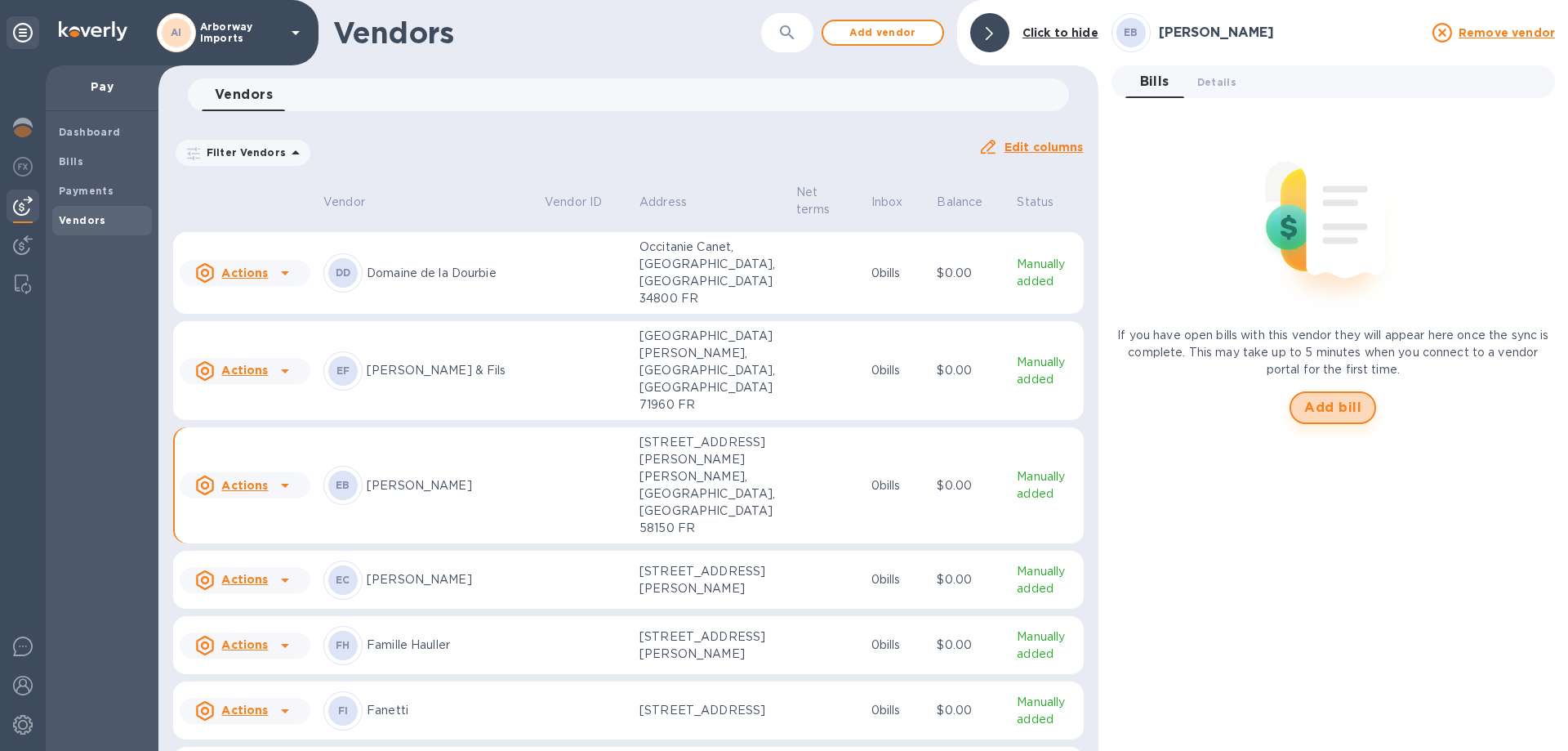
click at [1340, 400] on span "Add bill" at bounding box center [1332, 408] width 57 height 20
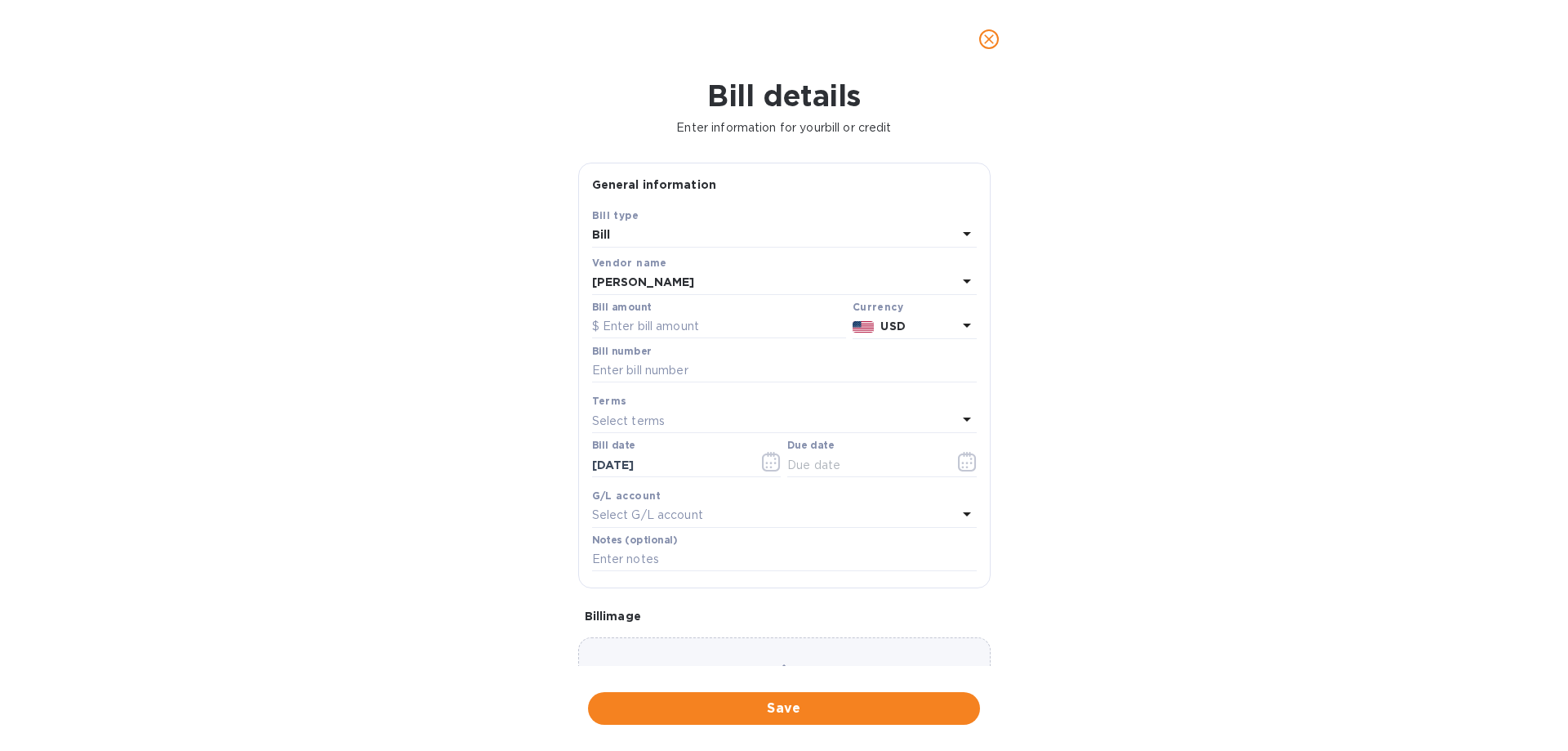
click at [899, 332] on p "USD" at bounding box center [918, 326] width 76 height 17
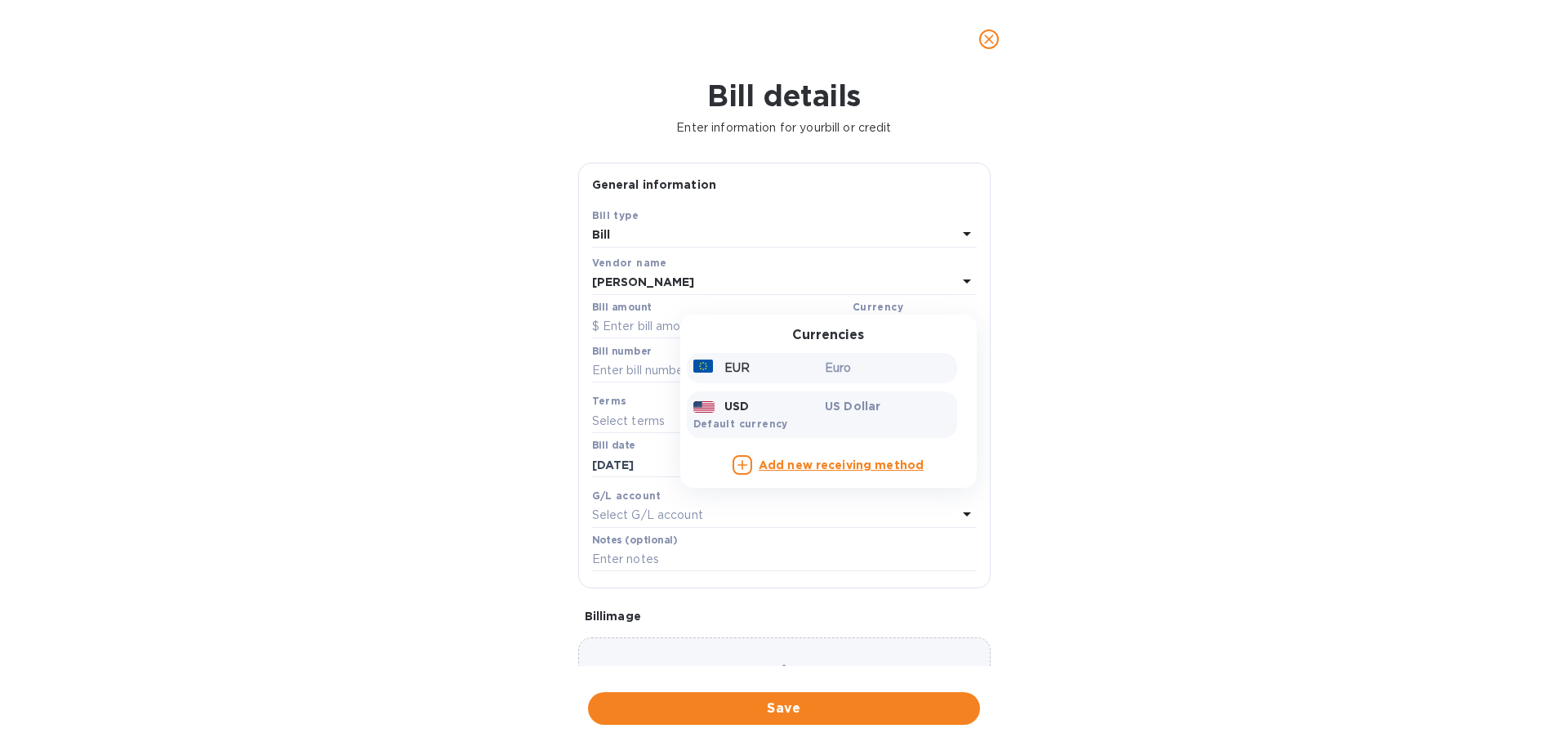
click at [870, 376] on p "Euro" at bounding box center [887, 368] width 125 height 17
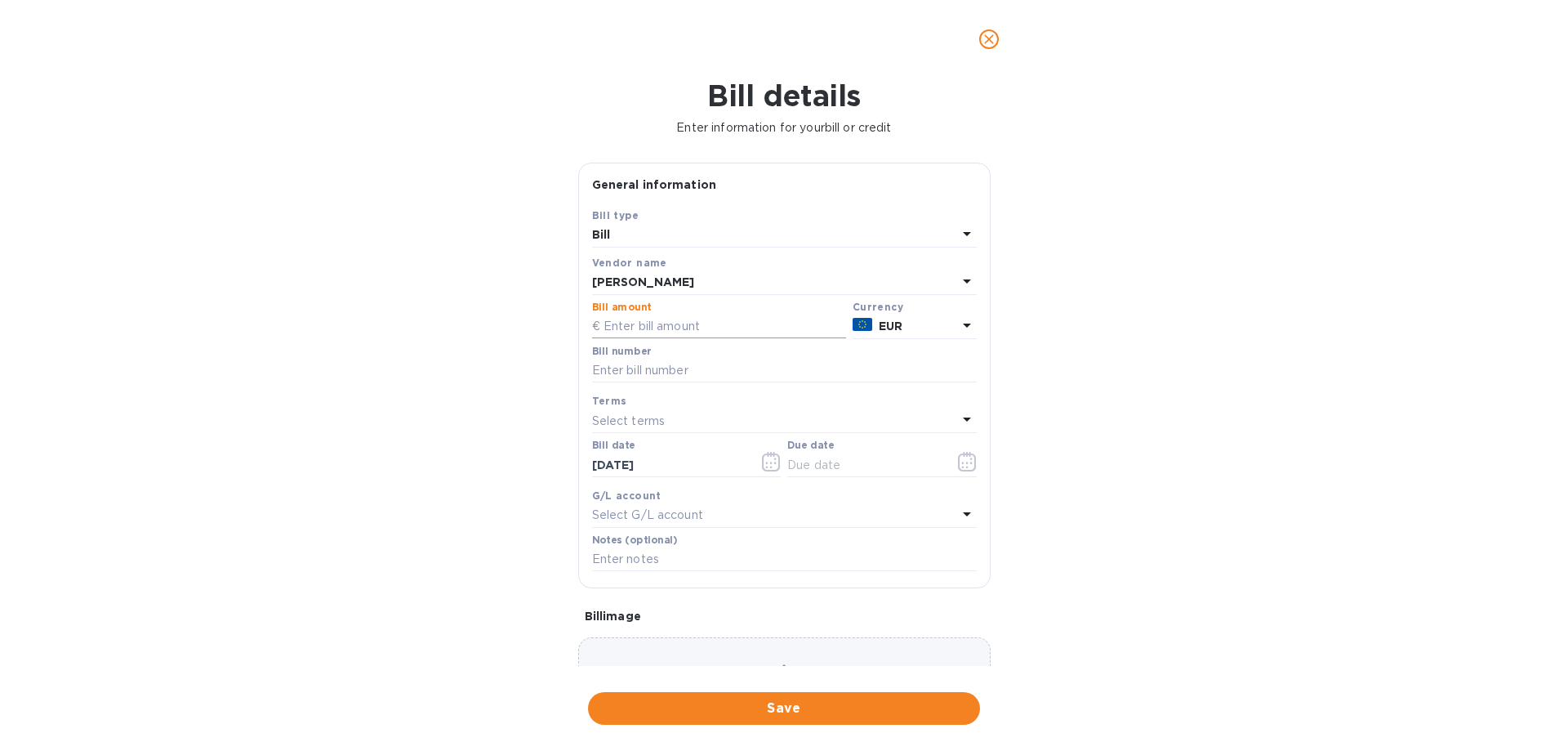
click at [652, 324] on input "text" at bounding box center [719, 326] width 254 height 24
type input "19,420.80"
click at [724, 376] on input "text" at bounding box center [784, 371] width 385 height 24
type input "31357"
click at [961, 463] on icon "button" at bounding box center [962, 463] width 2 height 2
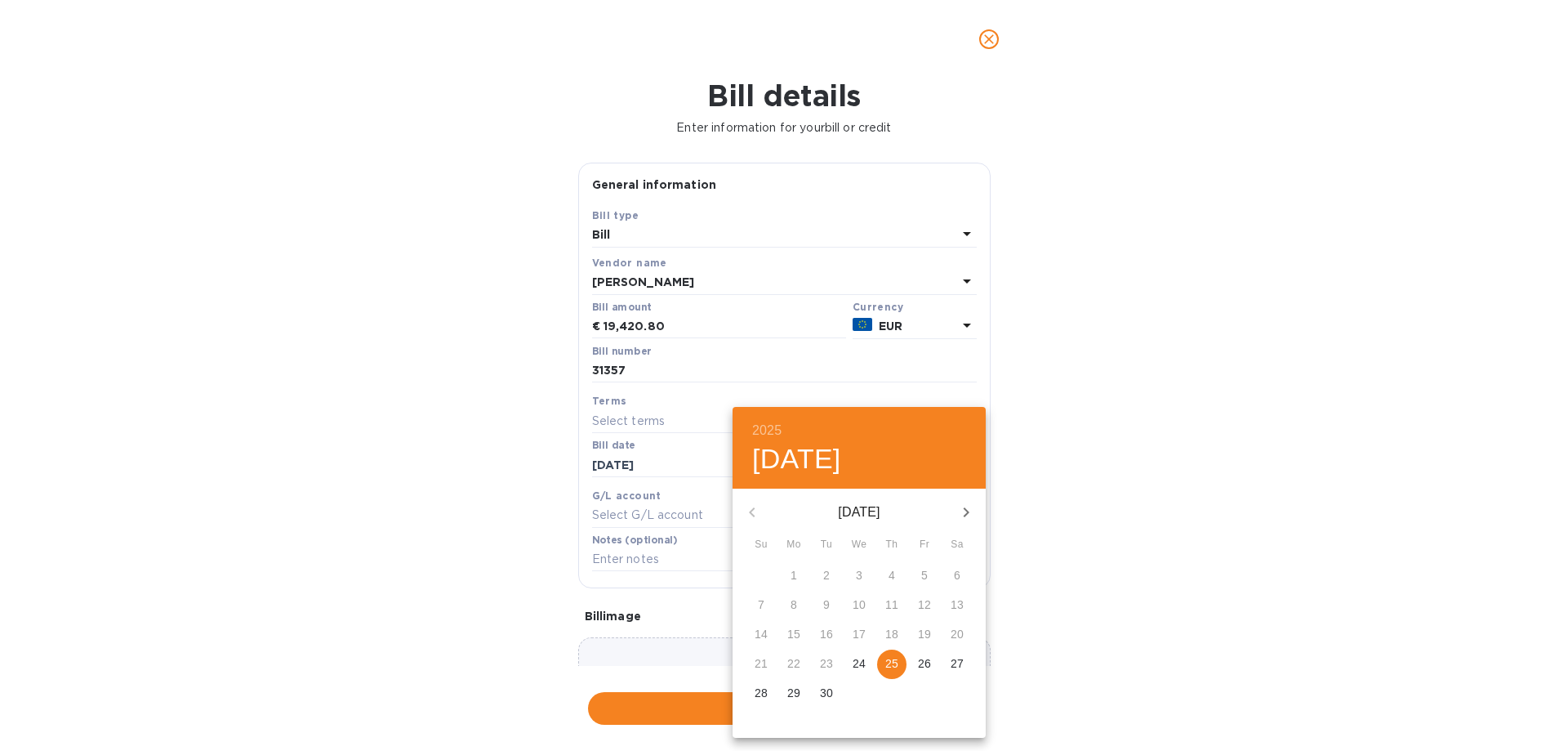
drag, startPoint x: 896, startPoint y: 670, endPoint x: 885, endPoint y: 668, distance: 11.2
click at [895, 669] on p "25" at bounding box center [892, 664] width 13 height 17
type input "[DATE]"
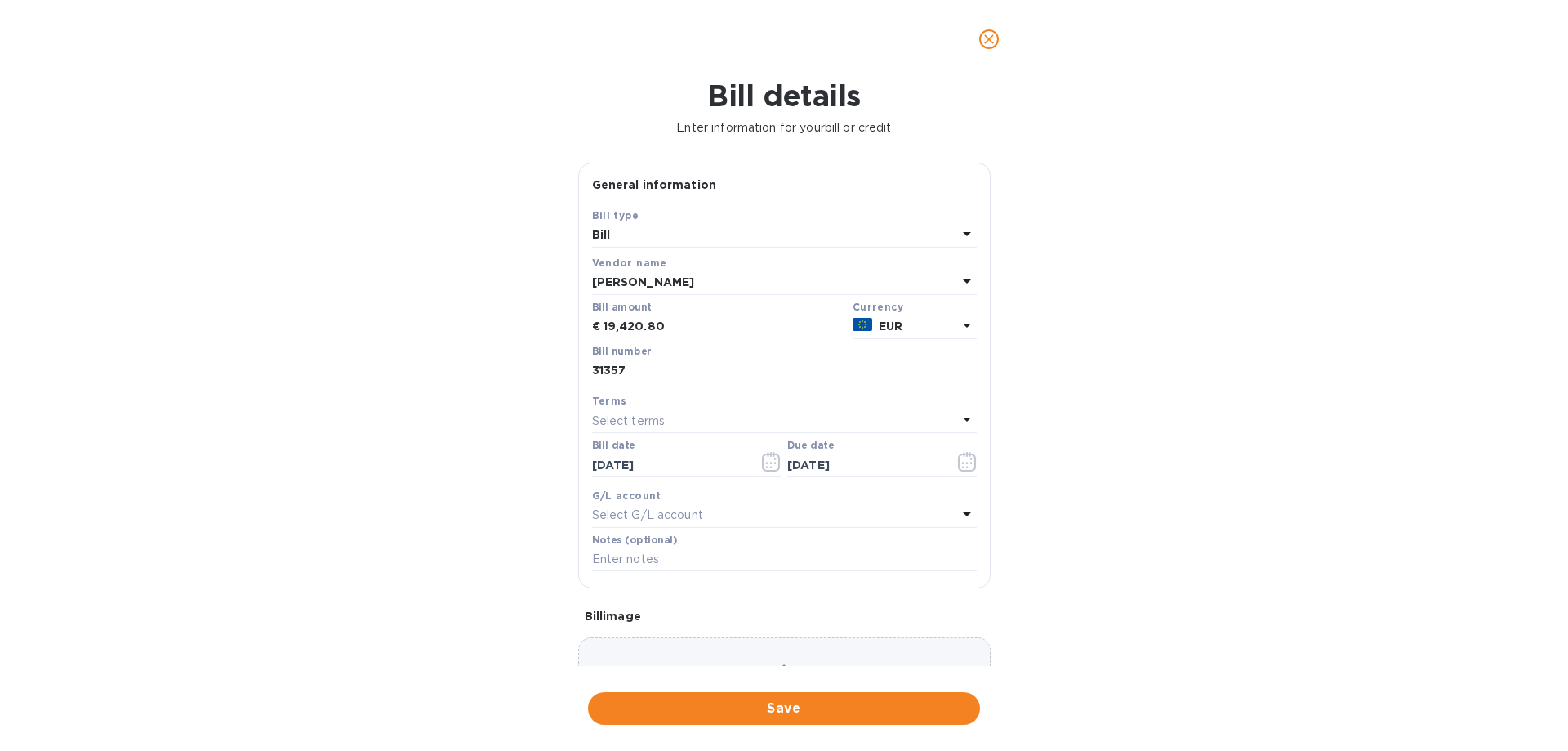
click at [831, 655] on div "Choose a bill and drag it here" at bounding box center [784, 696] width 413 height 118
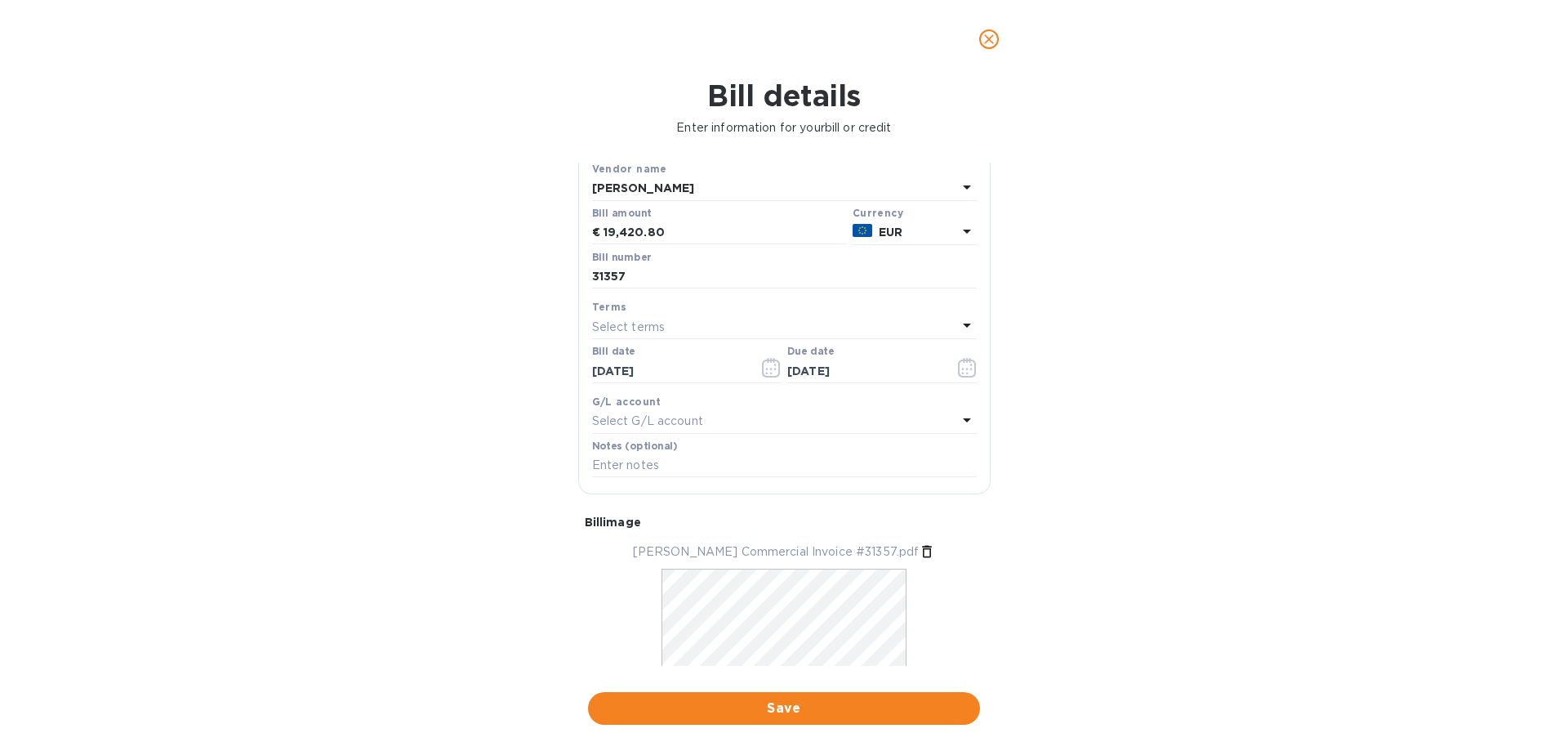
scroll to position [159, 0]
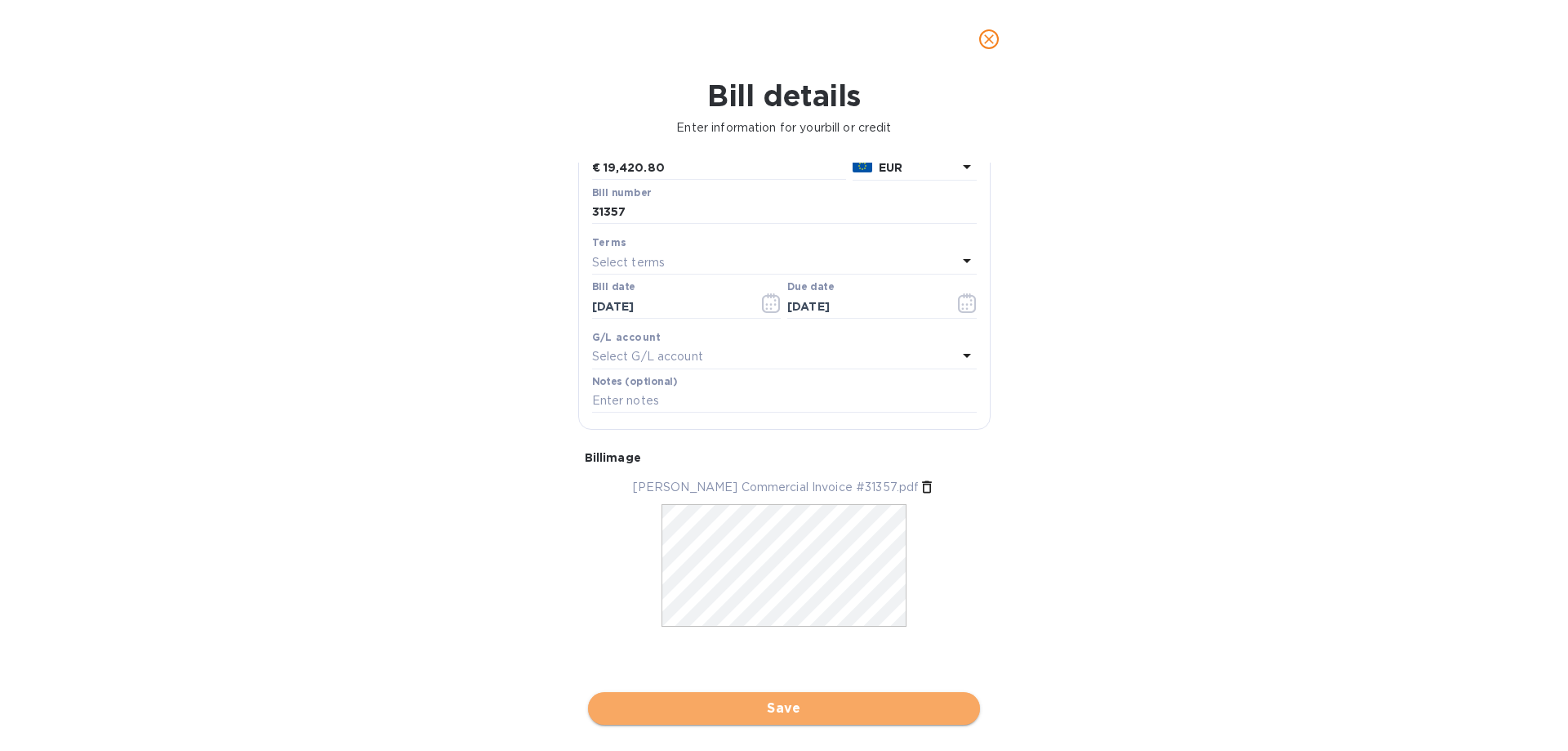
click at [801, 709] on span "Save" at bounding box center [784, 709] width 366 height 20
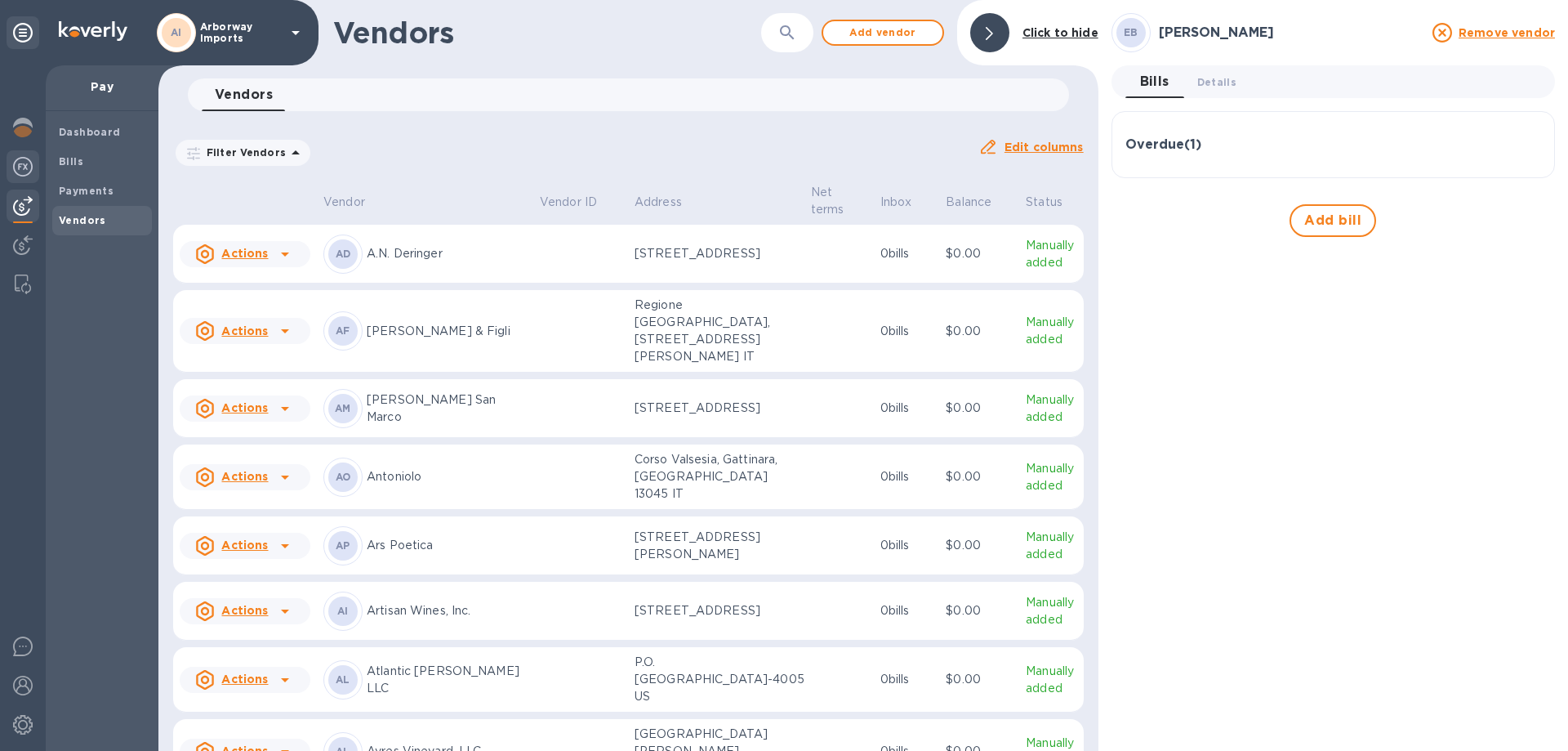
click at [102, 166] on span "Bills" at bounding box center [102, 162] width 86 height 17
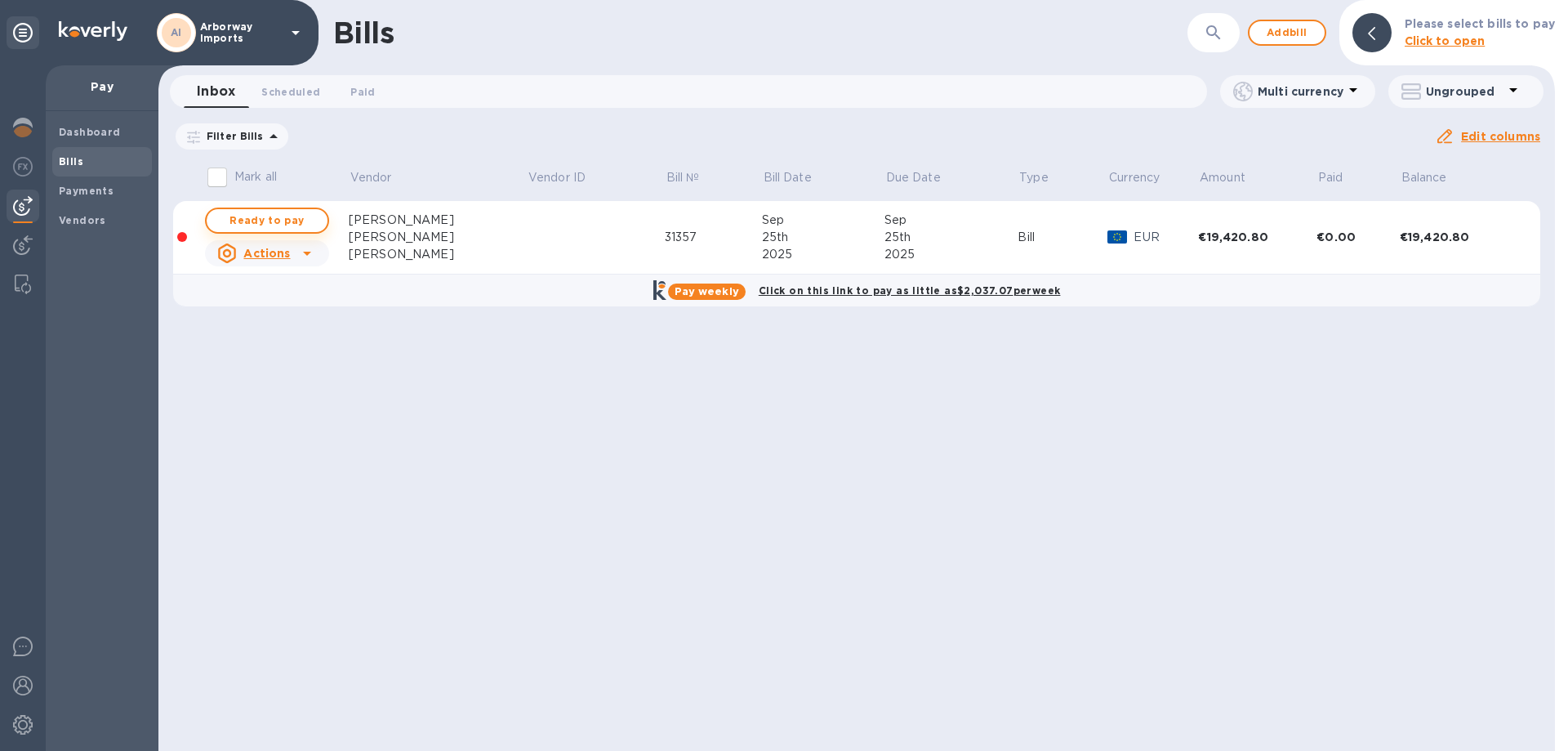
click at [299, 221] on span "Ready to pay" at bounding box center [267, 221] width 95 height 20
checkbox input "true"
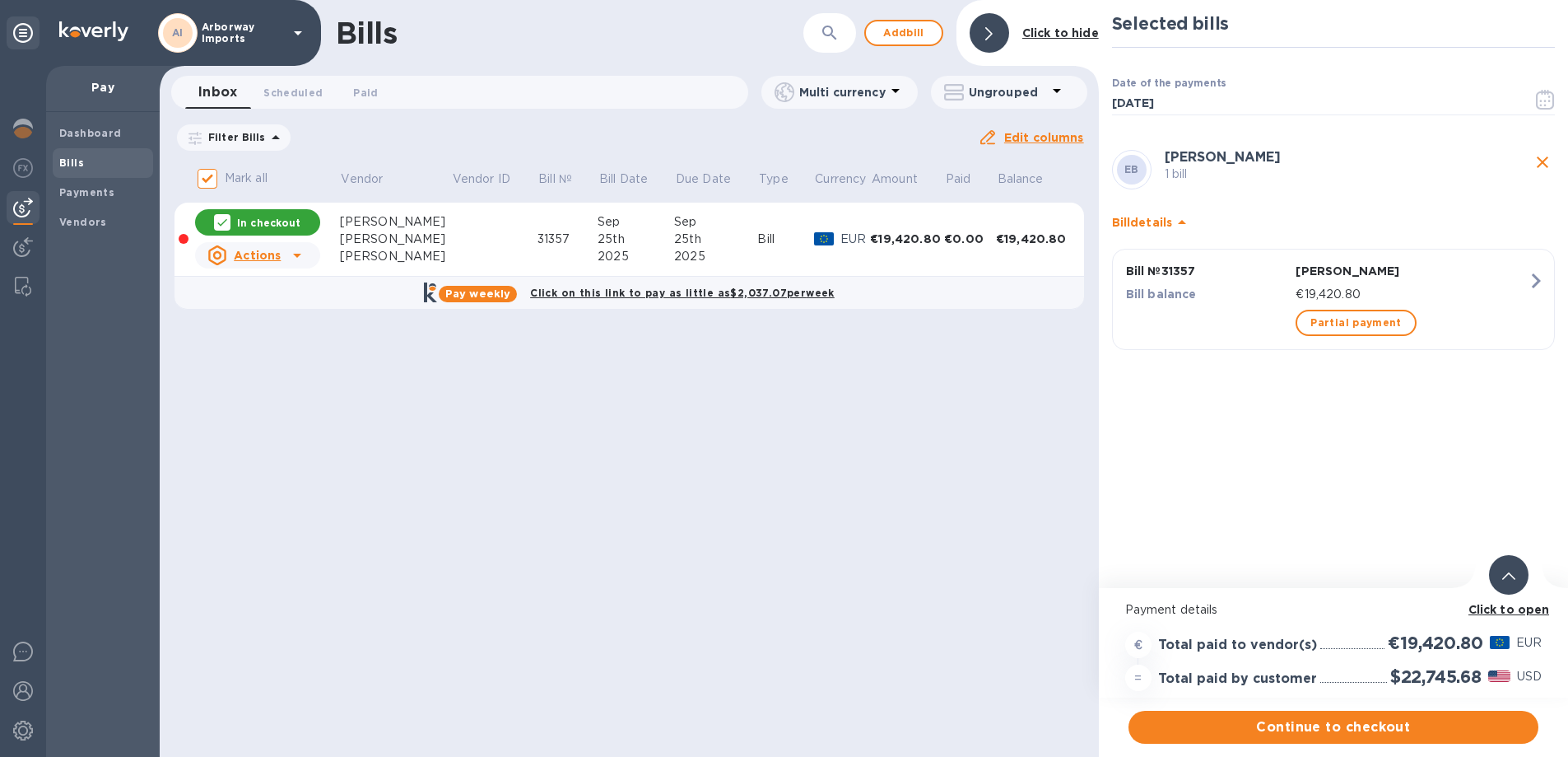
click at [1497, 615] on b "Click to open" at bounding box center [1509, 610] width 81 height 13
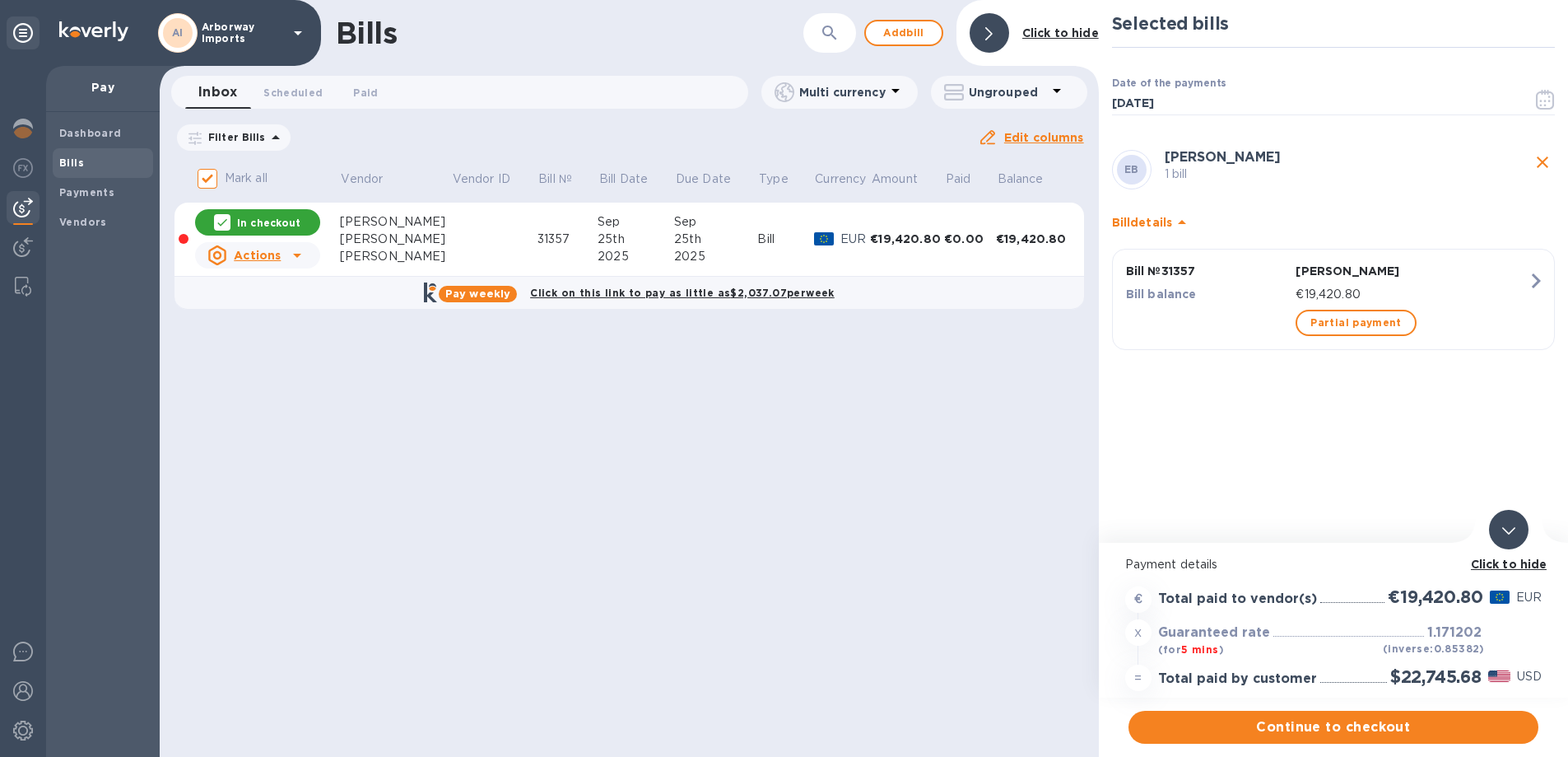
click at [1408, 710] on div "Continue to checkout" at bounding box center [1334, 727] width 417 height 39
click at [1413, 724] on span "Continue to checkout" at bounding box center [1334, 727] width 383 height 20
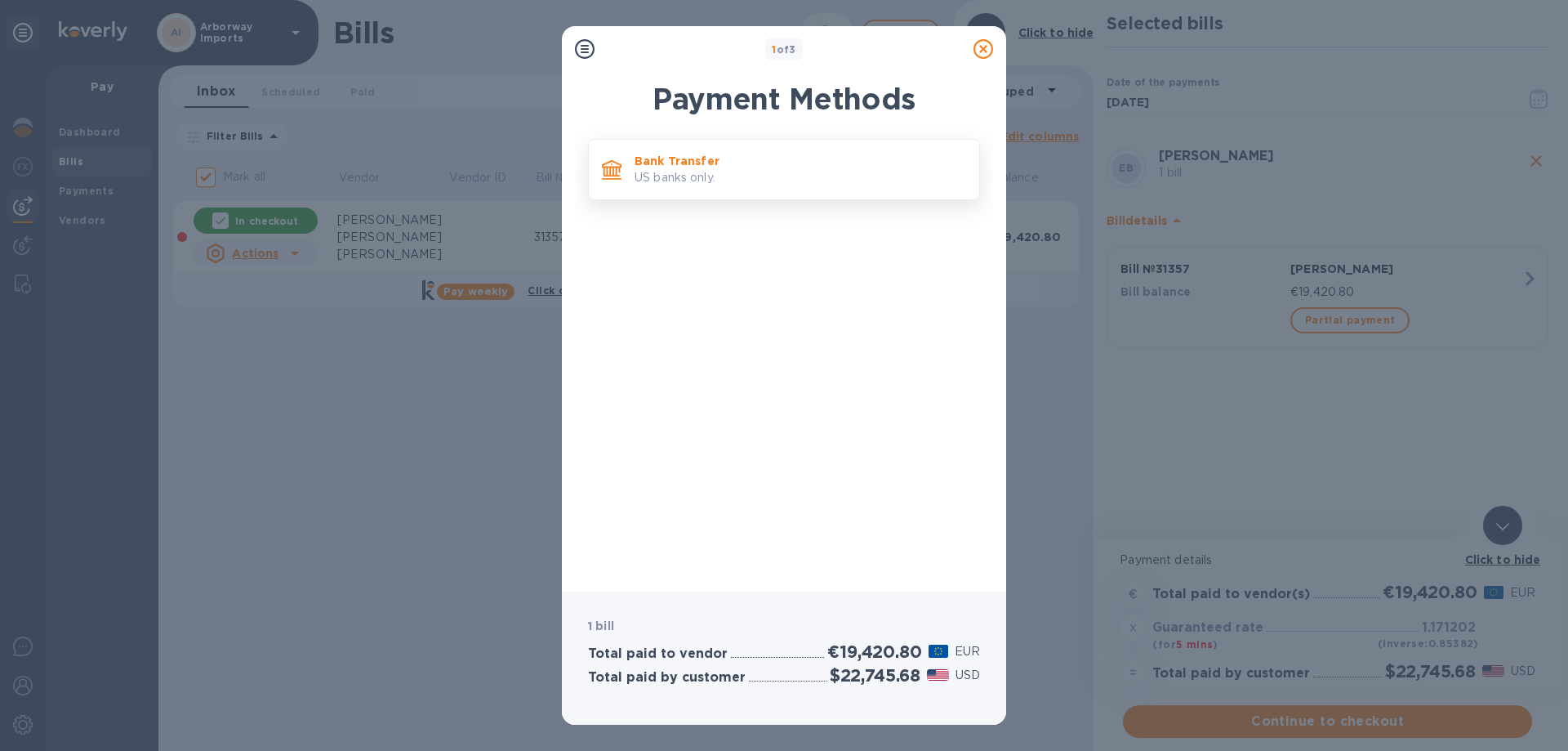
click at [721, 184] on p "US banks only." at bounding box center [800, 178] width 331 height 17
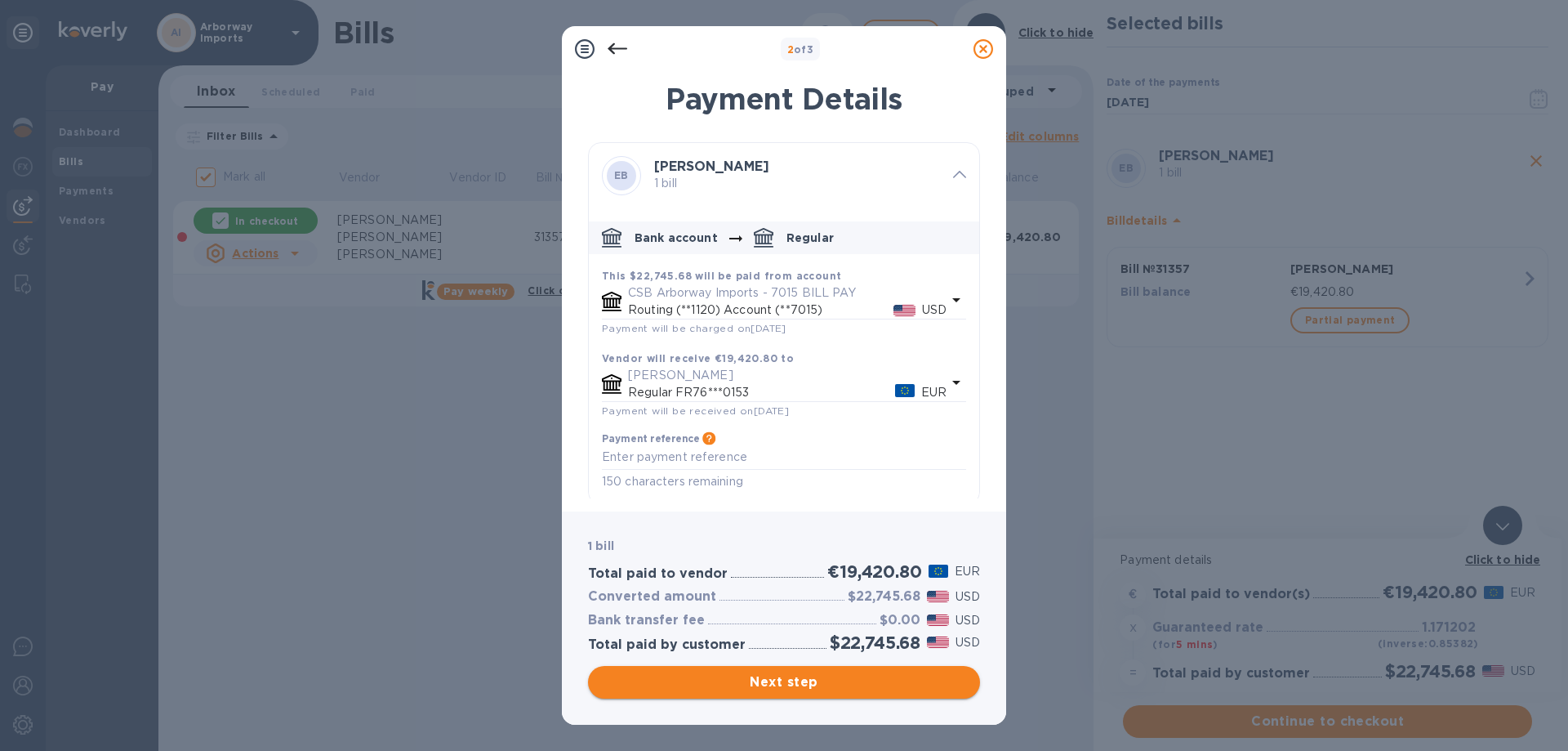
click at [879, 687] on span "Next step" at bounding box center [784, 682] width 366 height 20
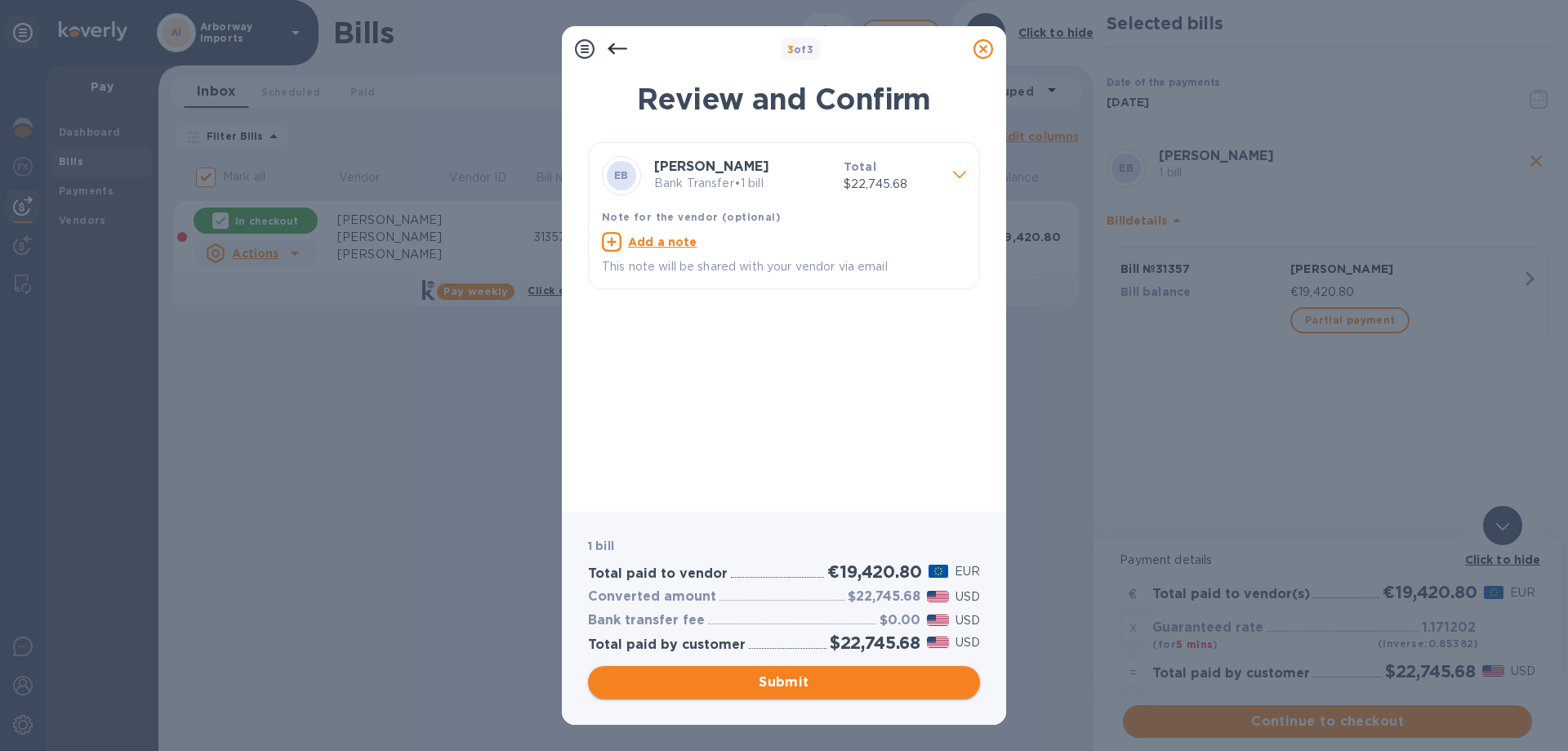
click at [711, 685] on span "Submit" at bounding box center [784, 682] width 366 height 20
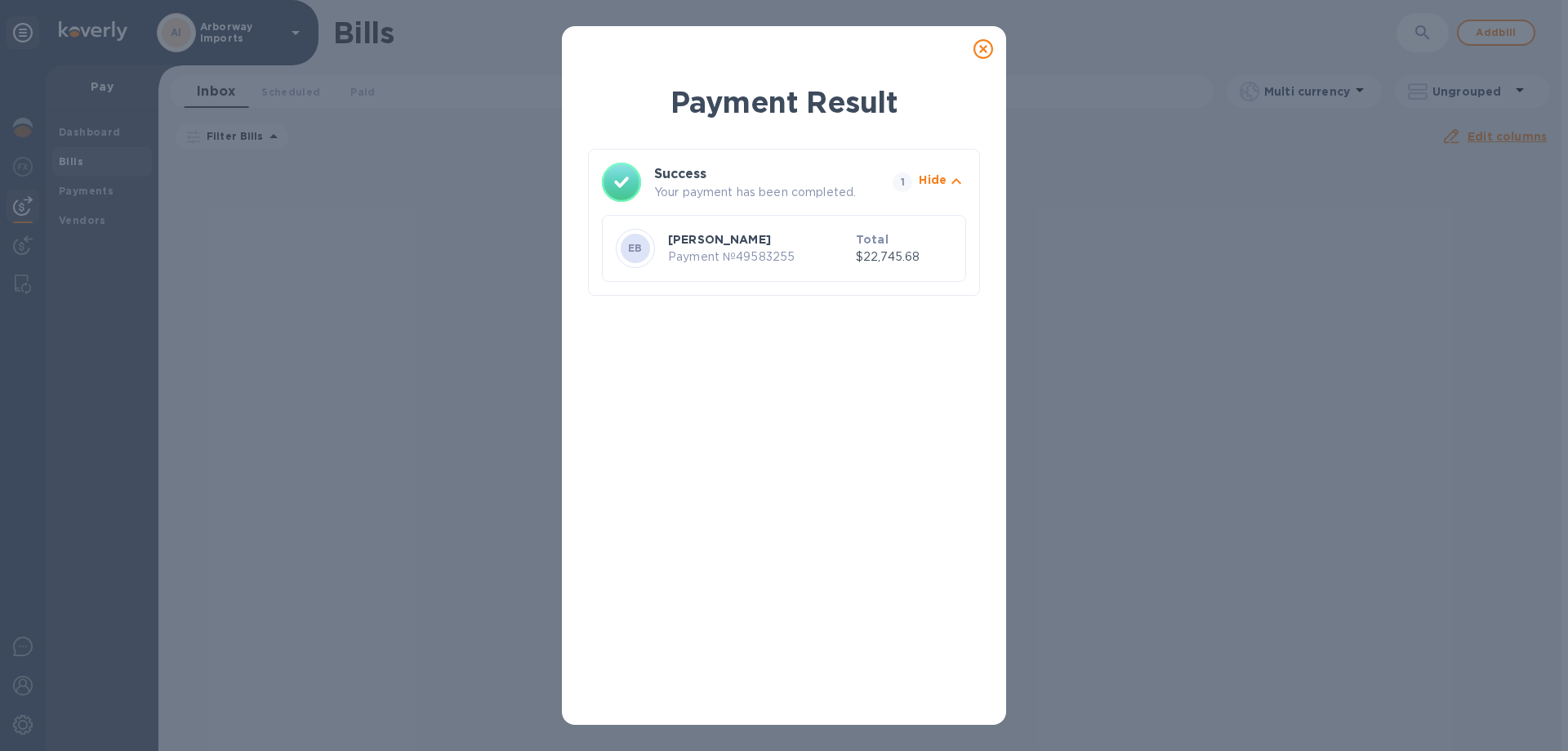
click at [995, 49] on div at bounding box center [982, 48] width 32 height 32
drag, startPoint x: 970, startPoint y: 52, endPoint x: 685, endPoint y: 24, distance: 286.4
click at [970, 52] on div at bounding box center [982, 48] width 32 height 32
drag, startPoint x: 983, startPoint y: 50, endPoint x: 857, endPoint y: 49, distance: 126.0
click at [983, 50] on icon at bounding box center [983, 49] width 20 height 20
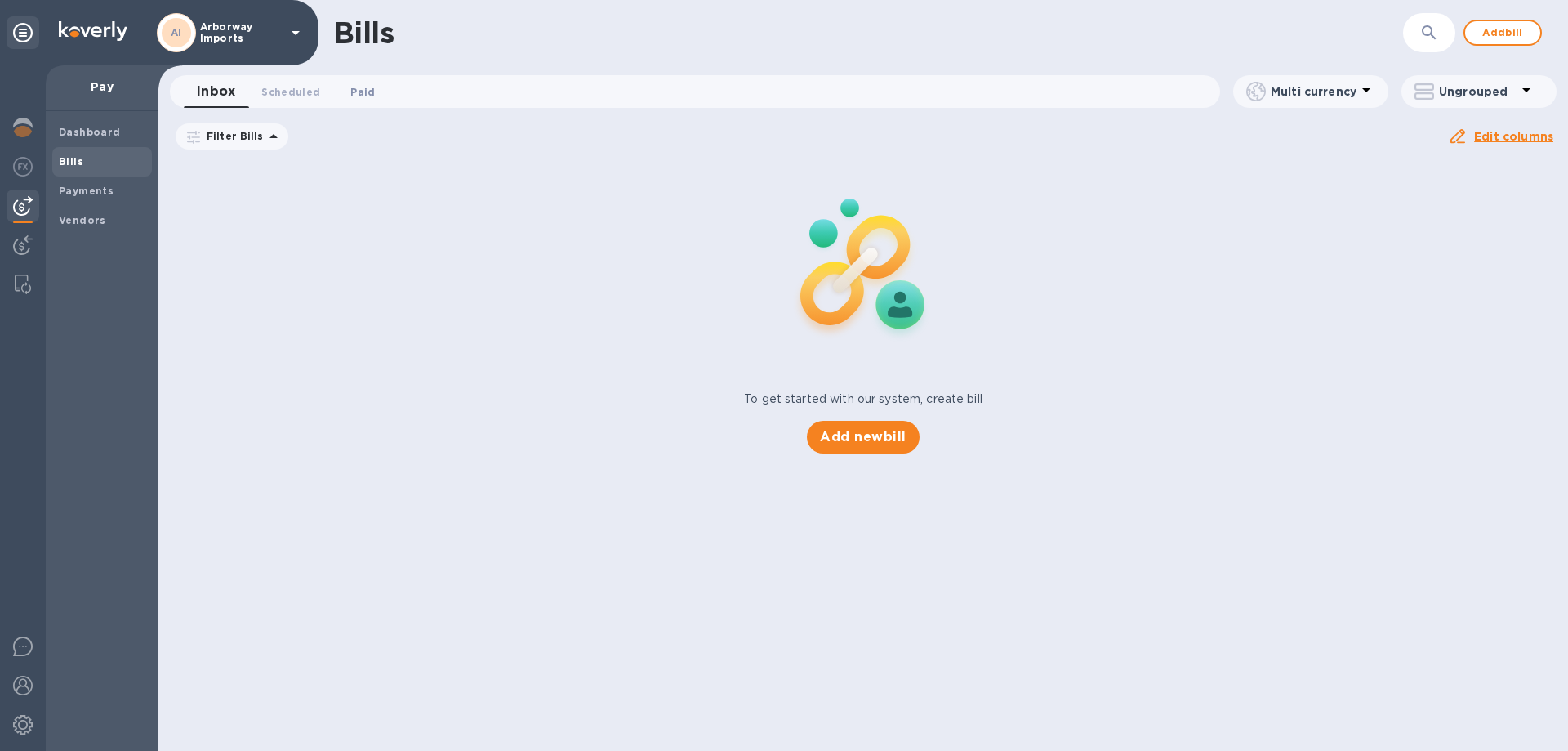
click at [368, 91] on span "Paid 0" at bounding box center [362, 91] width 24 height 17
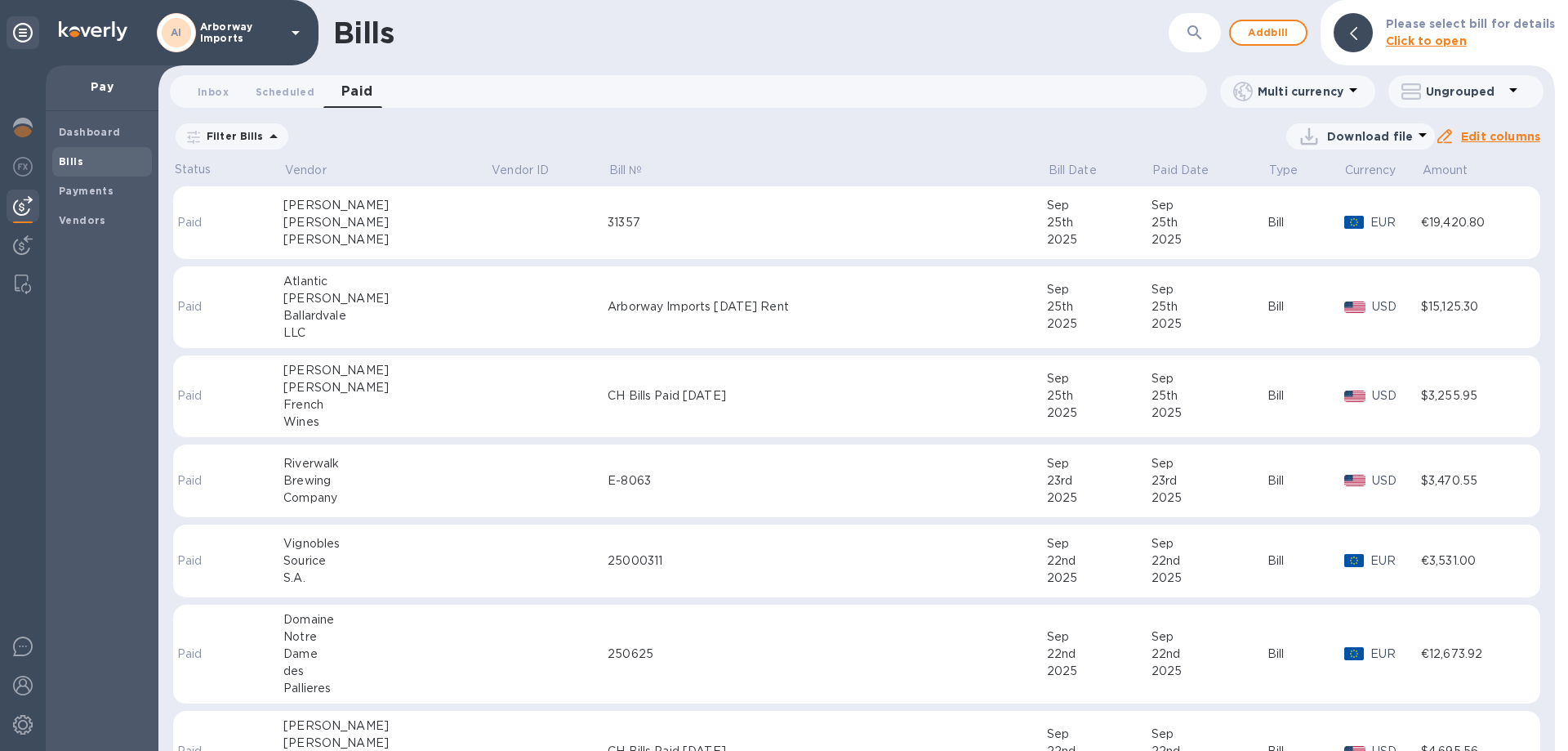
click at [493, 227] on td at bounding box center [549, 223] width 118 height 73
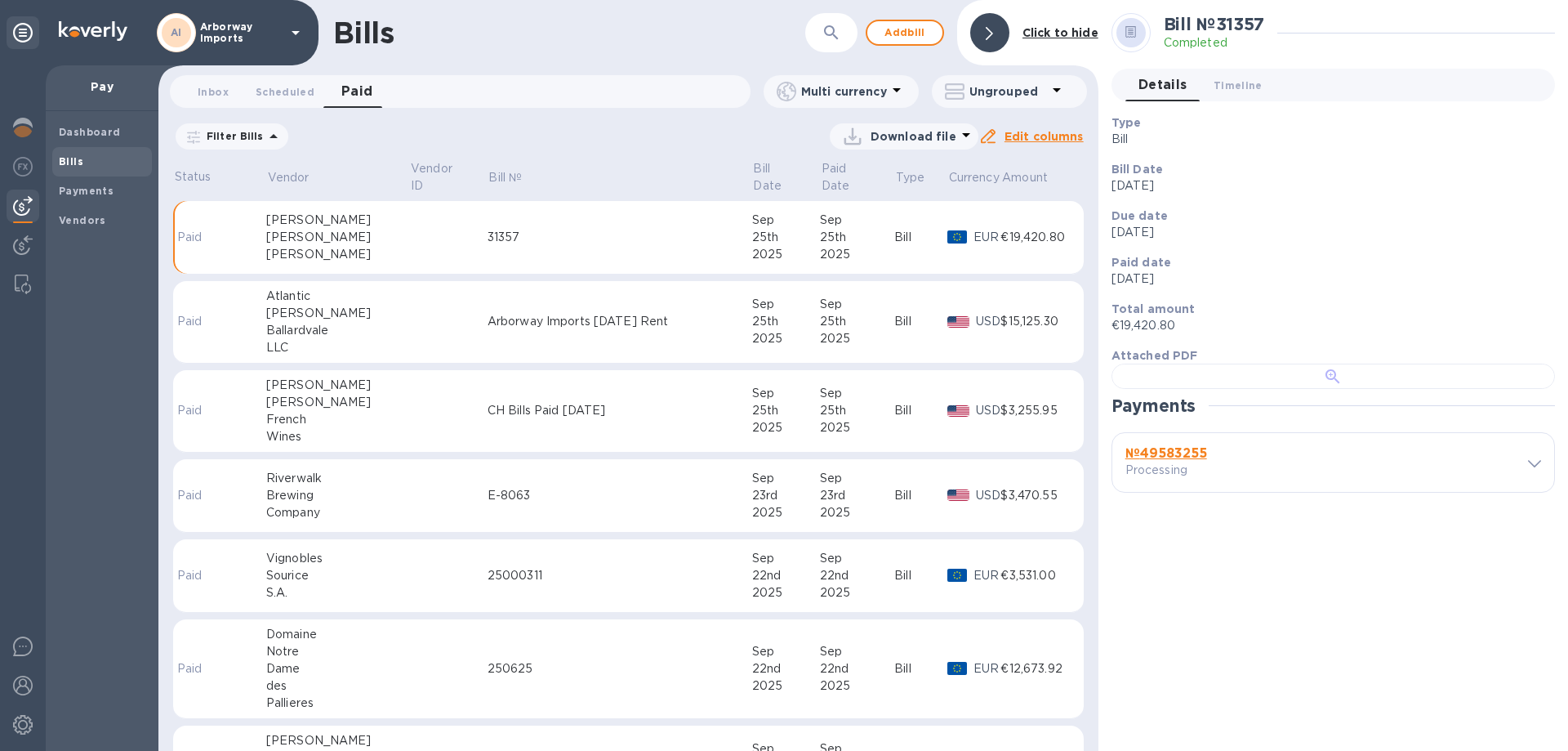
scroll to position [316, 0]
click at [1163, 461] on b "№ 49583255" at bounding box center [1166, 453] width 81 height 16
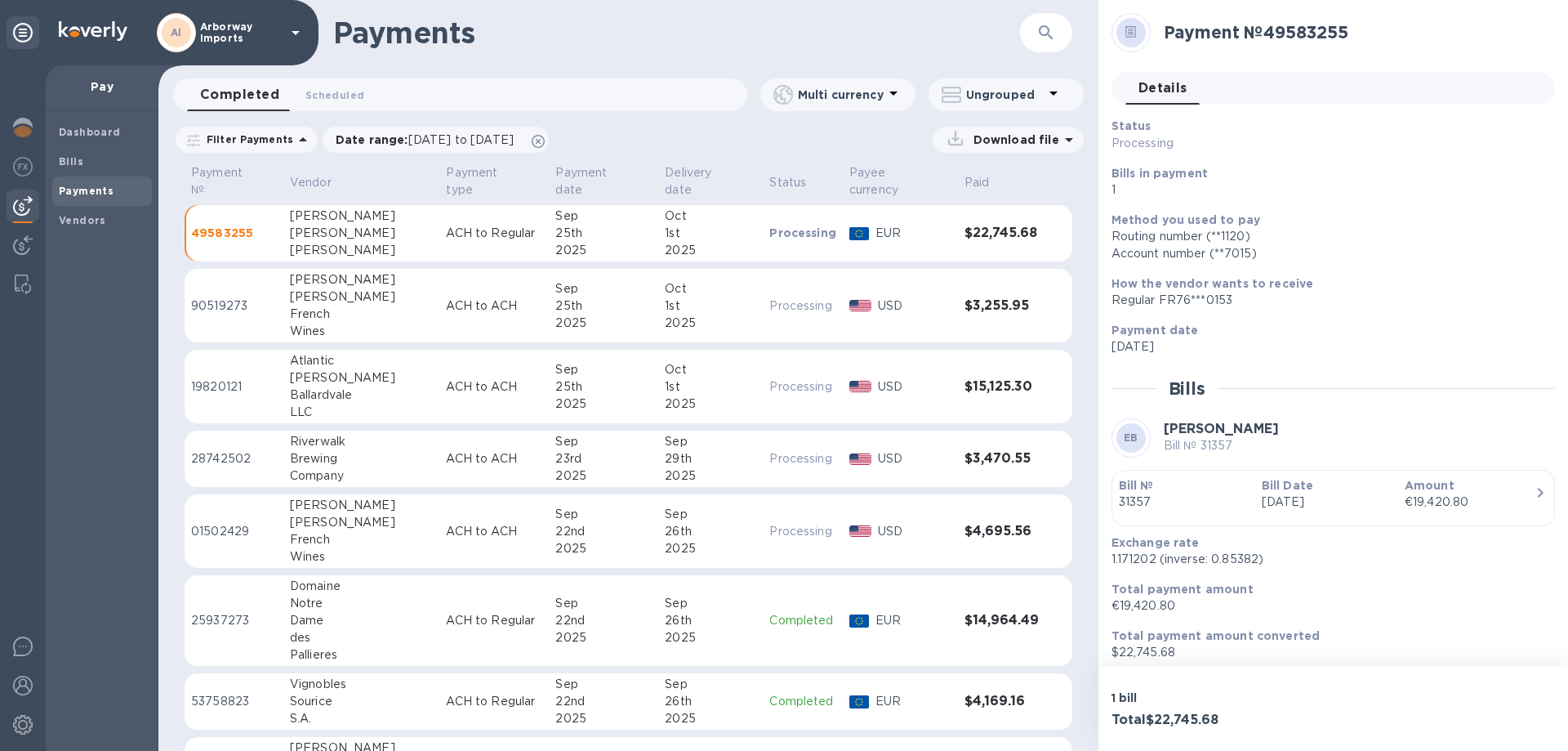
click at [1248, 502] on div "Bill № 31357" at bounding box center [1183, 493] width 143 height 47
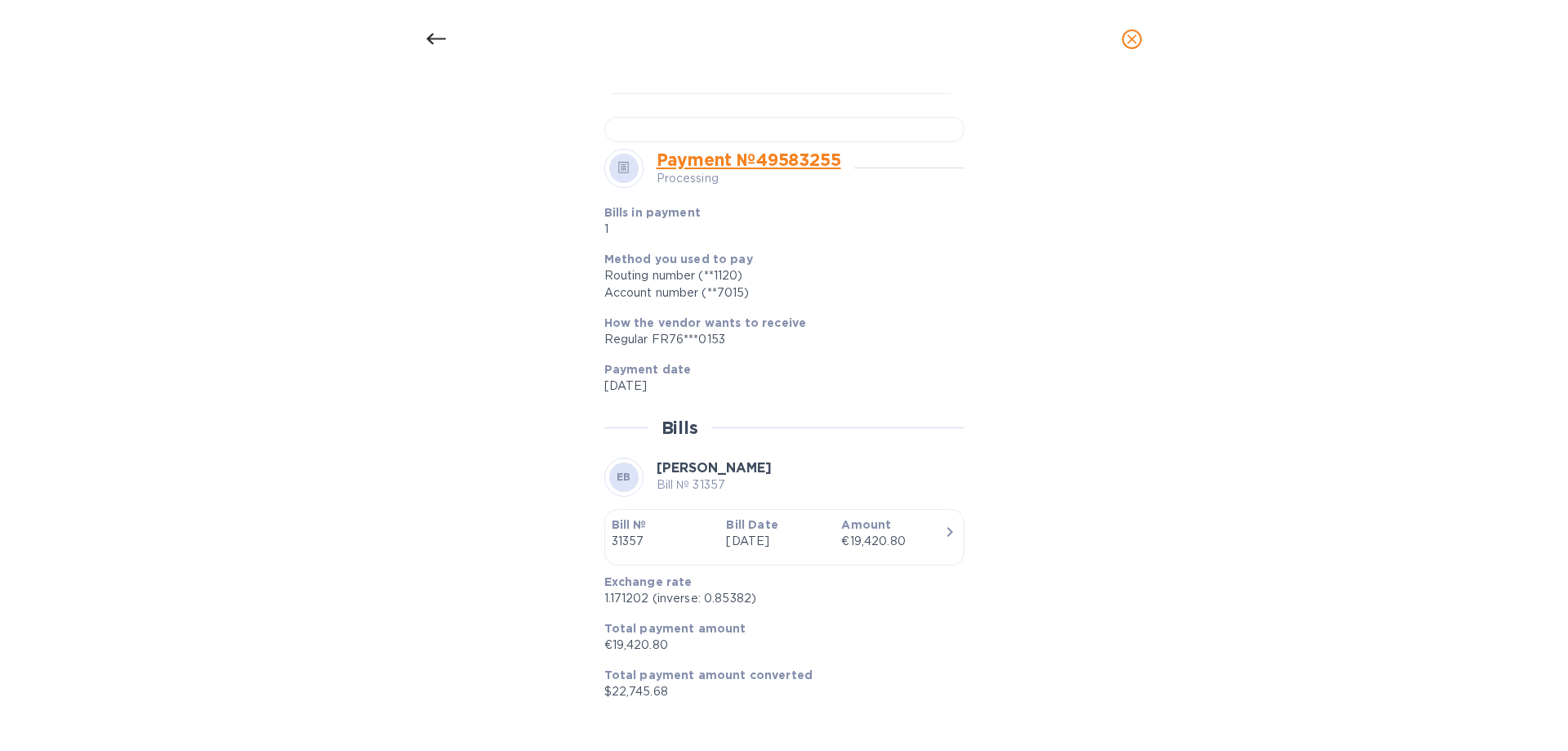
scroll to position [990, 0]
click at [762, 547] on p "[DATE]" at bounding box center [777, 541] width 102 height 17
click at [815, 288] on div "Account number (**7015)" at bounding box center [778, 292] width 347 height 17
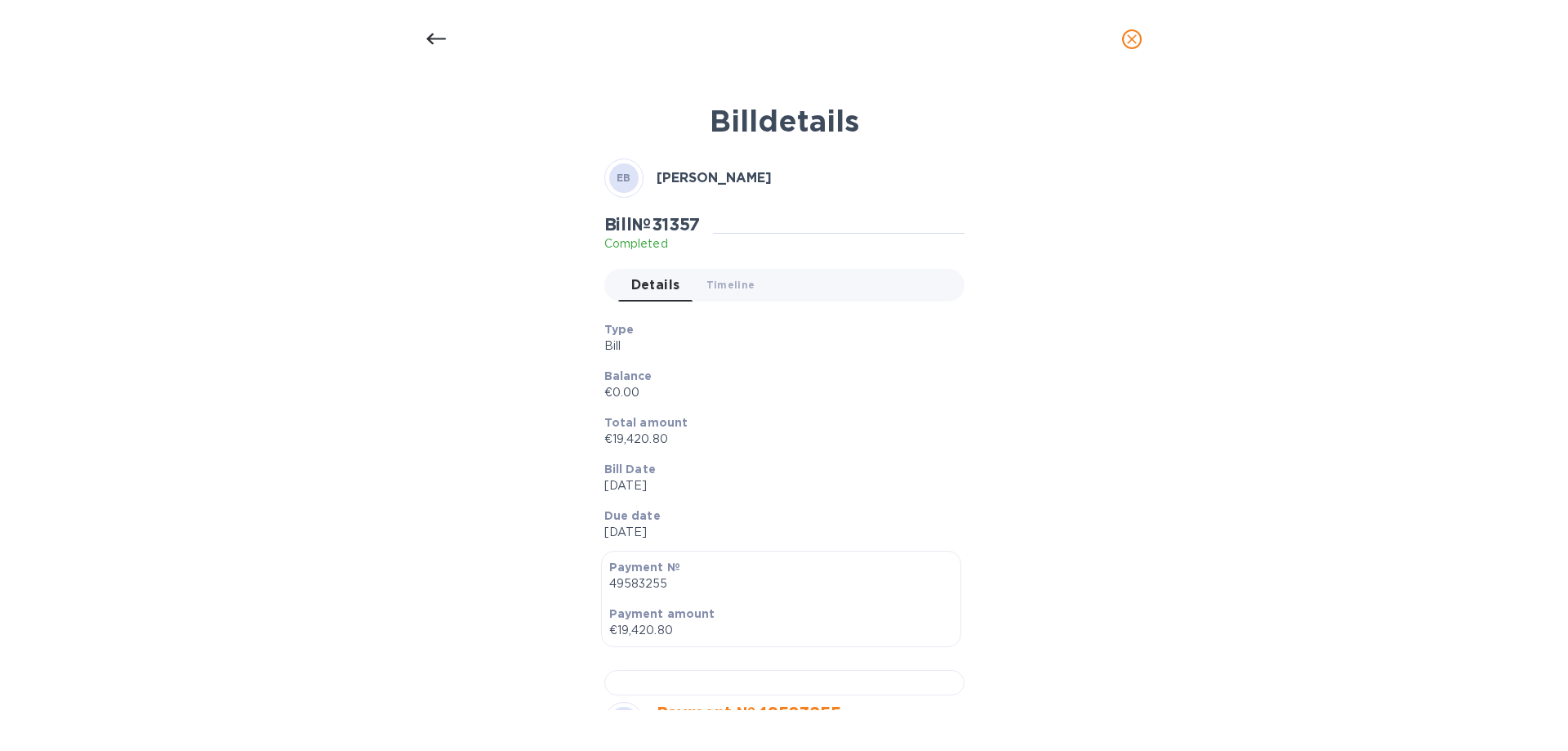
click at [438, 45] on icon at bounding box center [436, 39] width 20 height 20
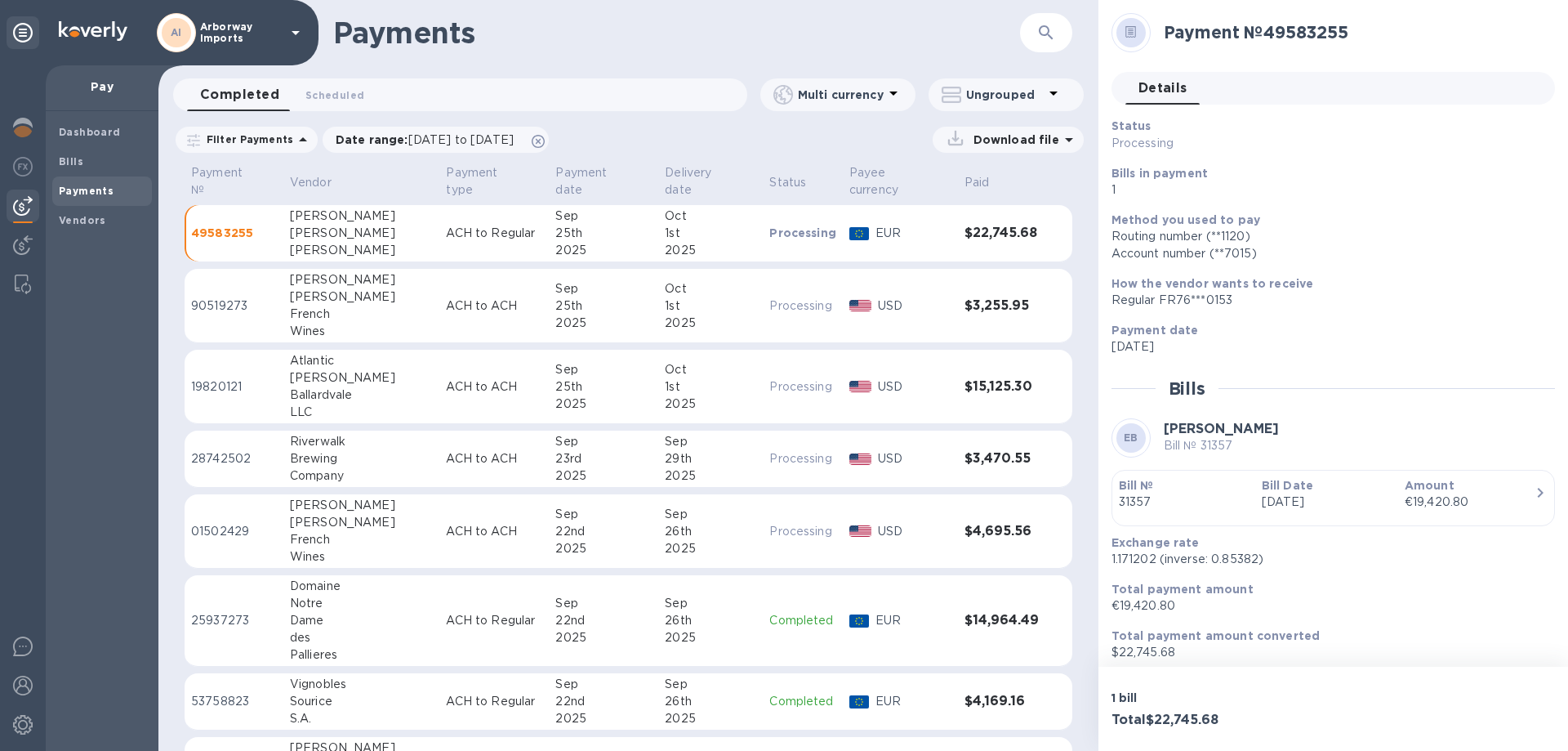
click at [1148, 492] on b "Bill №" at bounding box center [1136, 485] width 35 height 13
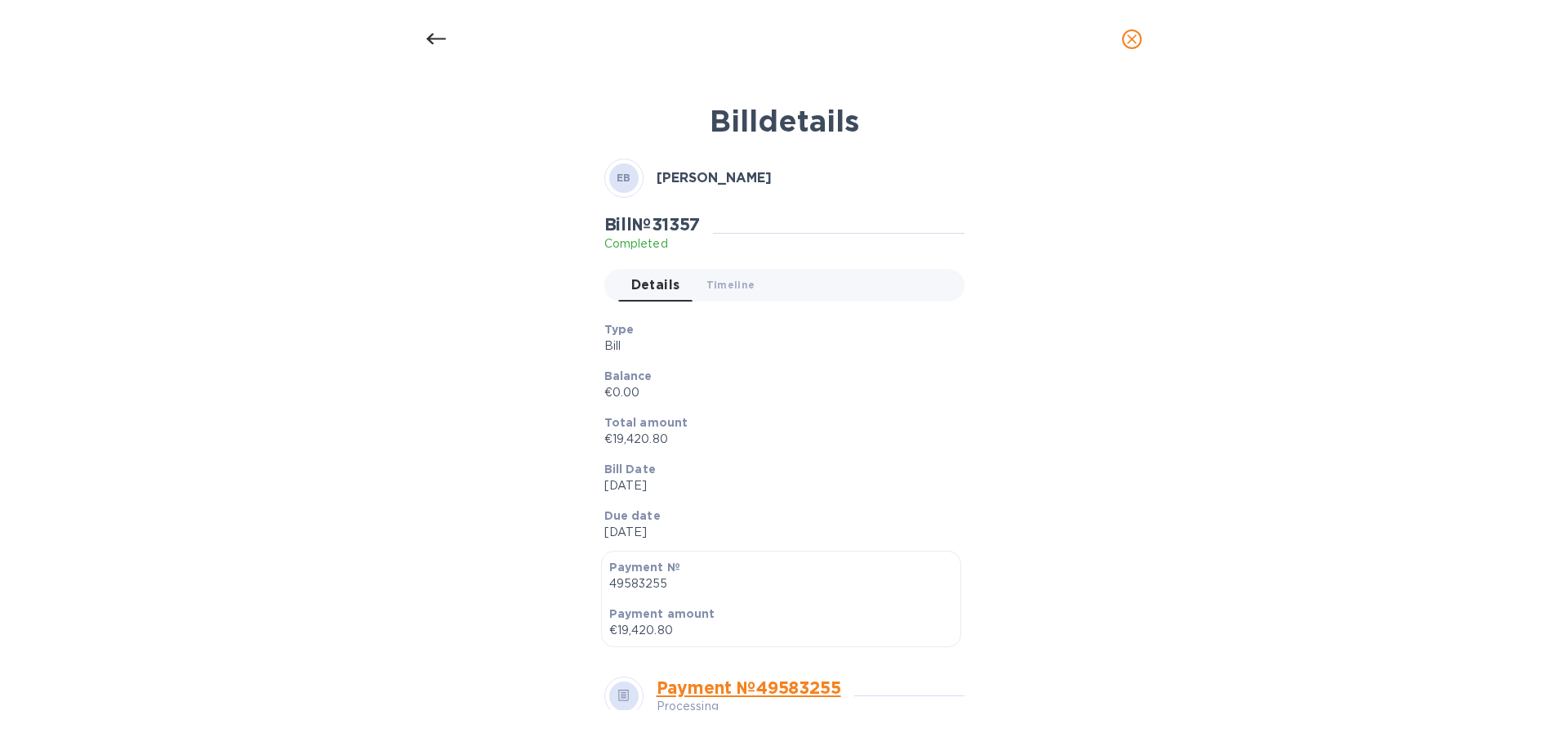
click at [736, 318] on div "Type Bill" at bounding box center [778, 338] width 360 height 47
